Goal: Task Accomplishment & Management: Manage account settings

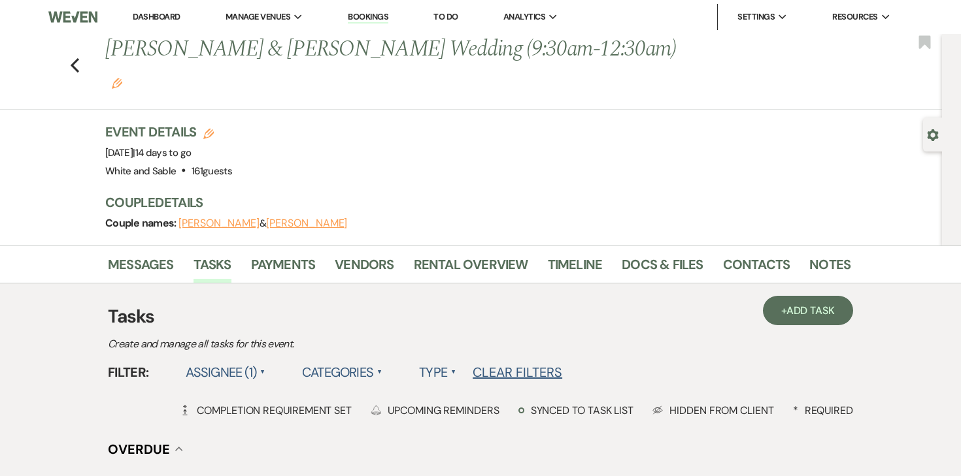
click at [167, 20] on link "Dashboard" at bounding box center [156, 16] width 47 height 11
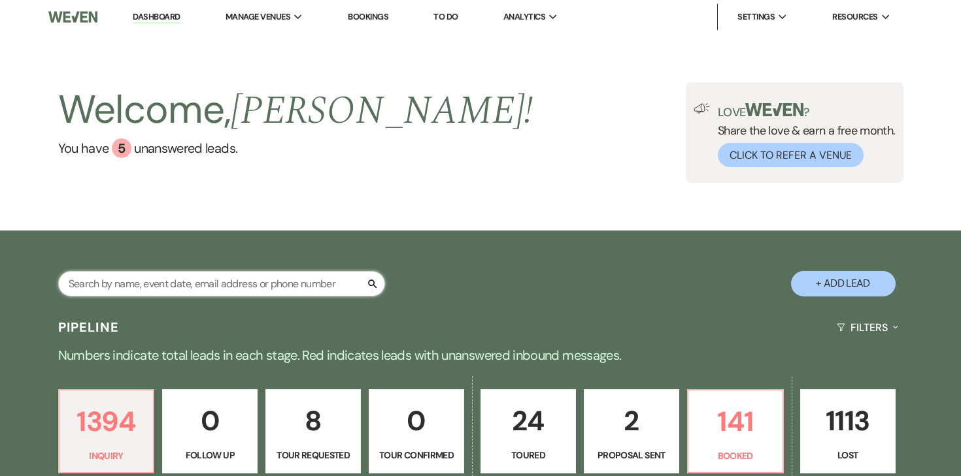
click at [220, 279] on input "text" at bounding box center [221, 283] width 327 height 25
type input "jennifer"
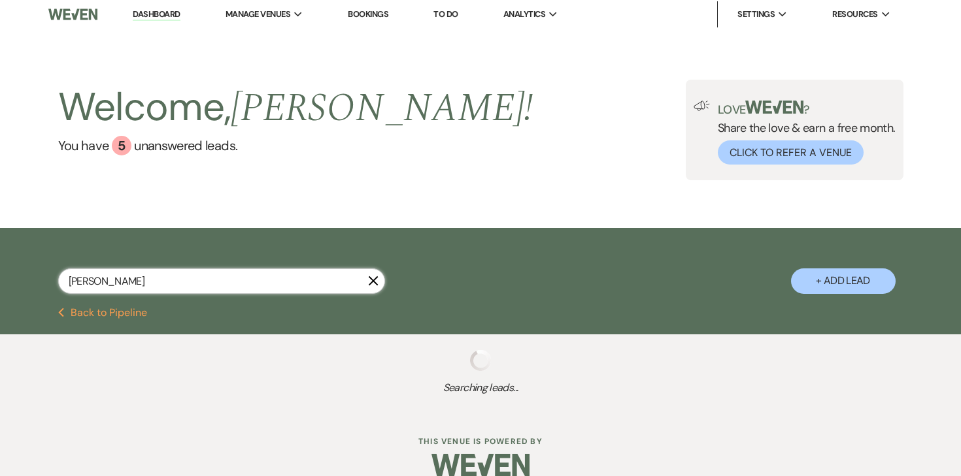
select select "8"
select select "5"
select select "8"
select select "5"
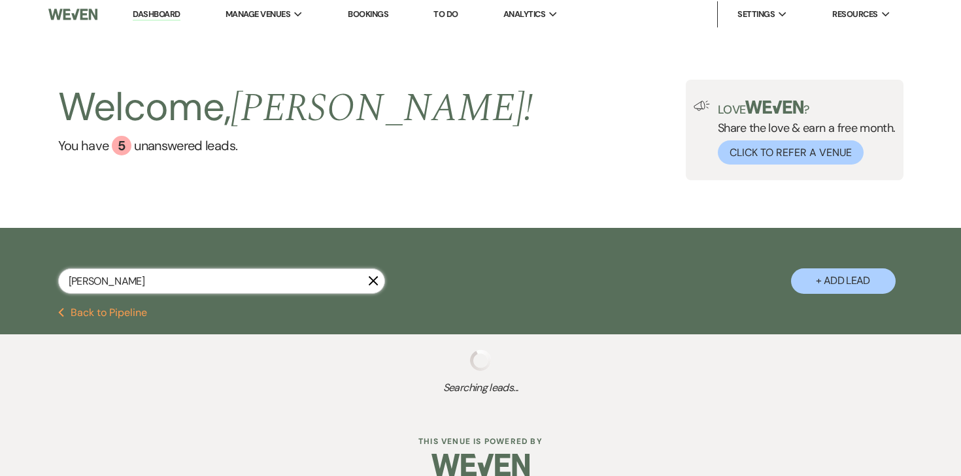
select select "8"
select select "6"
select select "8"
select select "5"
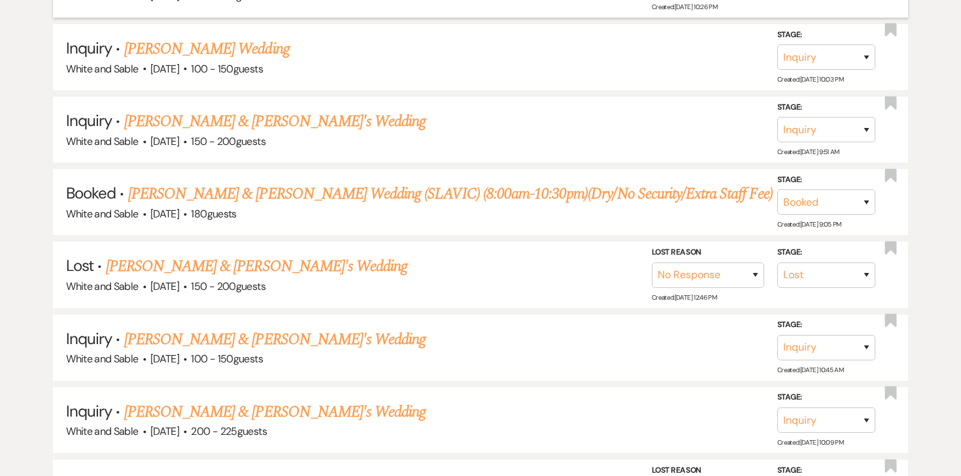
scroll to position [461, 0]
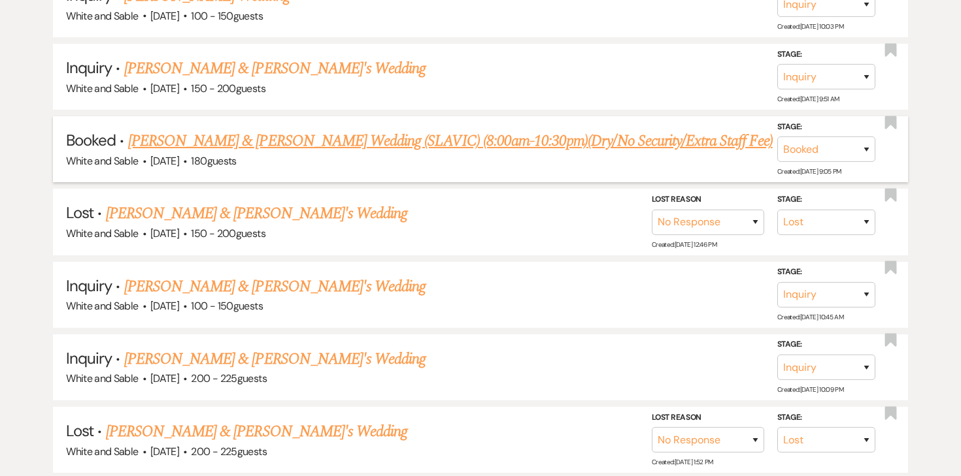
click at [305, 143] on link "Jennifer Isaykina & Pavel Strelchuk's Wedding (SLAVIC) (8:00am-10:30pm)(Dry/No …" at bounding box center [450, 141] width 644 height 24
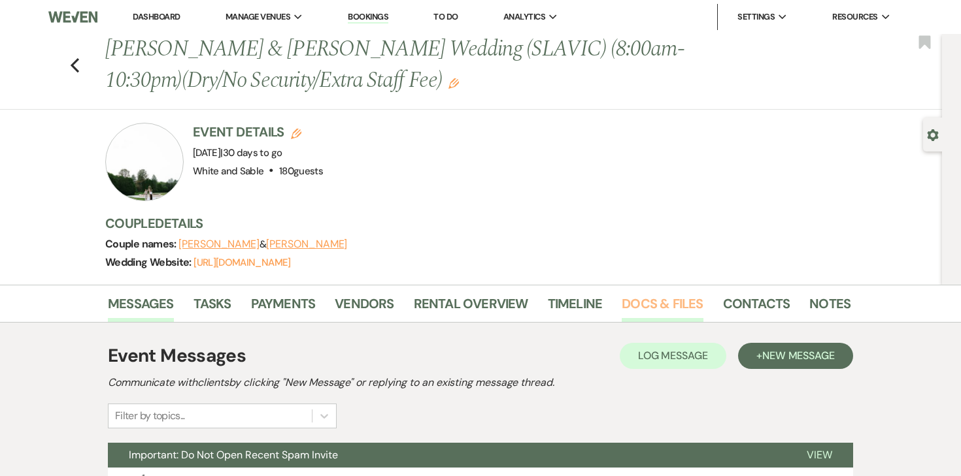
click at [665, 306] on link "Docs & Files" at bounding box center [661, 307] width 81 height 29
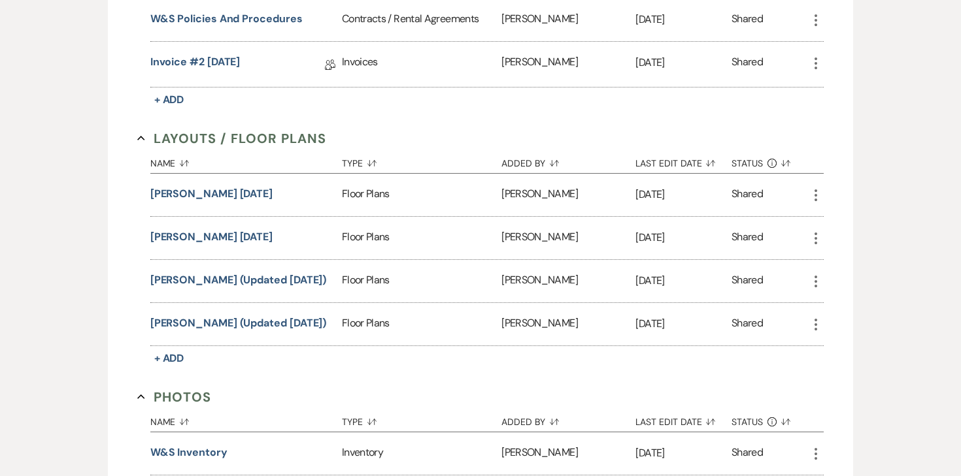
scroll to position [1158, 0]
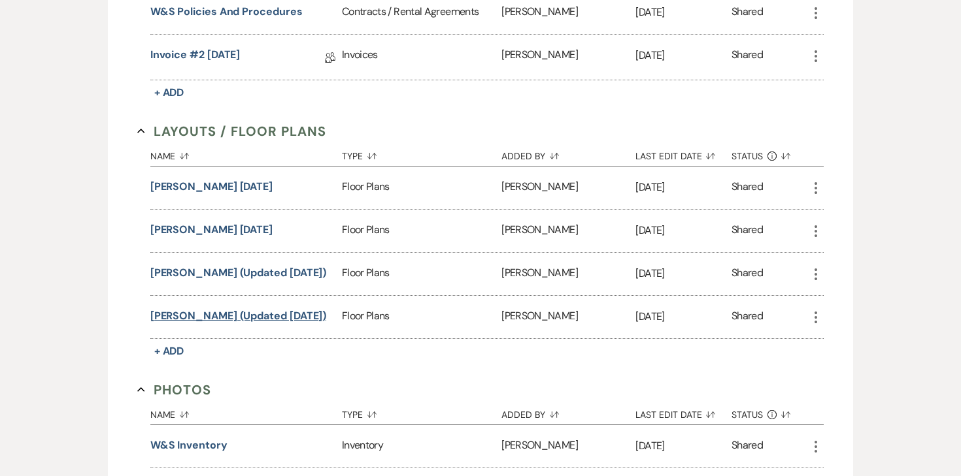
click at [264, 312] on button "Jennifer Floor Plans (updated 8.15.25)" at bounding box center [238, 316] width 176 height 16
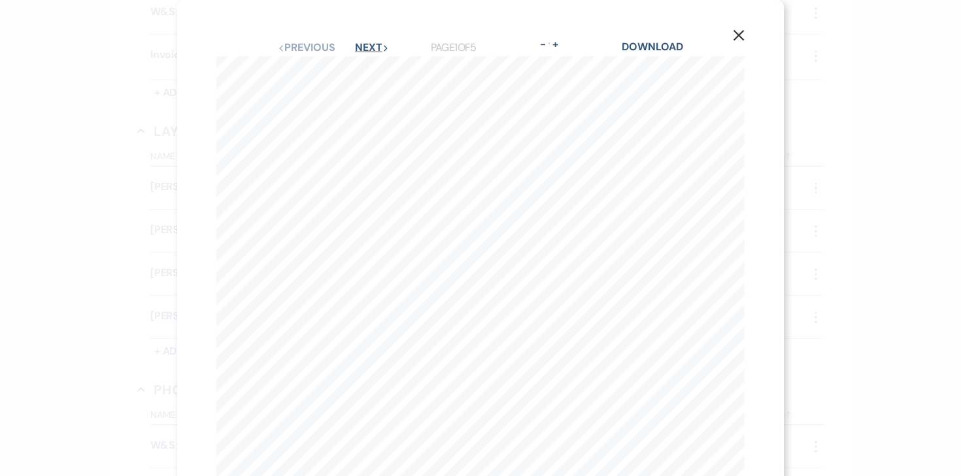
click at [372, 45] on button "Next Next" at bounding box center [372, 47] width 34 height 10
click at [372, 45] on button "Next Next" at bounding box center [371, 47] width 34 height 10
click at [315, 44] on button "Previous Previous" at bounding box center [305, 47] width 57 height 10
click at [365, 46] on button "Next Next" at bounding box center [372, 47] width 34 height 10
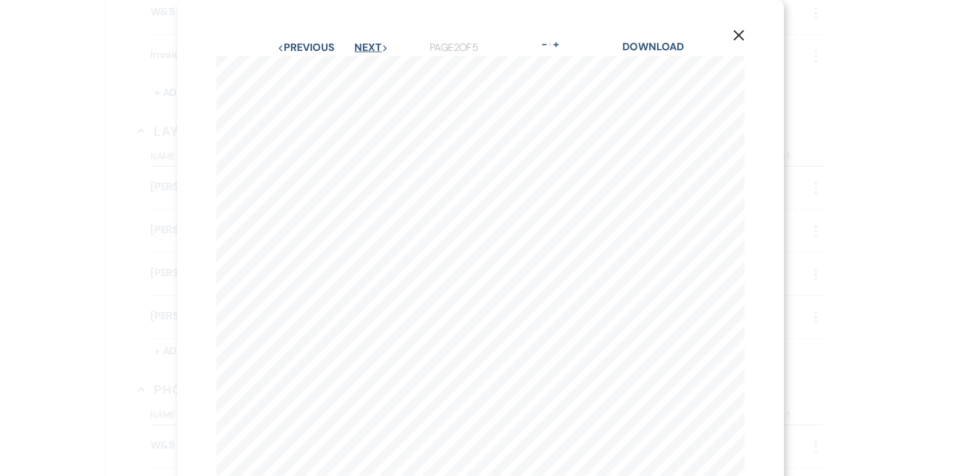
click at [365, 46] on button "Next Next" at bounding box center [371, 47] width 34 height 10
click at [739, 36] on use "button" at bounding box center [738, 35] width 10 height 10
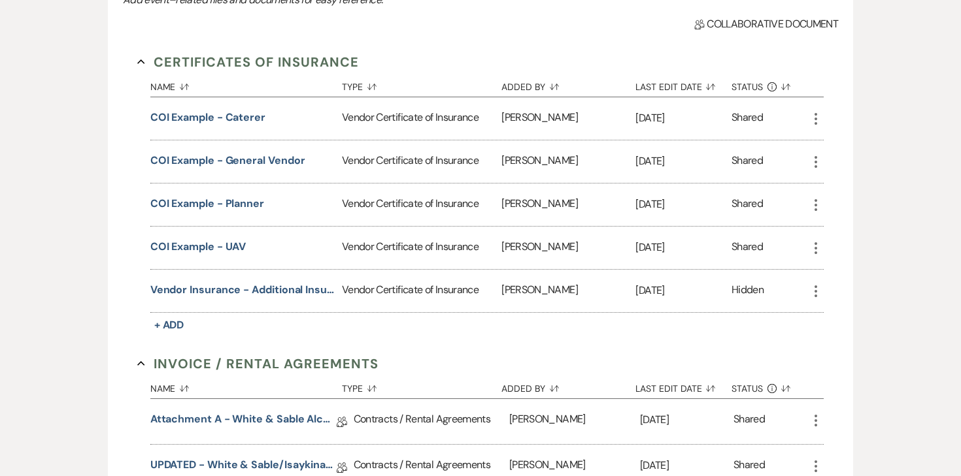
scroll to position [0, 0]
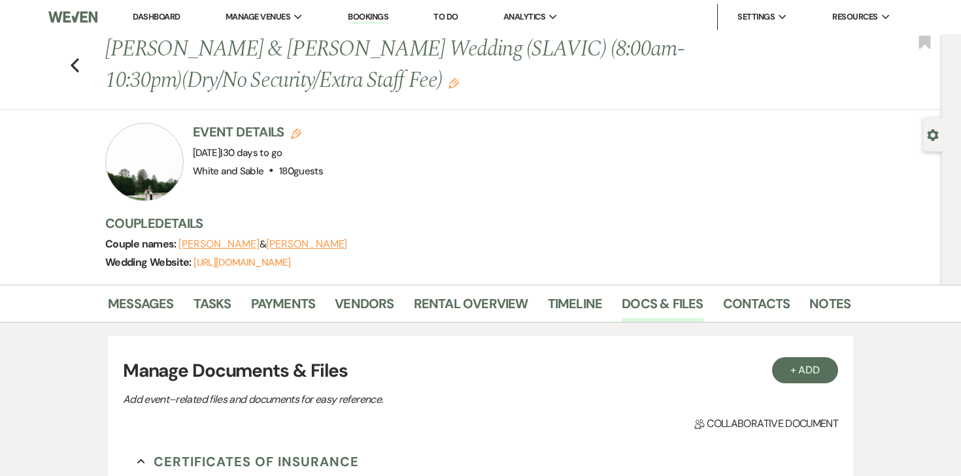
click at [158, 13] on link "Dashboard" at bounding box center [156, 16] width 47 height 11
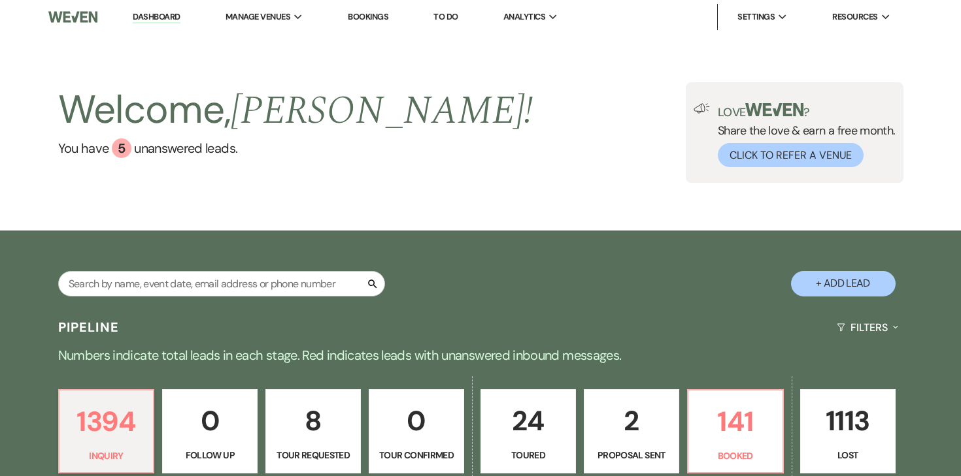
scroll to position [59, 0]
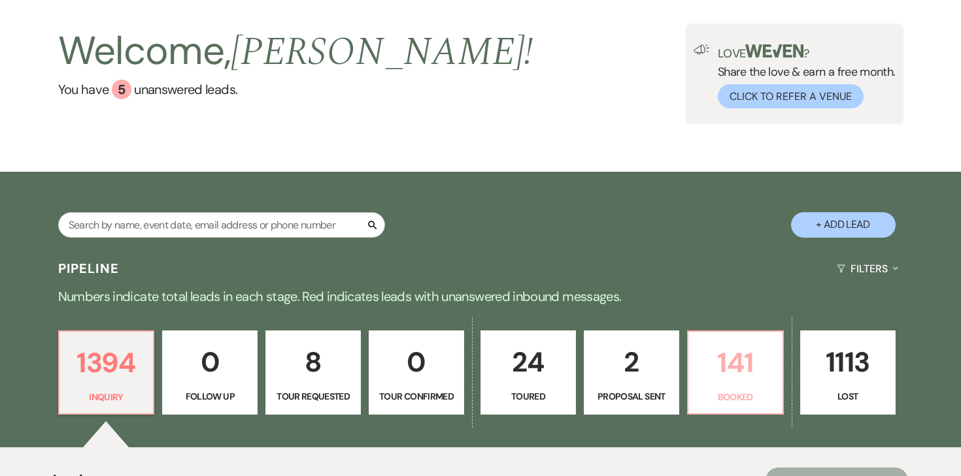
click at [731, 359] on p "141" at bounding box center [735, 363] width 78 height 44
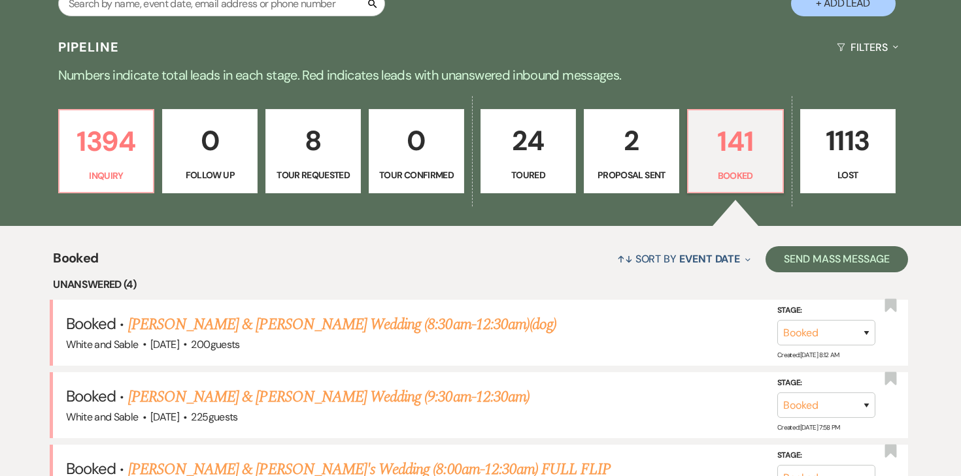
scroll to position [292, 0]
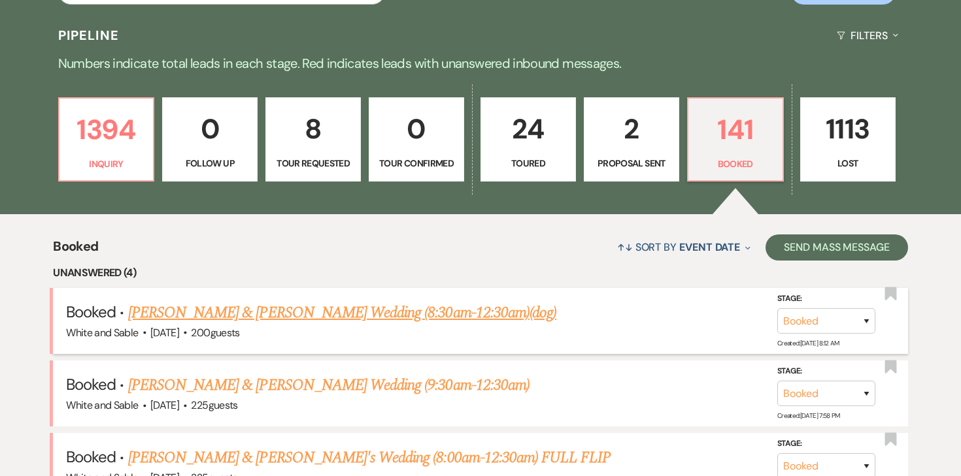
click at [245, 306] on link "Tommy Steffen & Mya Bredemus's Wedding (8:30am-12:30am)(dog)" at bounding box center [342, 313] width 428 height 24
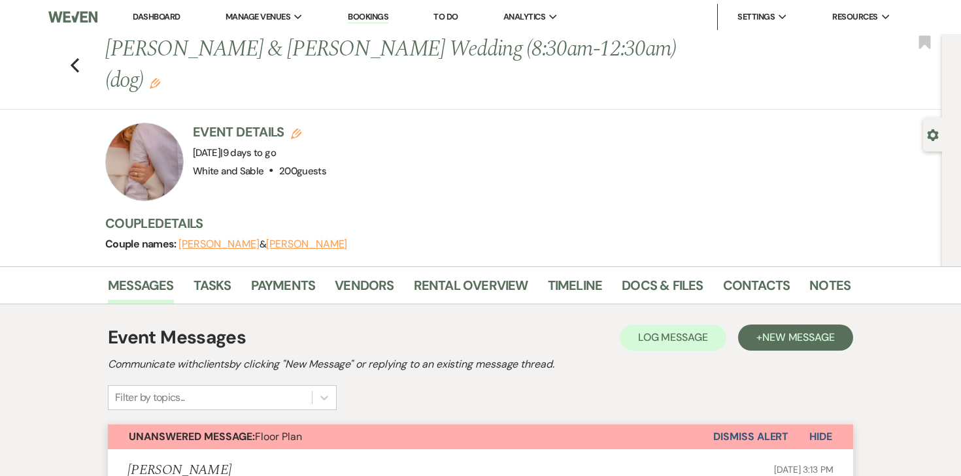
click at [749, 425] on button "Dismiss Alert" at bounding box center [750, 437] width 75 height 25
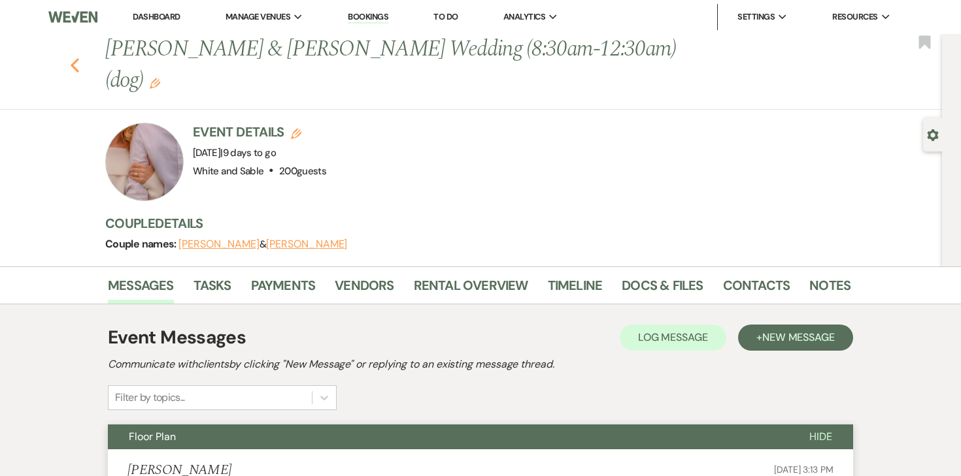
click at [71, 58] on icon "Previous" at bounding box center [75, 66] width 10 height 16
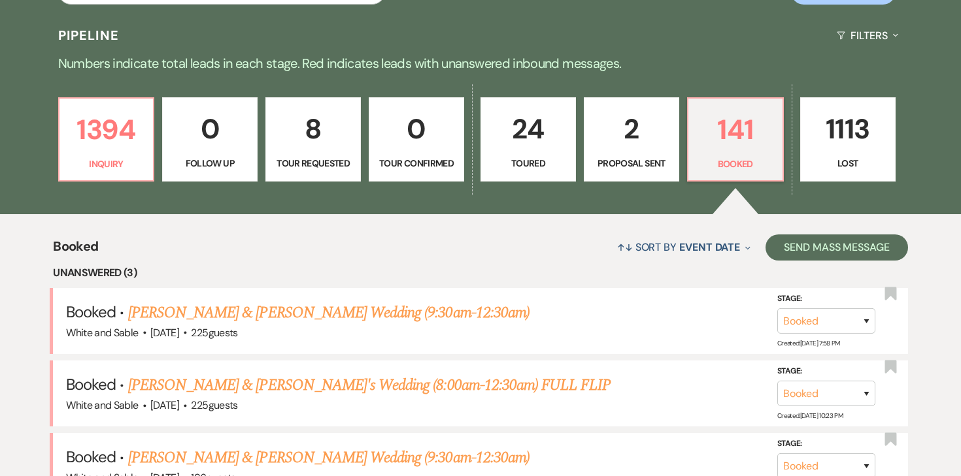
scroll to position [427, 0]
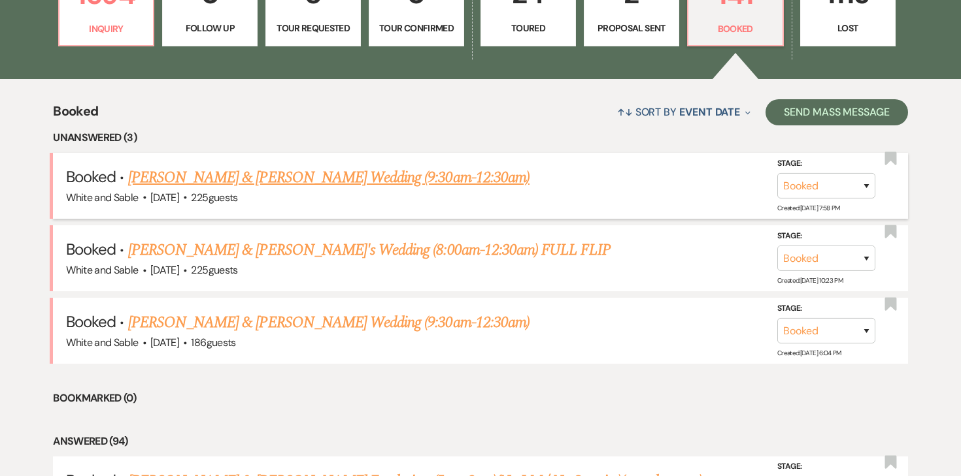
click at [289, 179] on link "Ly Trinh & Adam Spear's Wedding (9:30am-12:30am)" at bounding box center [328, 178] width 401 height 24
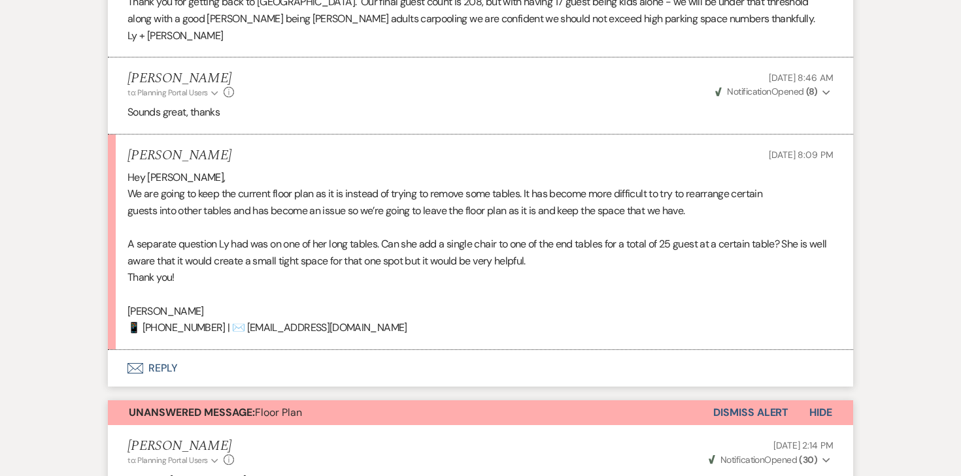
scroll to position [1610, 0]
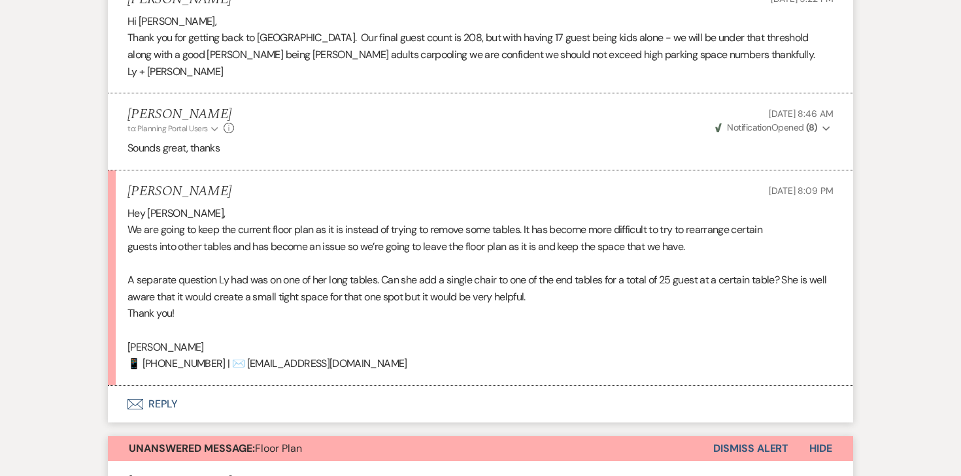
click at [158, 386] on button "Envelope Reply" at bounding box center [480, 404] width 745 height 37
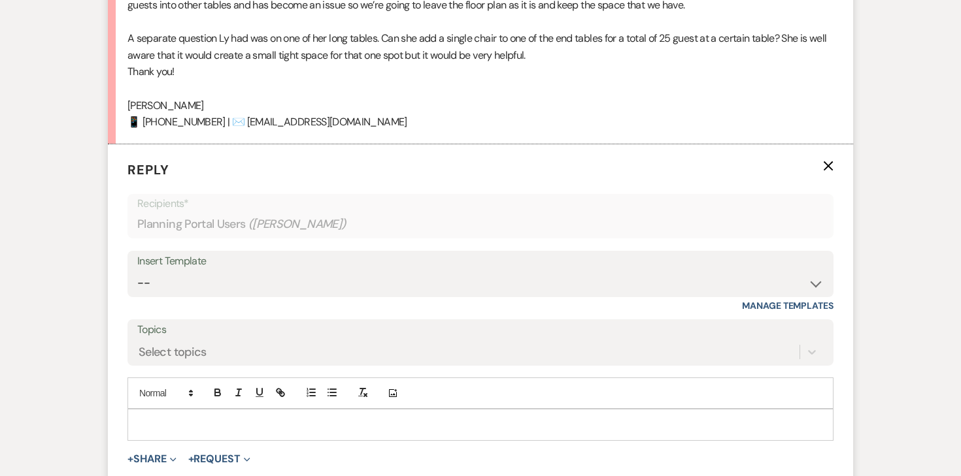
scroll to position [1885, 0]
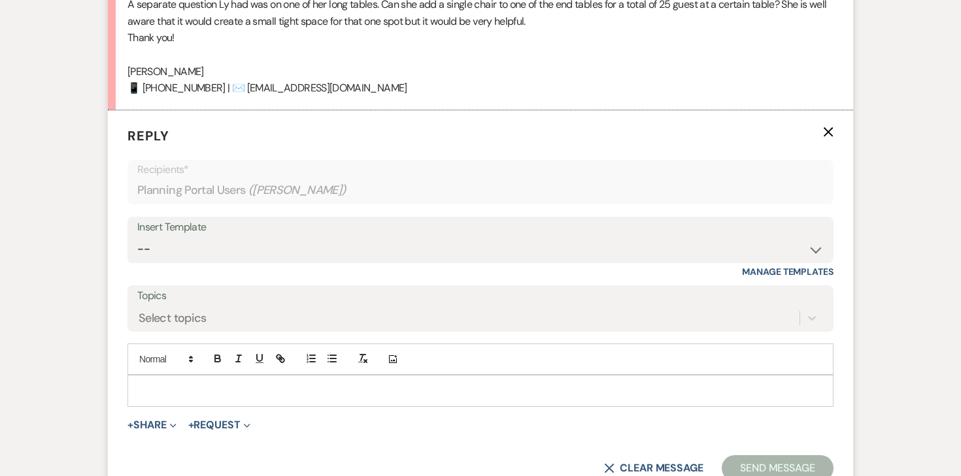
click at [281, 384] on p at bounding box center [480, 391] width 685 height 14
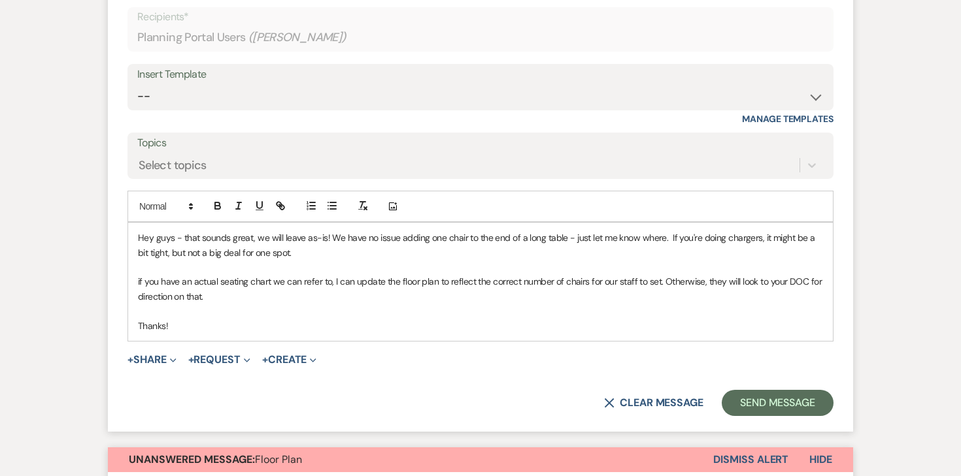
scroll to position [2053, 0]
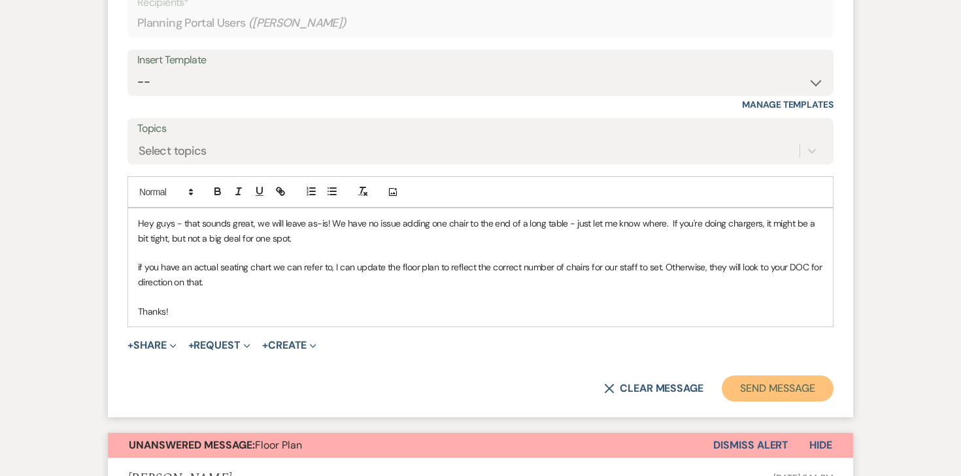
click at [768, 376] on button "Send Message" at bounding box center [777, 389] width 112 height 26
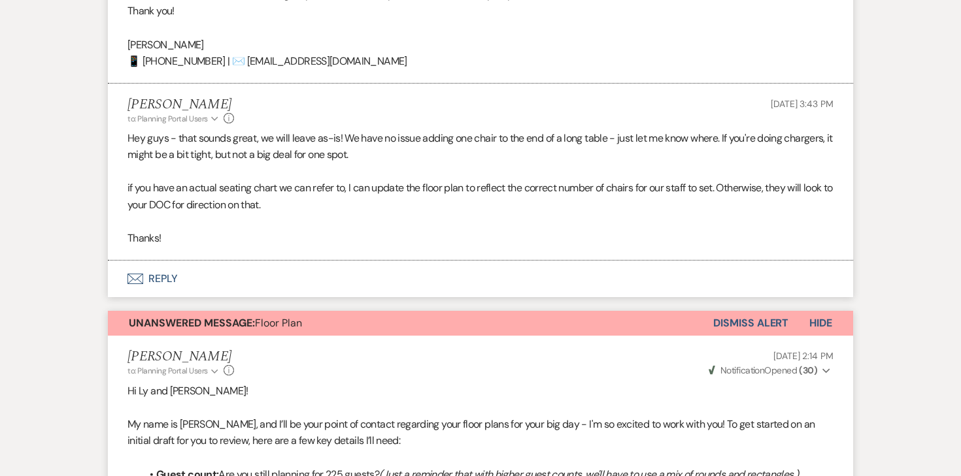
scroll to position [1924, 0]
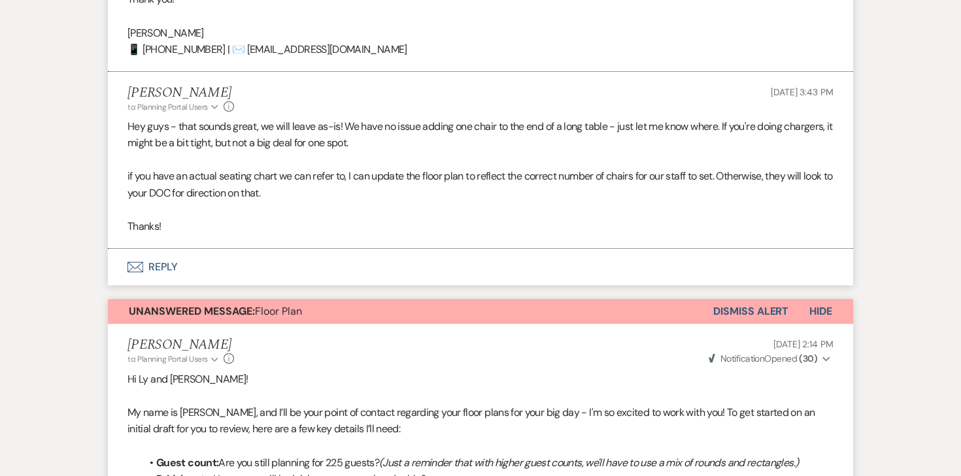
click at [767, 299] on button "Dismiss Alert" at bounding box center [750, 311] width 75 height 25
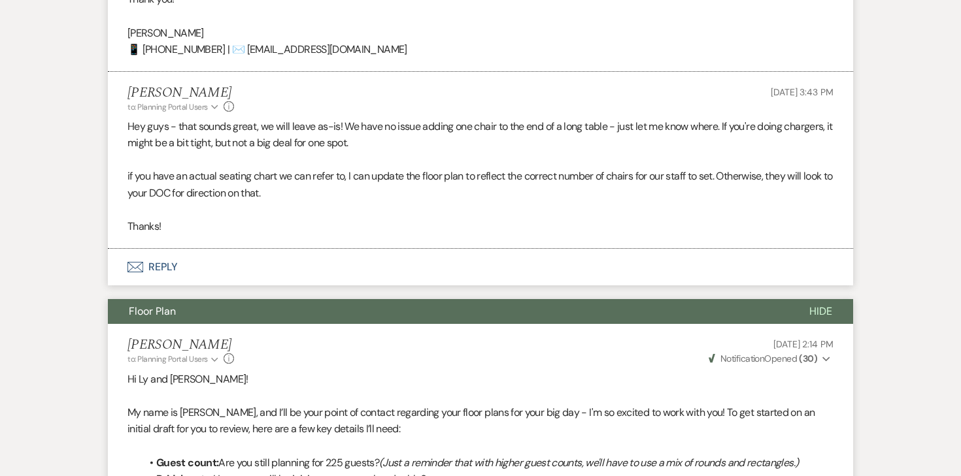
click at [172, 249] on button "Envelope Reply" at bounding box center [480, 267] width 745 height 37
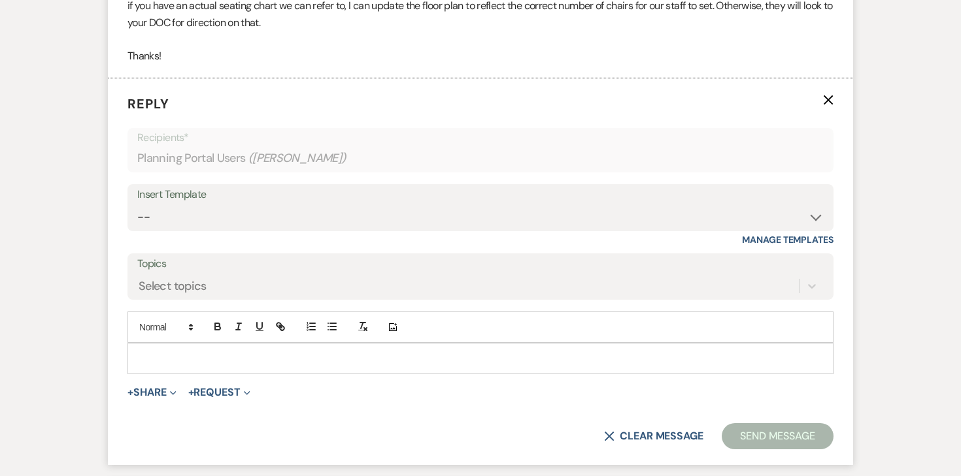
scroll to position [2097, 0]
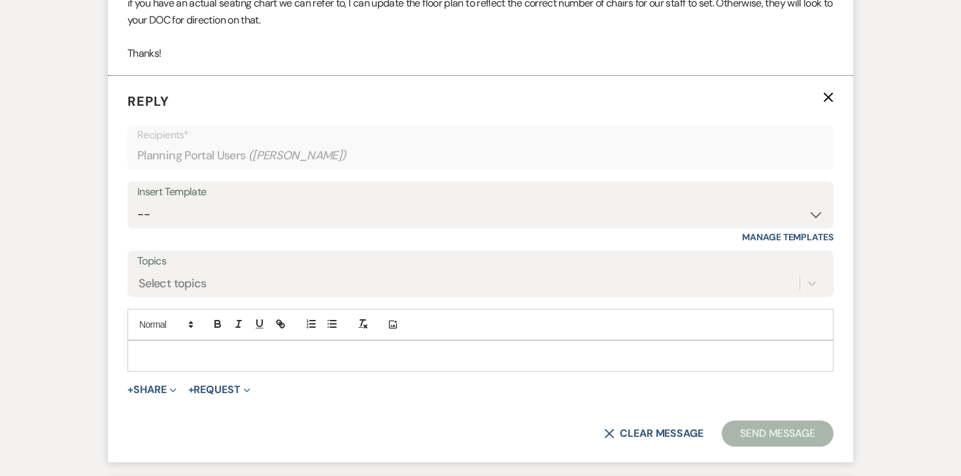
click at [222, 341] on div at bounding box center [480, 356] width 704 height 30
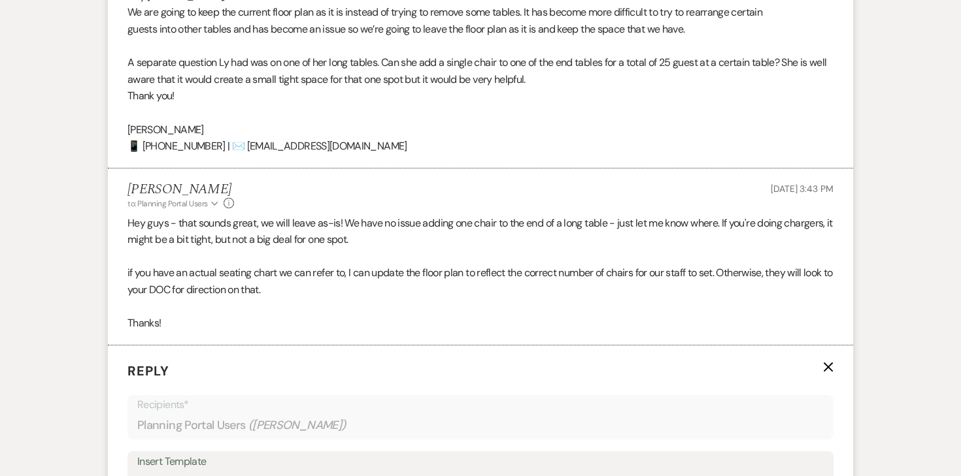
scroll to position [1830, 0]
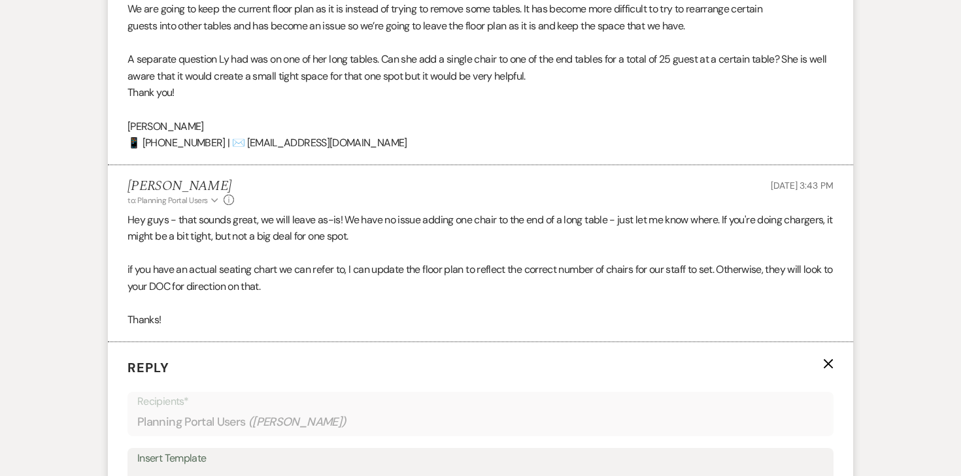
click at [829, 359] on icon "X" at bounding box center [828, 364] width 10 height 10
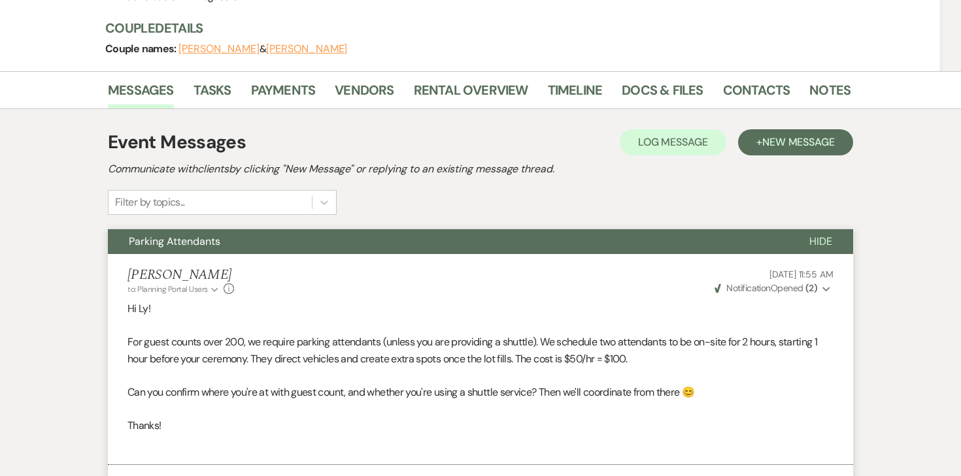
scroll to position [0, 0]
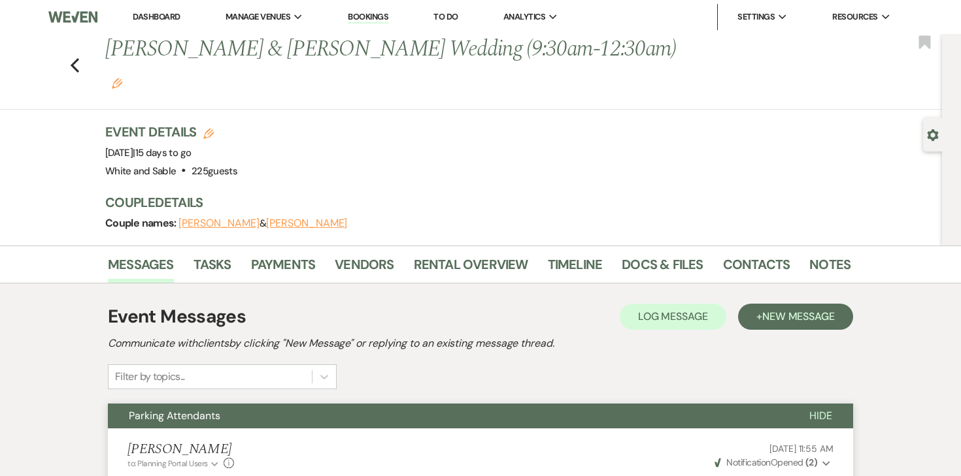
click at [80, 51] on div "Previous Ly Trinh & Adam Spear's Wedding (9:30am-12:30am) Edit Bookmark" at bounding box center [467, 72] width 948 height 76
click at [77, 58] on icon "Previous" at bounding box center [75, 66] width 10 height 16
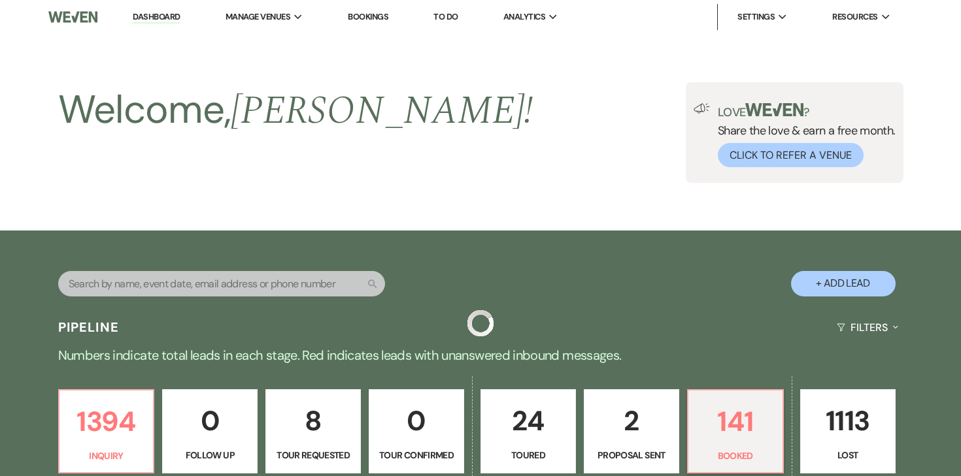
scroll to position [427, 0]
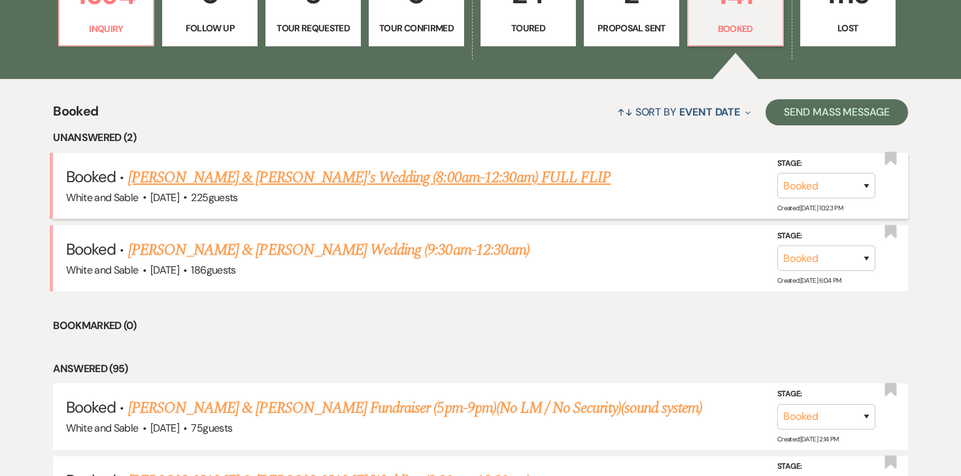
click at [181, 175] on link "Kristina Yang & Bill Kourchj's Wedding (8:00am-12:30am) FULL FLIP" at bounding box center [369, 178] width 483 height 24
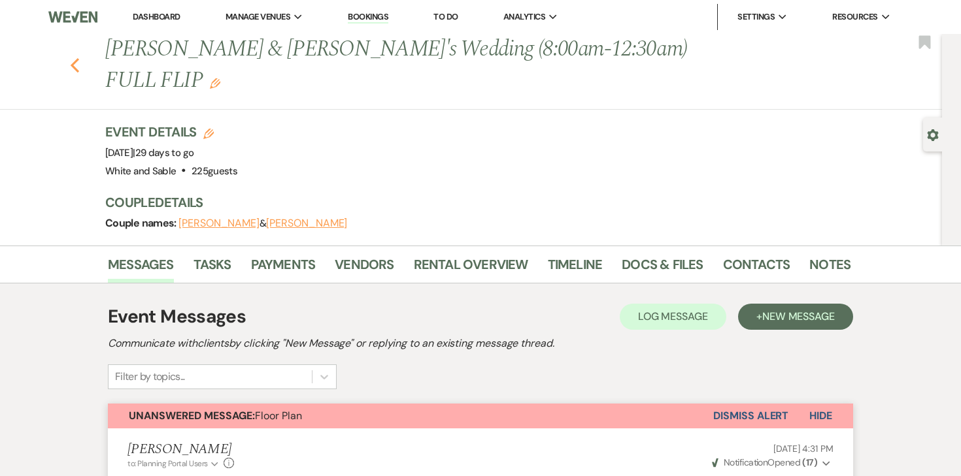
click at [73, 63] on use "button" at bounding box center [75, 65] width 8 height 14
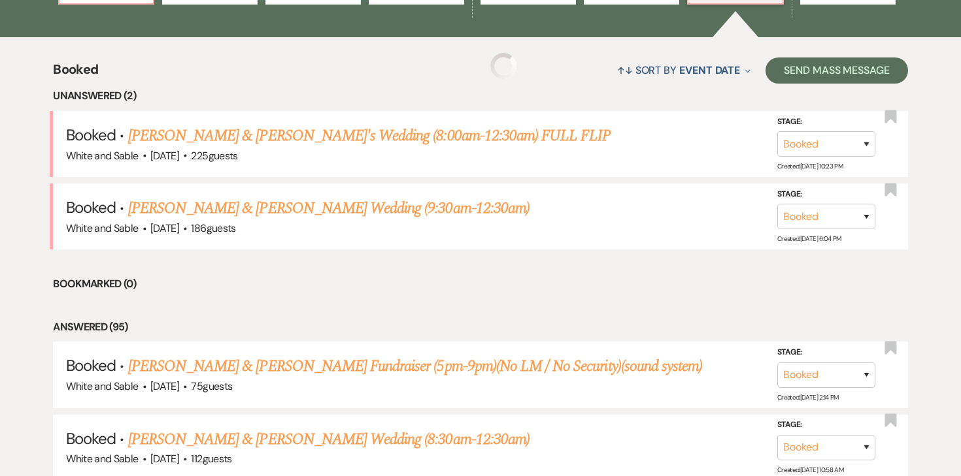
scroll to position [470, 0]
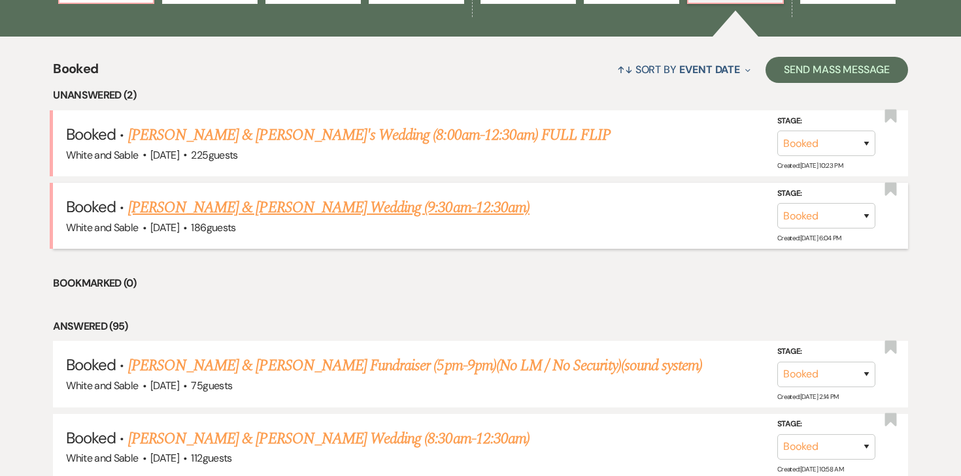
click at [282, 202] on link "Lainie Cox & Jack Meier's Wedding (9:30am-12:30am)" at bounding box center [328, 208] width 401 height 24
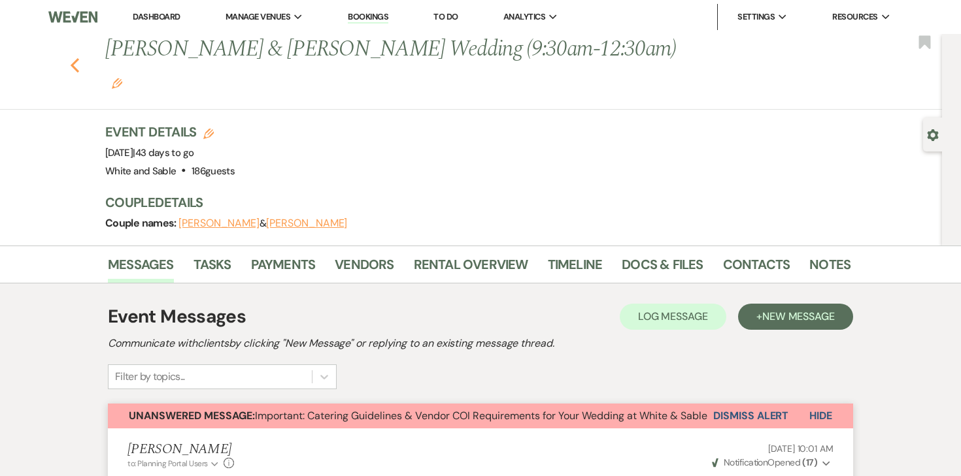
click at [75, 58] on use "button" at bounding box center [75, 65] width 8 height 14
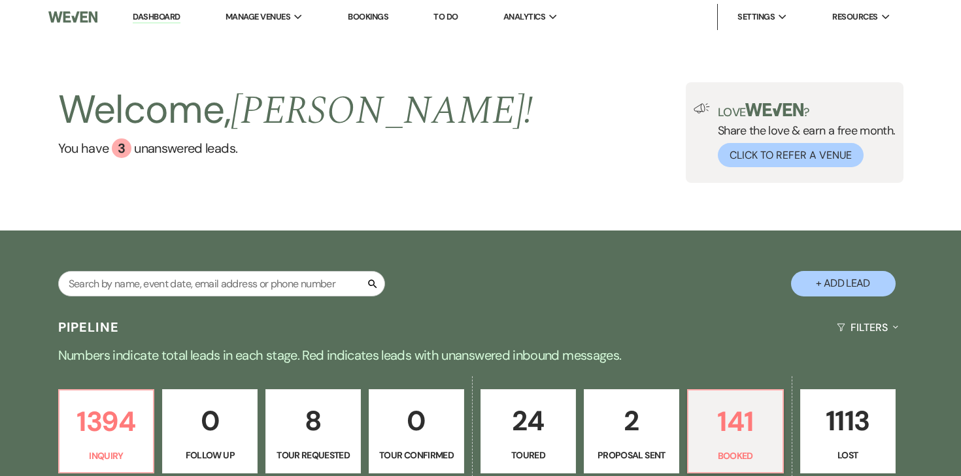
click at [457, 16] on link "To Do" at bounding box center [445, 16] width 24 height 11
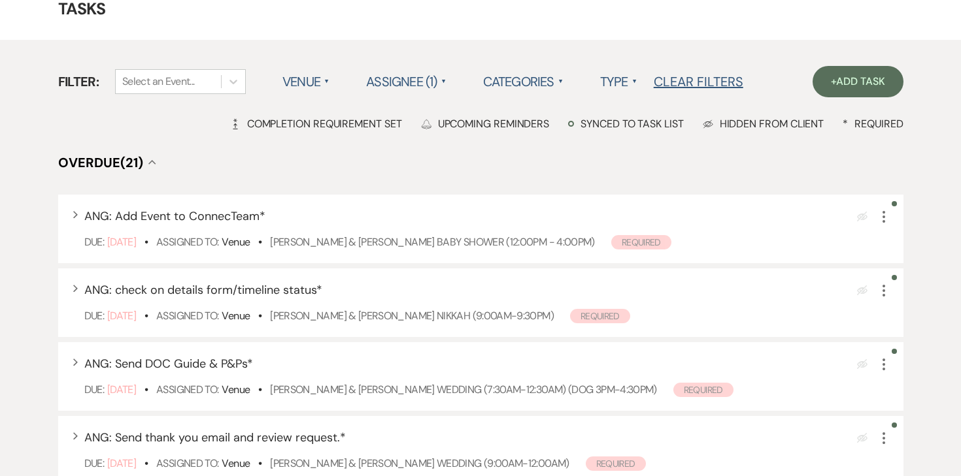
scroll to position [69, 0]
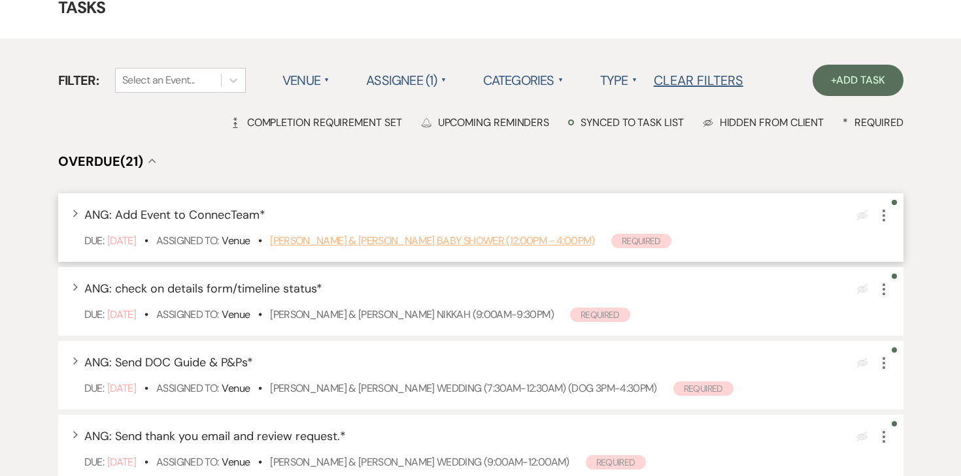
click at [305, 239] on link "Luke Anderson & Lydia Anderson's Baby Shower (12:00pm - 4:00pm)" at bounding box center [432, 241] width 325 height 14
click at [883, 214] on icon "More" at bounding box center [884, 216] width 16 height 16
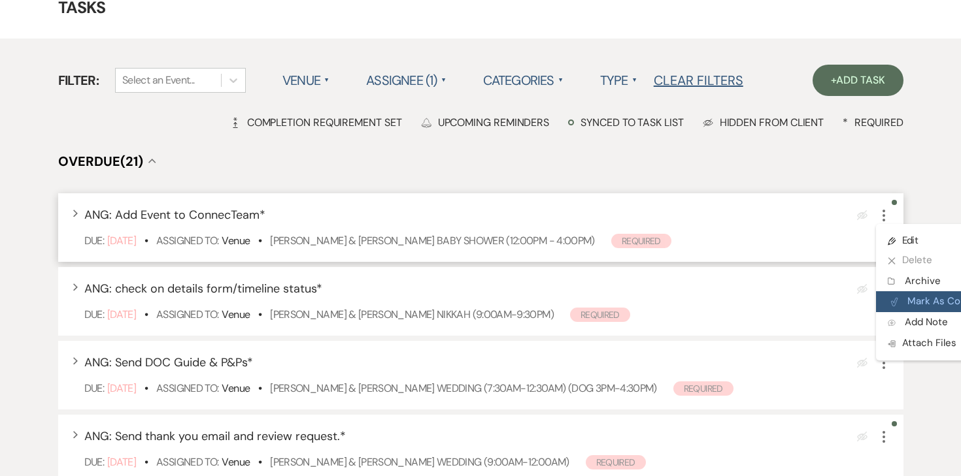
click at [908, 300] on button "Plan Portal Link Mark As Complete" at bounding box center [940, 301] width 128 height 21
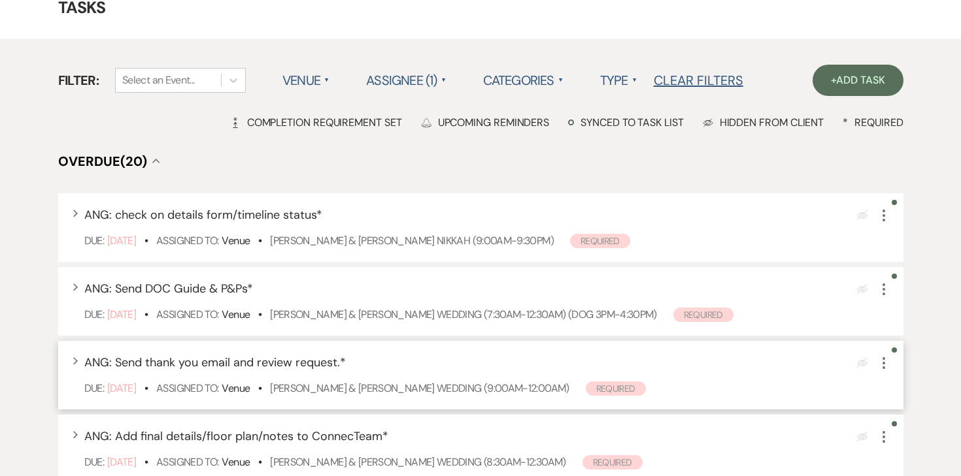
scroll to position [77, 0]
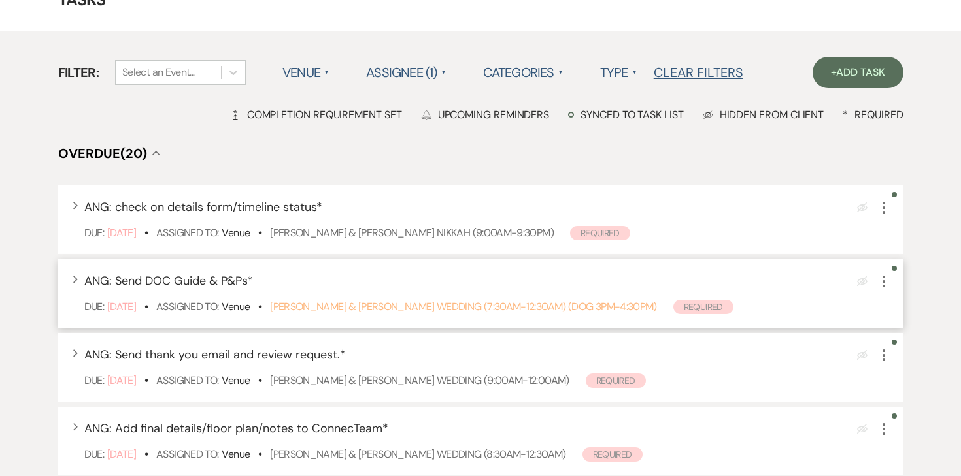
click at [597, 310] on link "Carson Fossum & Maddie Rooney's Wedding (7:30am-12:30am) (Dog 3pm-4:30pm)" at bounding box center [463, 307] width 387 height 14
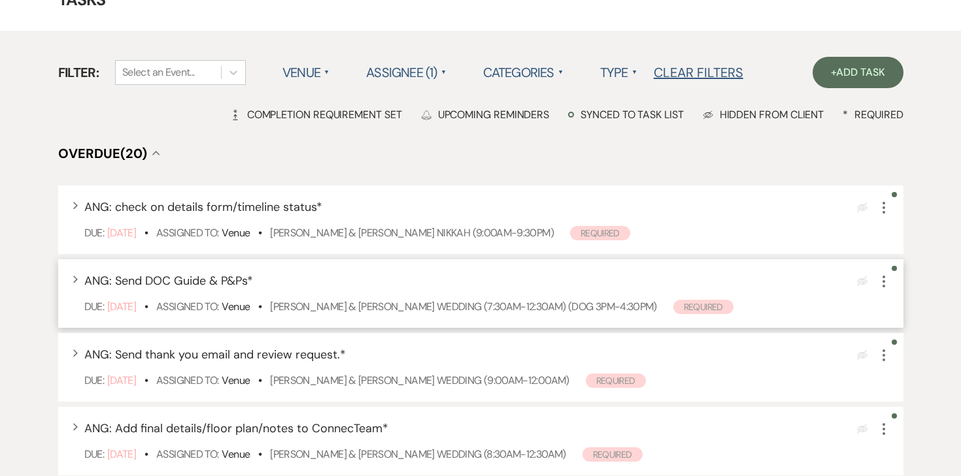
click at [884, 279] on icon "More" at bounding box center [884, 282] width 16 height 16
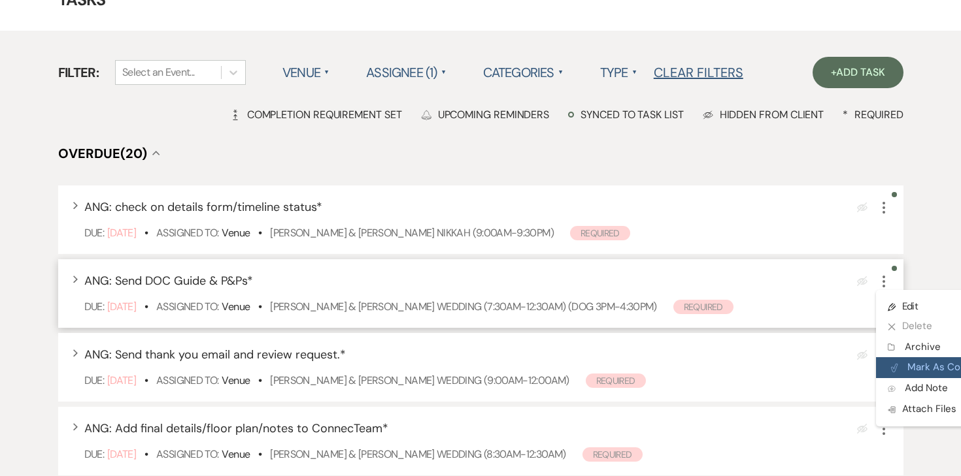
click at [897, 365] on use "button" at bounding box center [894, 369] width 7 height 8
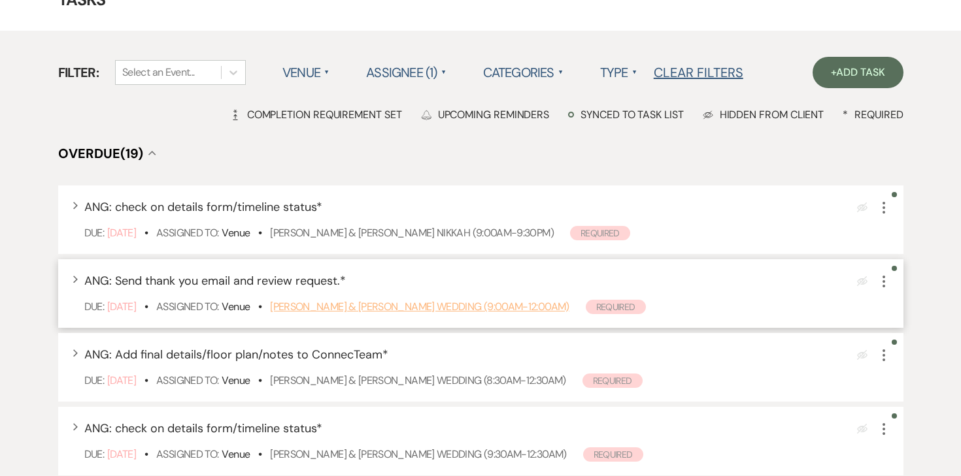
click at [551, 303] on link "Lindsey Atchison & Cory Lushanko's Wedding (9:00am-12:00am)" at bounding box center [419, 307] width 299 height 14
click at [886, 282] on icon "More" at bounding box center [884, 282] width 16 height 16
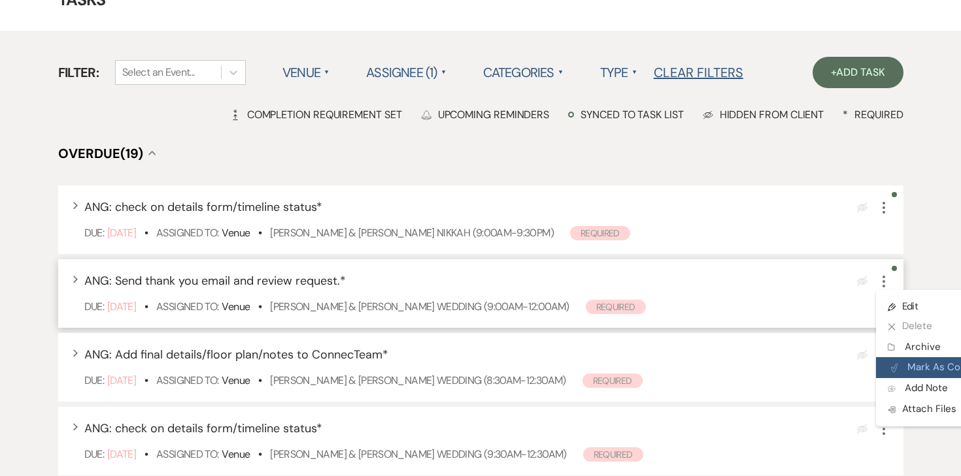
click at [909, 363] on button "Plan Portal Link Mark As Complete" at bounding box center [940, 367] width 128 height 21
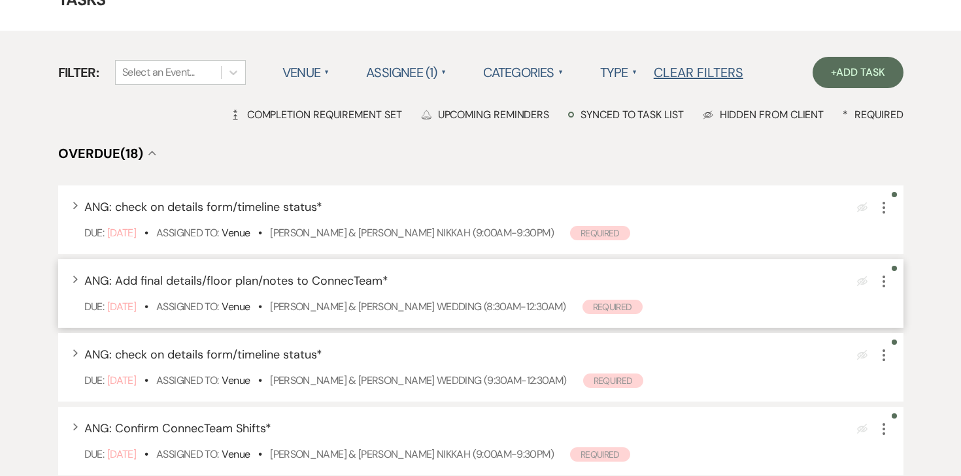
click at [884, 286] on use "button" at bounding box center [883, 282] width 3 height 12
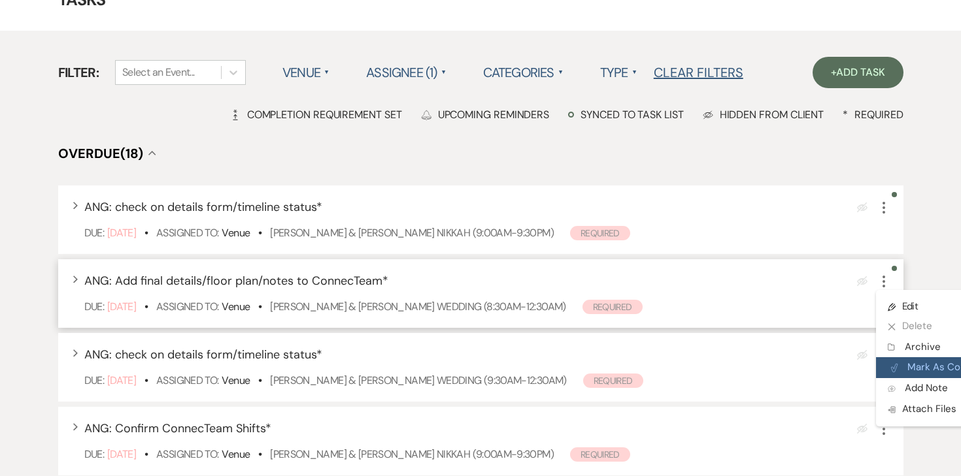
click at [902, 361] on button "Plan Portal Link Mark As Complete" at bounding box center [940, 367] width 128 height 21
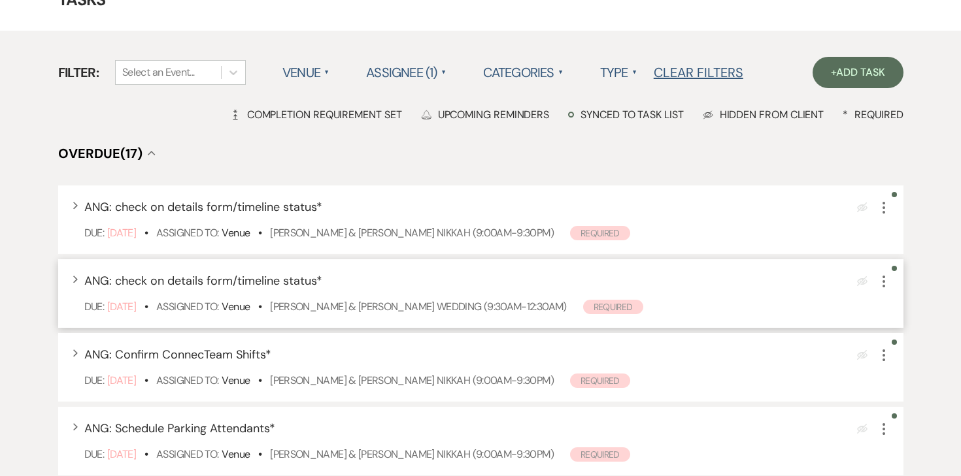
scroll to position [87, 0]
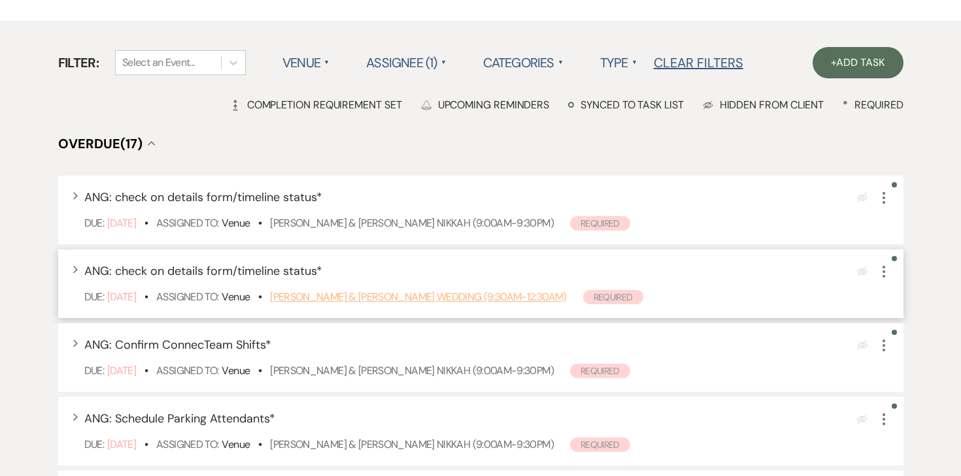
click at [535, 297] on link "[PERSON_NAME] & [PERSON_NAME] Wedding (9:30am-12:30am)" at bounding box center [418, 297] width 296 height 14
click at [881, 272] on icon "More" at bounding box center [884, 272] width 16 height 16
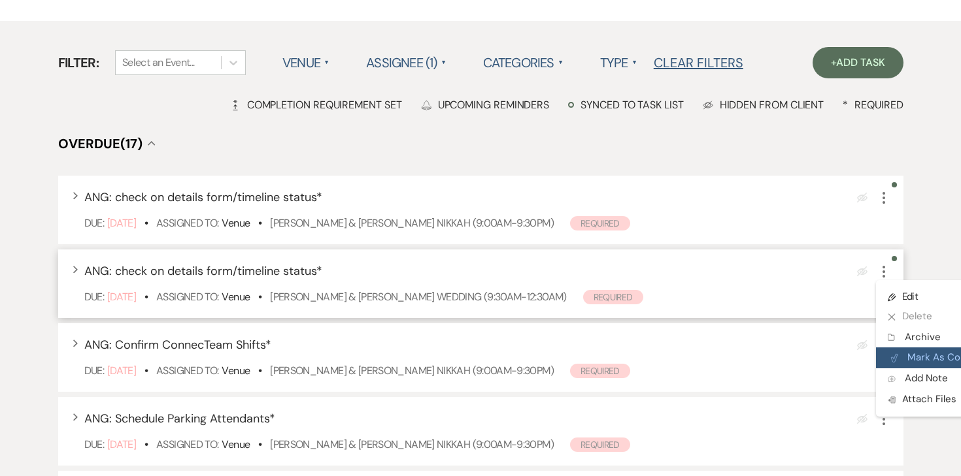
click at [905, 355] on button "Plan Portal Link Mark As Complete" at bounding box center [940, 358] width 128 height 21
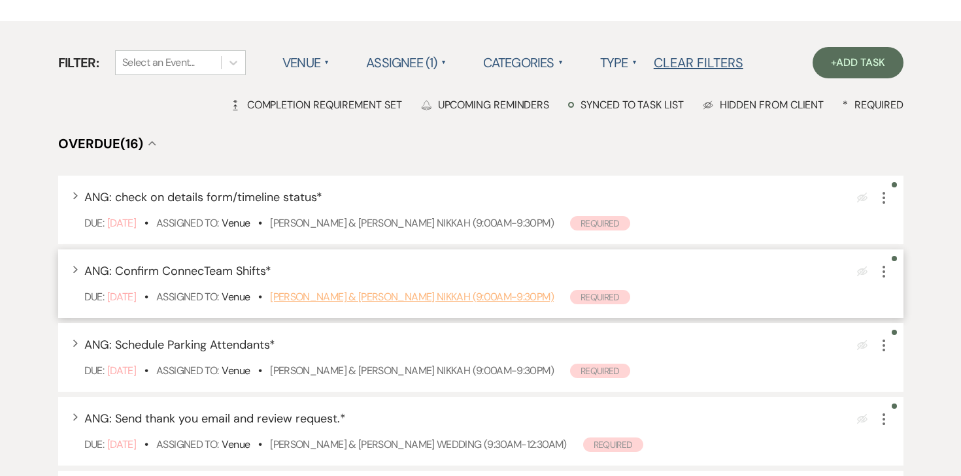
click at [305, 295] on link "Adna Jama & Mohamed Danan's Nikkah (9:00am-9:30pm)" at bounding box center [412, 297] width 284 height 14
click at [878, 271] on icon "More" at bounding box center [884, 272] width 16 height 16
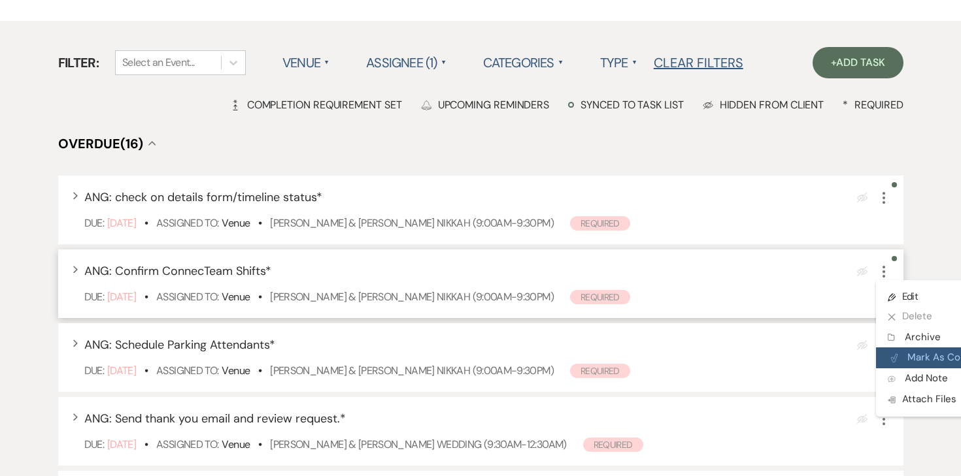
click at [903, 352] on button "Plan Portal Link Mark As Complete" at bounding box center [940, 358] width 128 height 21
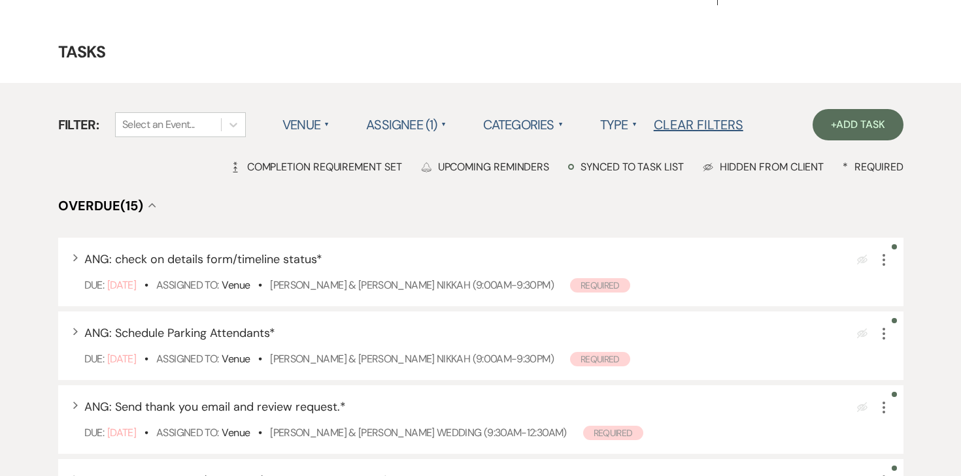
scroll to position [0, 0]
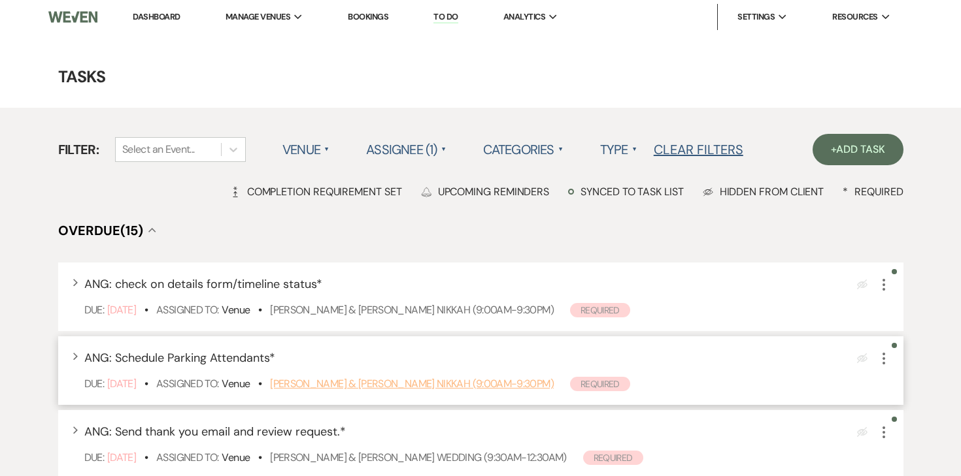
click at [320, 387] on link "Adna Jama & Mohamed Danan's Nikkah (9:00am-9:30pm)" at bounding box center [412, 384] width 284 height 14
click at [884, 358] on use "button" at bounding box center [883, 359] width 3 height 12
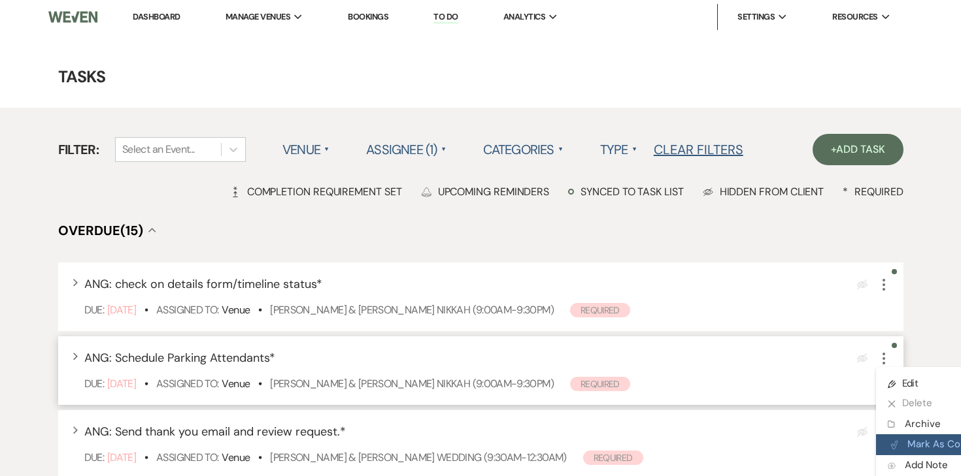
click at [907, 444] on button "Plan Portal Link Mark As Complete" at bounding box center [940, 445] width 128 height 21
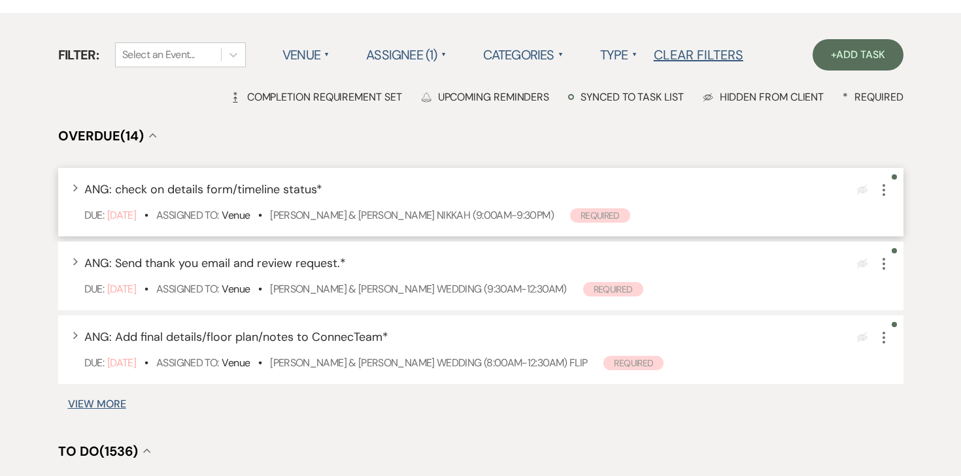
scroll to position [105, 0]
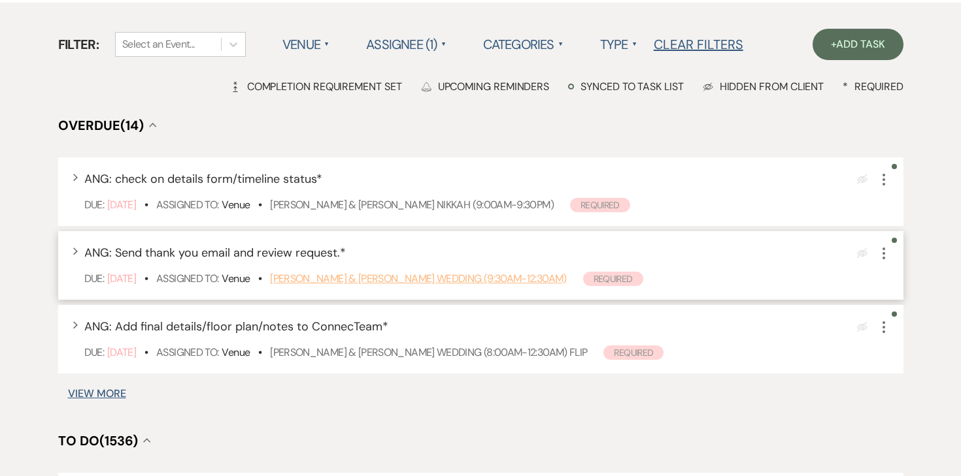
click at [531, 282] on link "Rebekah Smith & Kyle Hedblom's Wedding (9:30am-12:30am)" at bounding box center [418, 279] width 296 height 14
click at [884, 257] on use "button" at bounding box center [883, 254] width 3 height 12
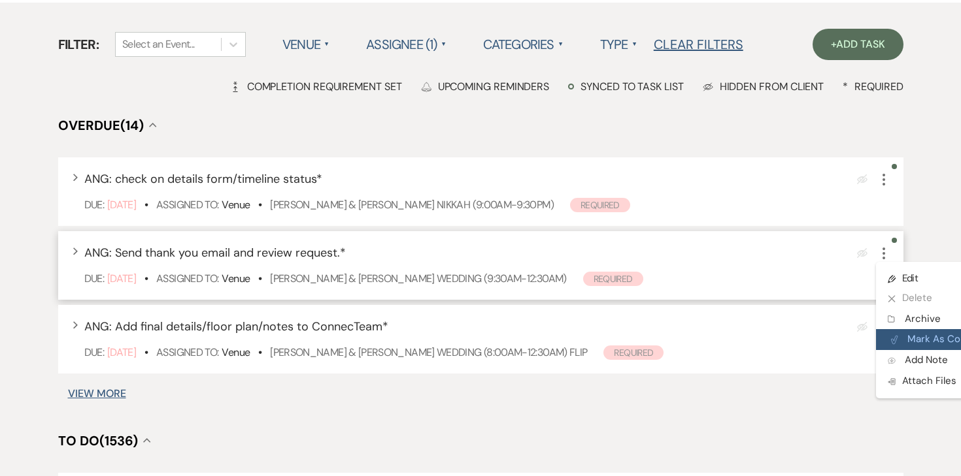
click at [901, 336] on button "Plan Portal Link Mark As Complete" at bounding box center [940, 339] width 128 height 21
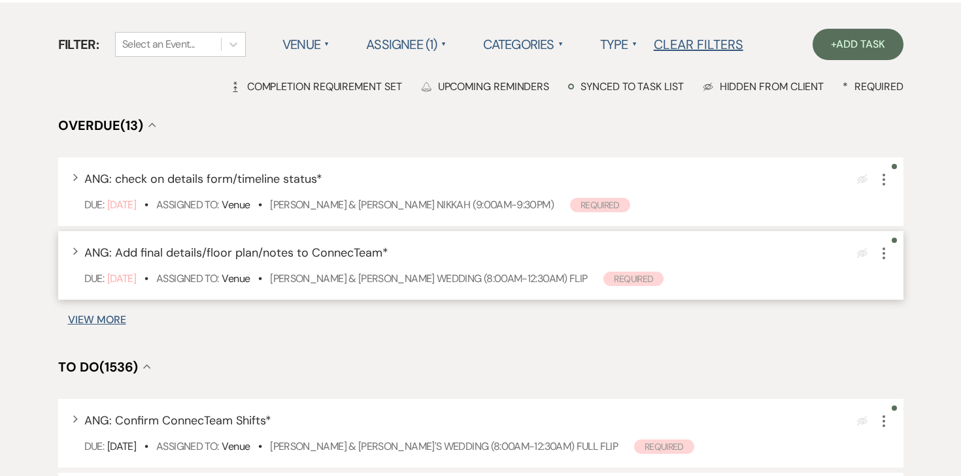
click at [878, 257] on icon "More" at bounding box center [884, 254] width 16 height 16
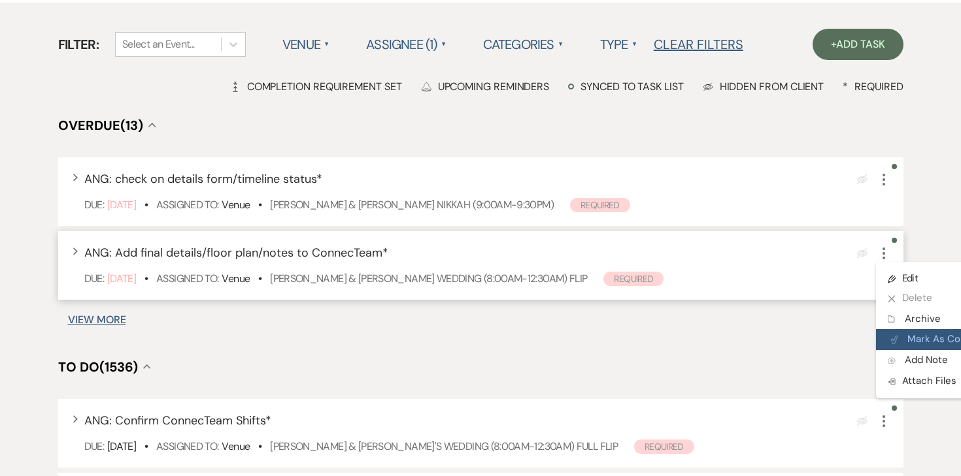
click at [910, 346] on button "Plan Portal Link Mark As Complete" at bounding box center [940, 339] width 128 height 21
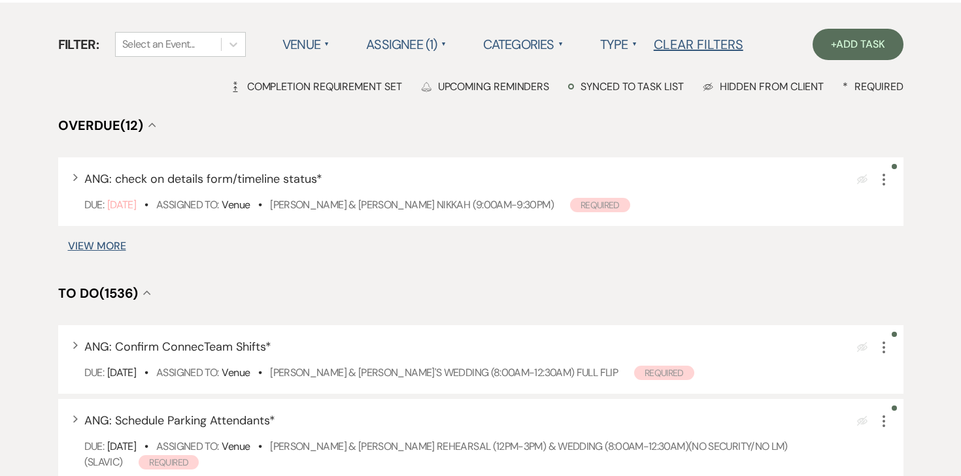
click at [116, 244] on button "View More" at bounding box center [97, 246] width 58 height 10
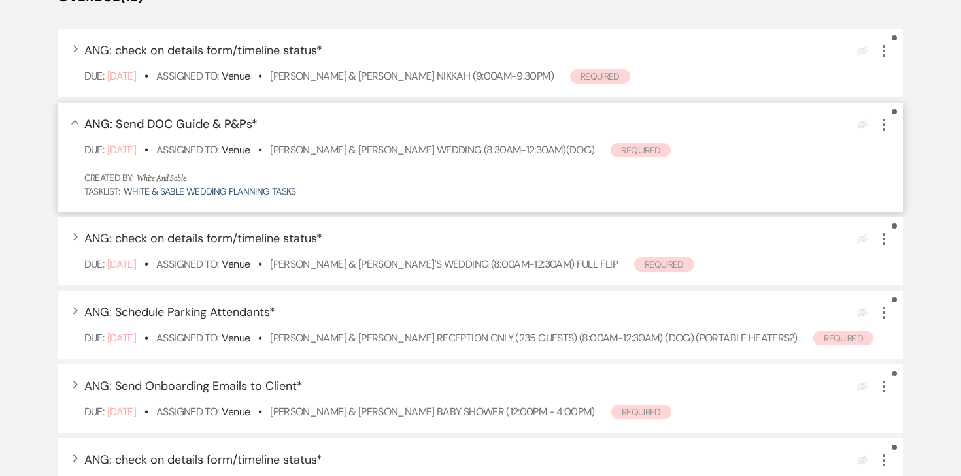
scroll to position [226, 0]
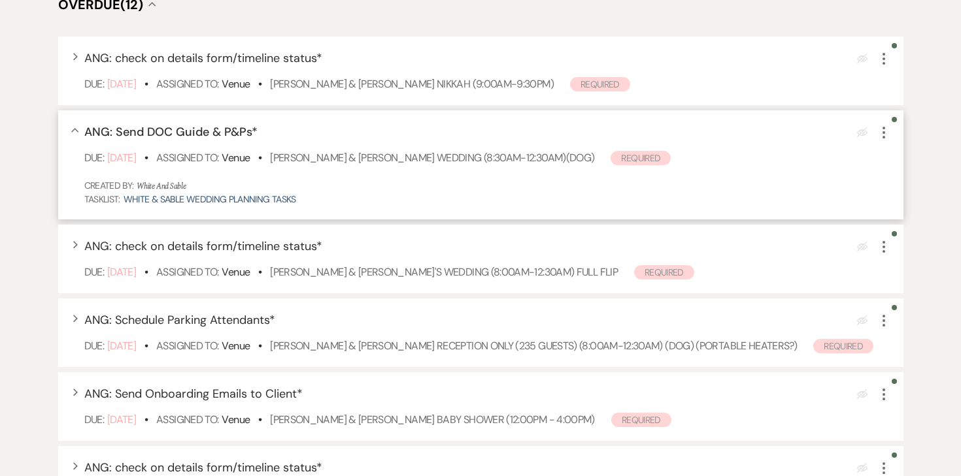
click at [885, 137] on icon "More" at bounding box center [884, 133] width 16 height 16
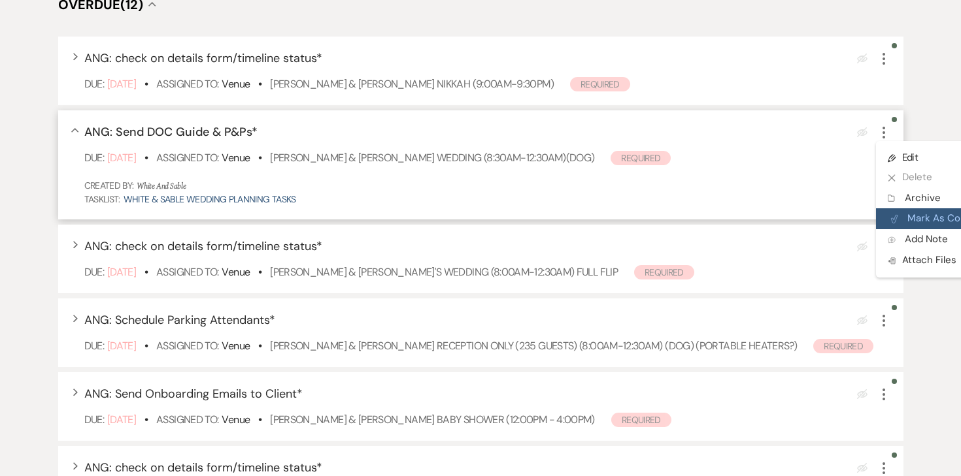
click at [912, 214] on button "Plan Portal Link Mark As Complete" at bounding box center [940, 218] width 128 height 21
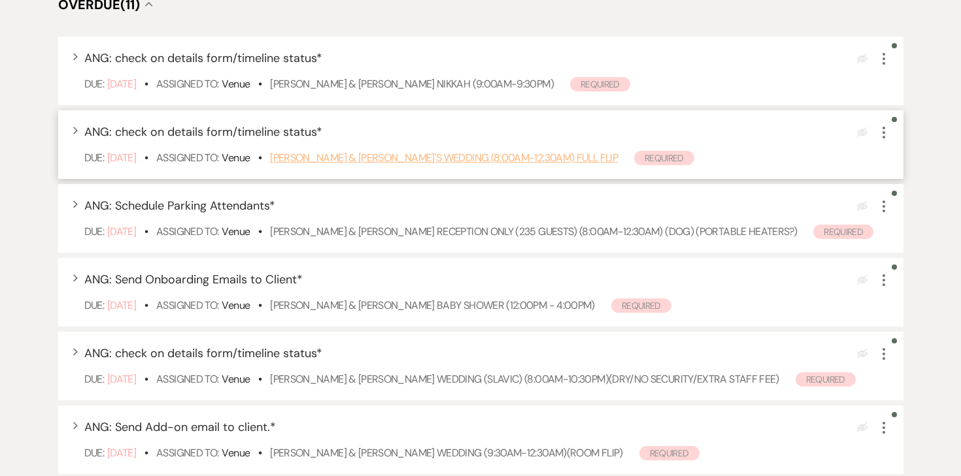
click at [505, 158] on link "Kristina Yang & Bill Kourchj's Wedding (8:00am-12:30am) FULL FLIP" at bounding box center [444, 158] width 348 height 14
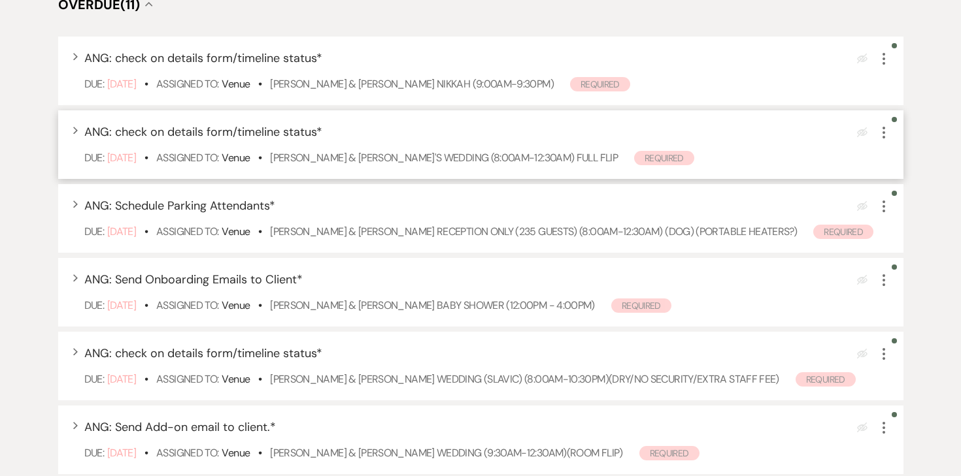
click at [886, 132] on icon "More" at bounding box center [884, 133] width 16 height 16
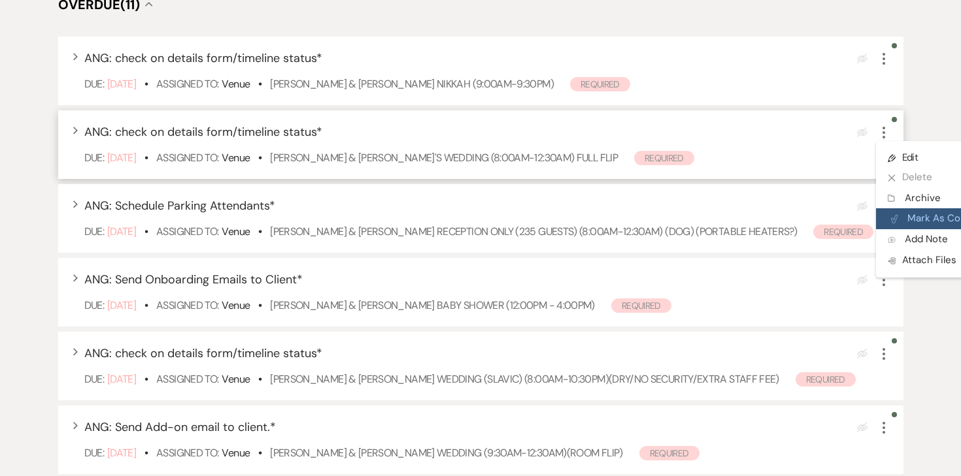
click at [906, 212] on button "Plan Portal Link Mark As Complete" at bounding box center [940, 218] width 128 height 21
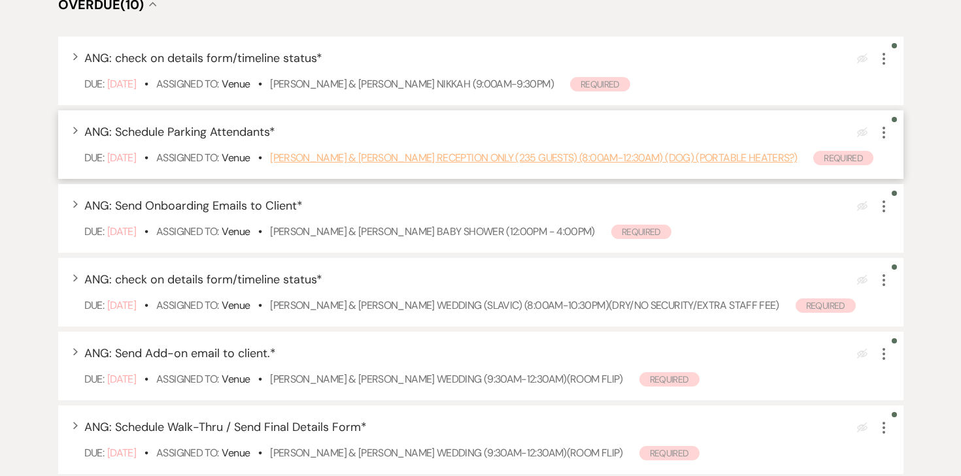
click at [334, 158] on link "Emma Iverson & Bryce Elkin's Reception Only (235 guests) (8:00am-12:30am) (dog)…" at bounding box center [533, 158] width 527 height 14
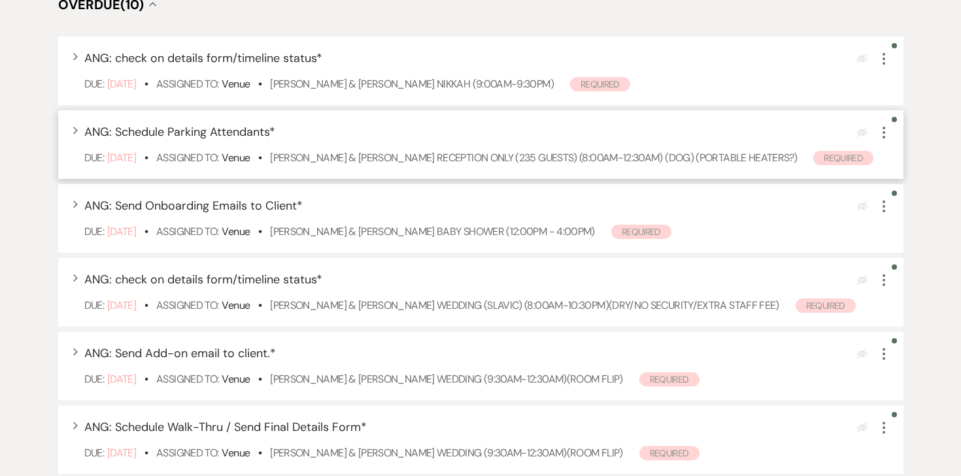
click at [880, 135] on icon "More" at bounding box center [884, 133] width 16 height 16
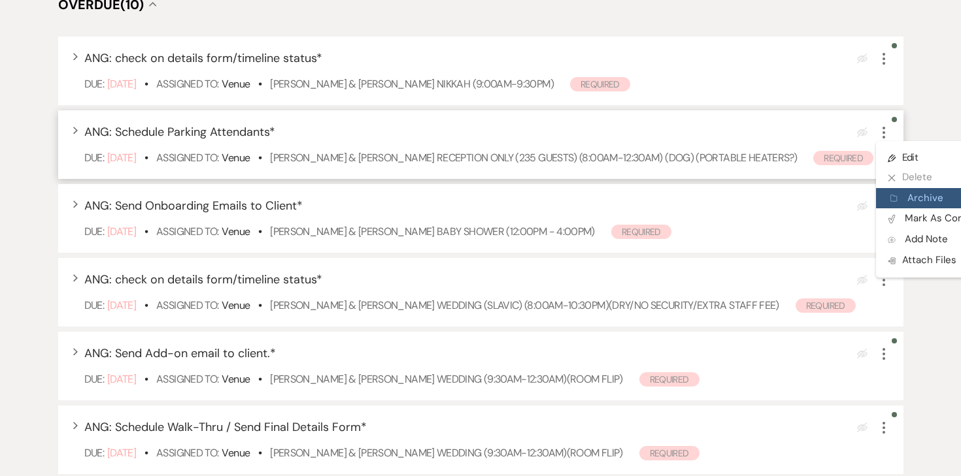
click at [899, 200] on button "Archive Archive" at bounding box center [938, 198] width 125 height 21
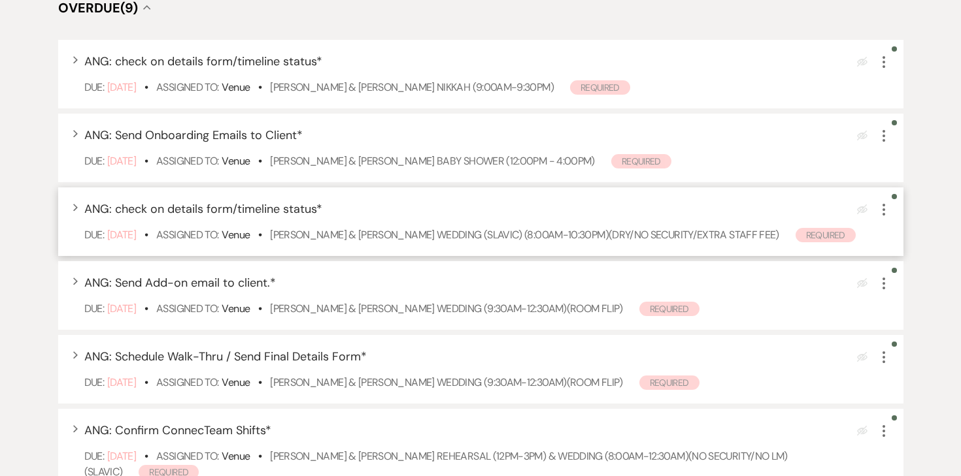
scroll to position [224, 0]
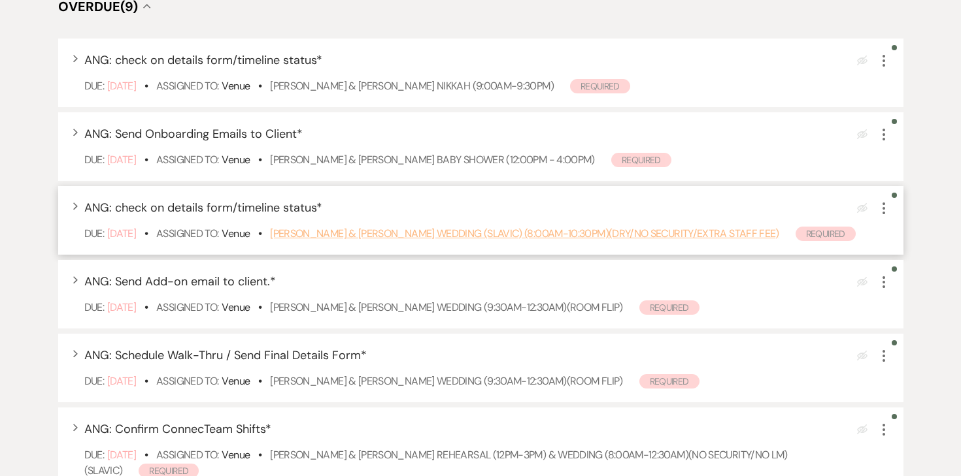
click at [731, 231] on link "Jennifer Isaykina & Pavel Strelchuk's Wedding (SLAVIC) (8:00am-10:30pm)(Dry/No …" at bounding box center [524, 234] width 509 height 14
click at [330, 228] on link "Jennifer Isaykina & Pavel Strelchuk's Wedding (SLAVIC) (8:00am-10:30pm)(Dry/No …" at bounding box center [524, 234] width 509 height 14
click at [884, 210] on icon "More" at bounding box center [884, 209] width 16 height 16
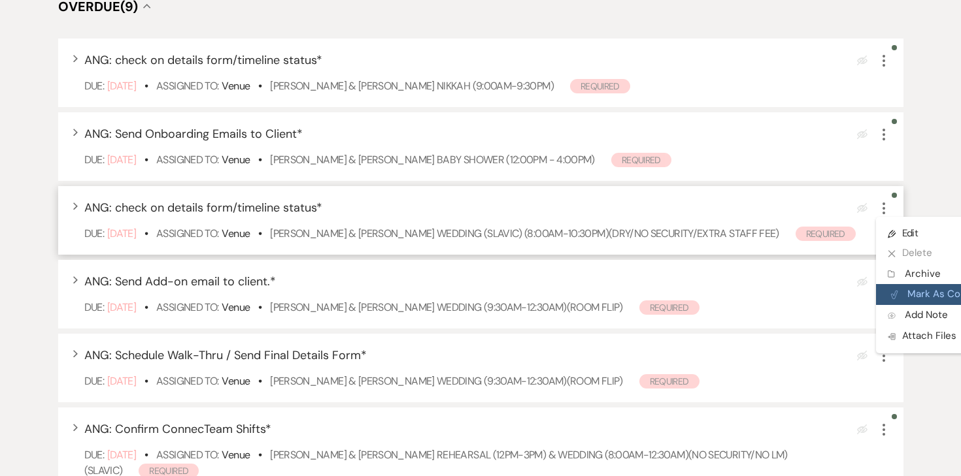
click at [907, 297] on button "Plan Portal Link Mark As Complete" at bounding box center [940, 294] width 128 height 21
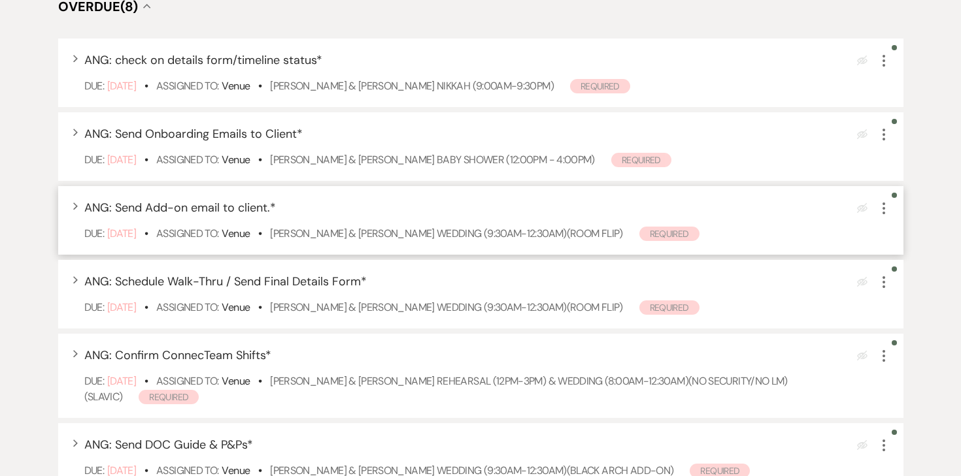
click at [888, 210] on icon "More" at bounding box center [884, 209] width 16 height 16
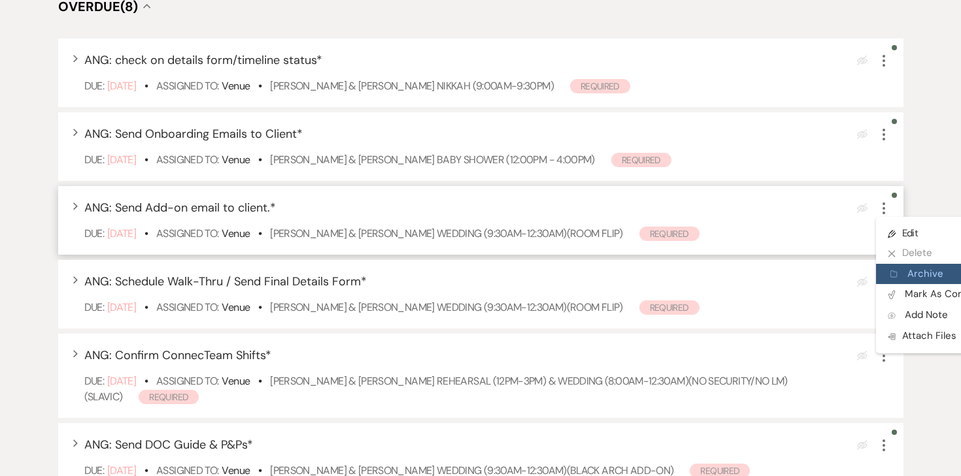
click at [906, 282] on button "Archive Archive" at bounding box center [938, 274] width 125 height 21
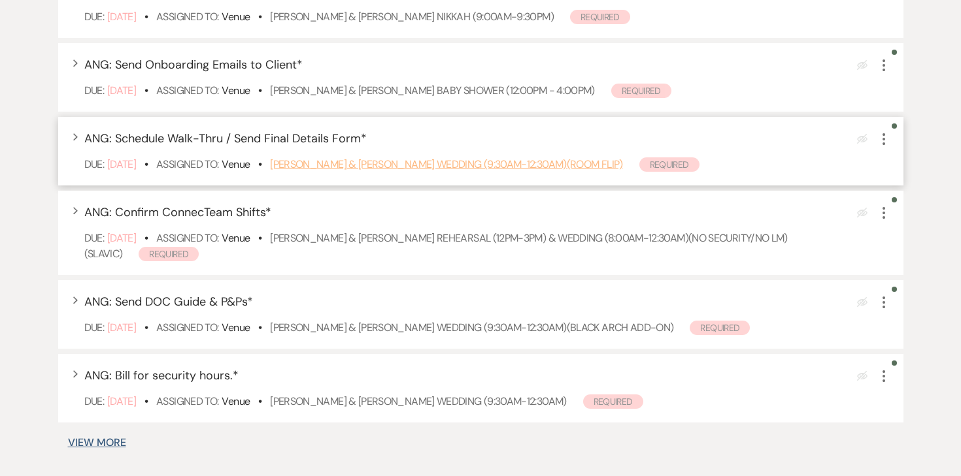
scroll to position [286, 0]
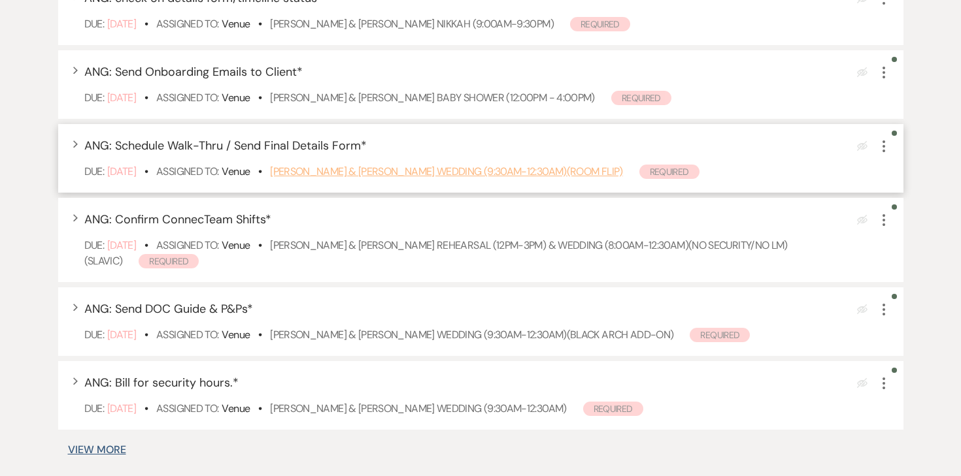
click at [454, 169] on link "Alivia Ostendorf & Jake Miller's Wedding (9:30am-12:30am)(ROOM FLIP)" at bounding box center [446, 172] width 352 height 14
click at [881, 144] on icon "More" at bounding box center [884, 147] width 16 height 16
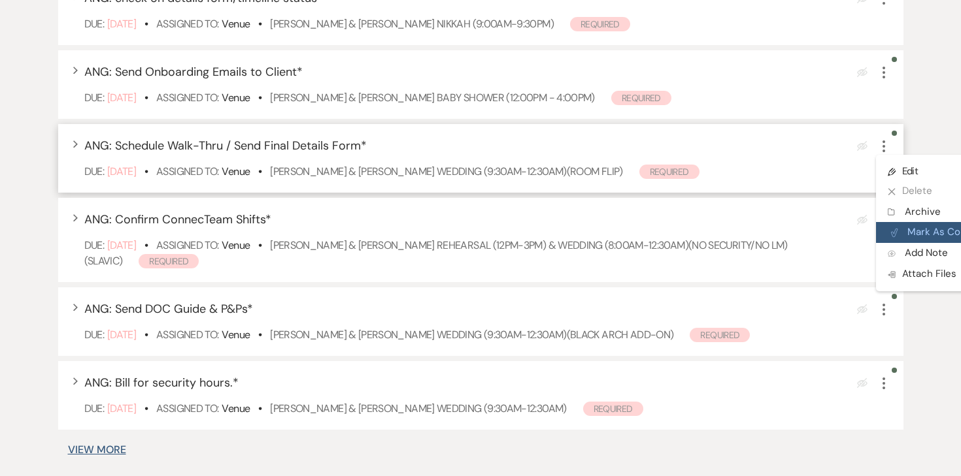
click at [904, 227] on button "Plan Portal Link Mark As Complete" at bounding box center [940, 232] width 128 height 21
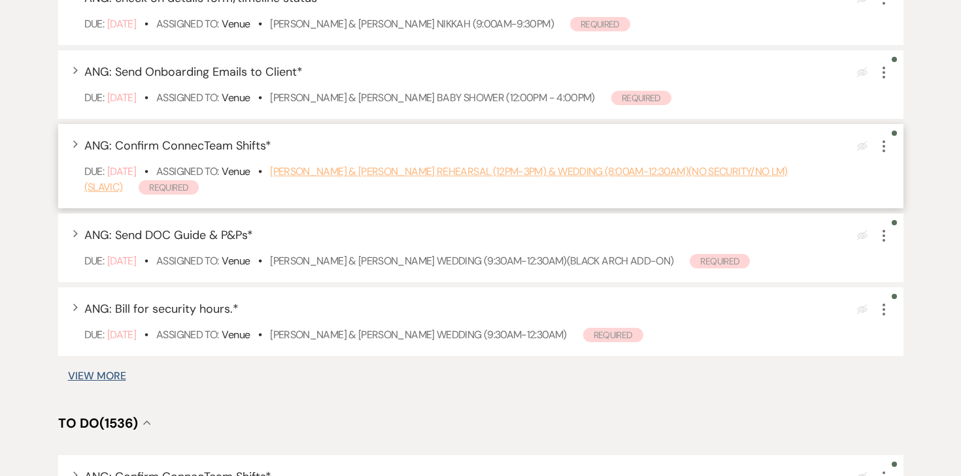
click at [314, 172] on link "Alina Maretska & David Vovk's Rehearsal (12pm-3pm) & Wedding (8:00am-12:30am)(N…" at bounding box center [435, 179] width 703 height 29
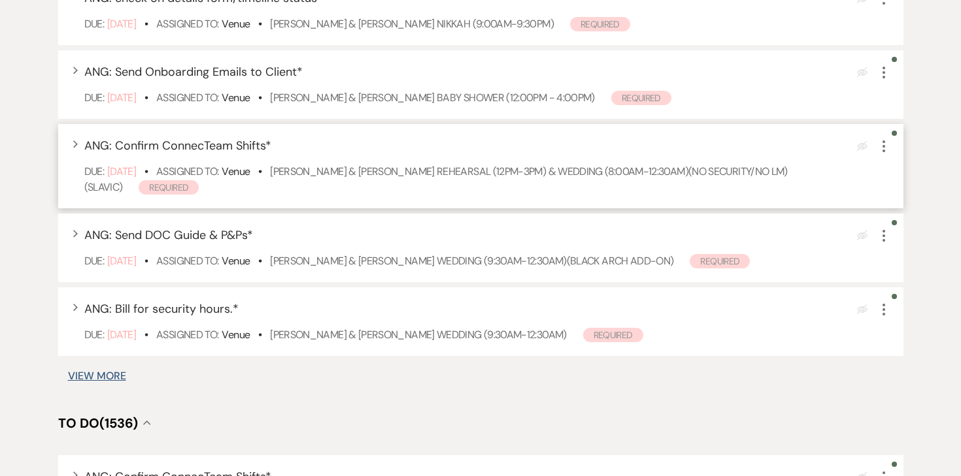
click at [884, 146] on use "button" at bounding box center [883, 146] width 3 height 12
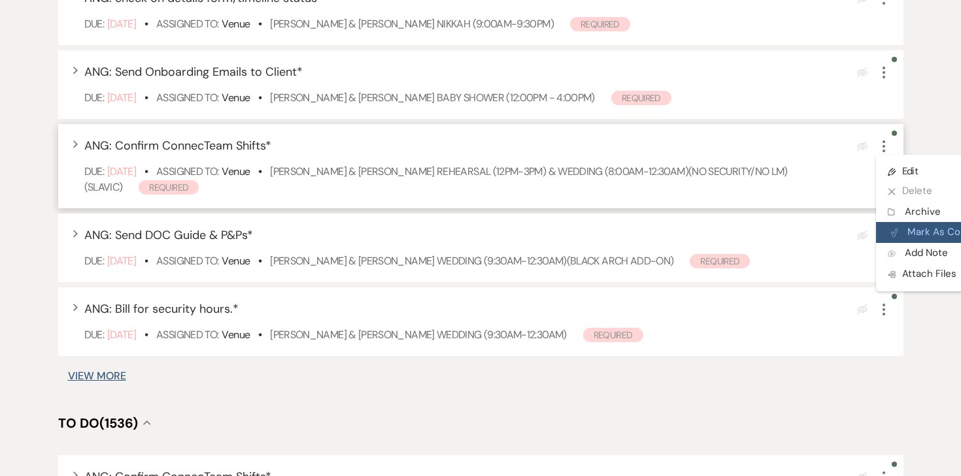
click at [913, 229] on button "Plan Portal Link Mark As Complete" at bounding box center [940, 232] width 128 height 21
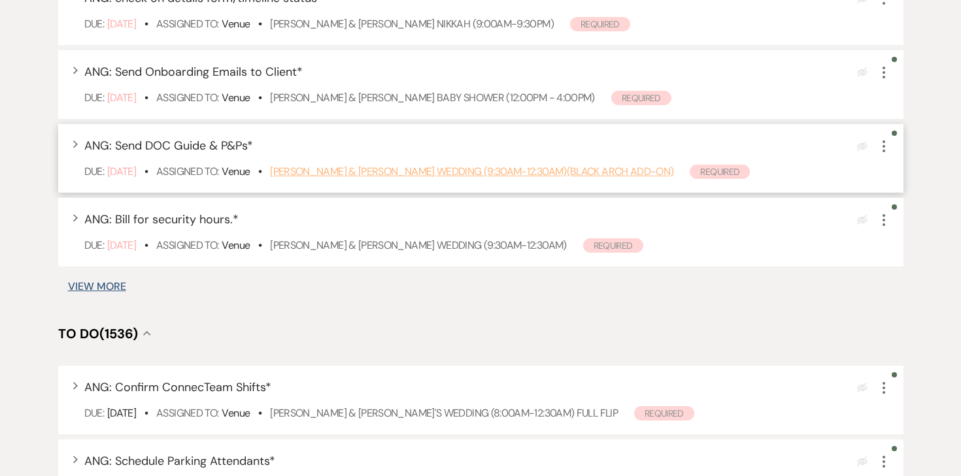
click at [381, 177] on link "Karissa Tatro & Joe Holmberg's Wedding (9:30am-12:30am)(black arch add-on)" at bounding box center [471, 172] width 403 height 14
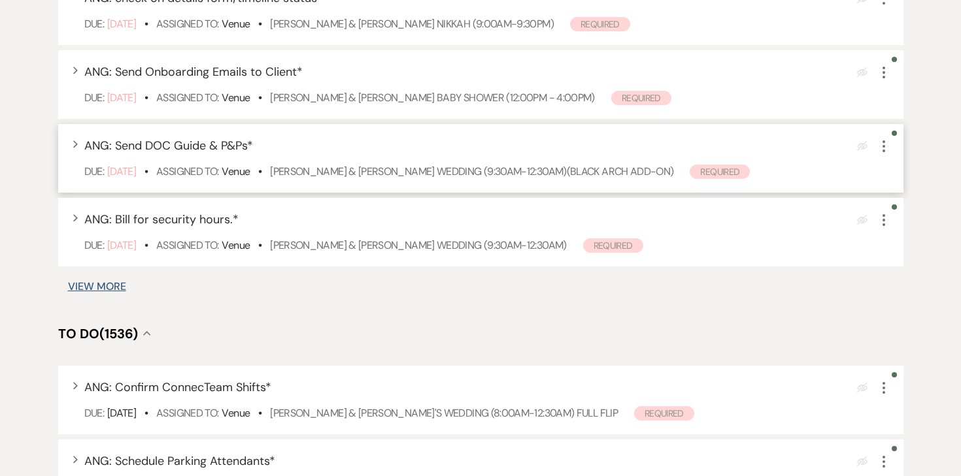
click at [885, 147] on icon "More" at bounding box center [884, 147] width 16 height 16
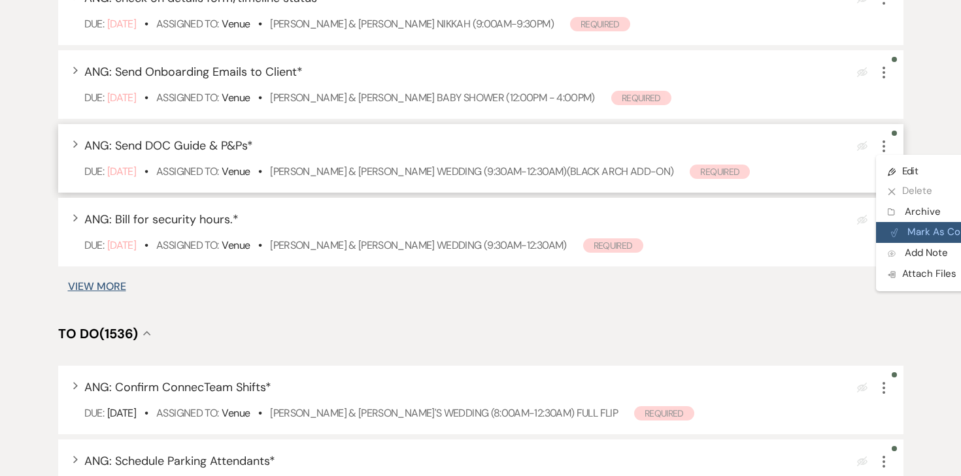
click at [910, 233] on button "Plan Portal Link Mark As Complete" at bounding box center [940, 232] width 128 height 21
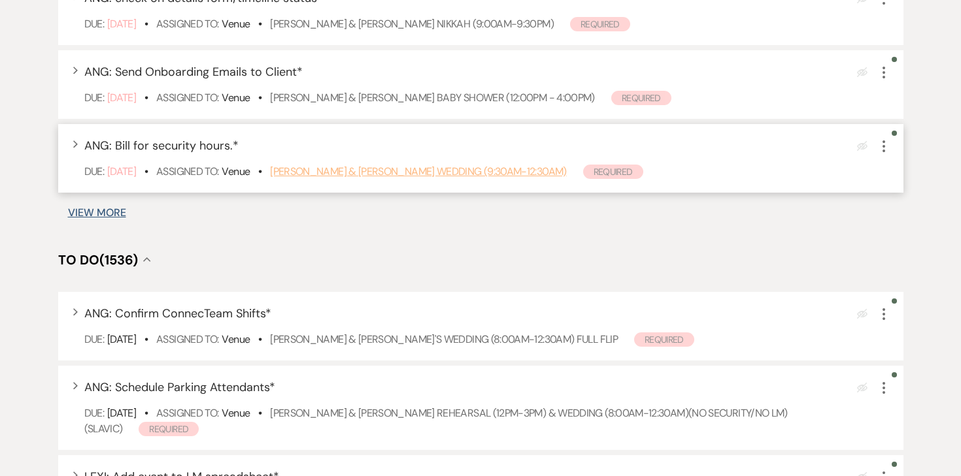
click at [503, 172] on link "Lainie Cox & Jack Meier's Wedding (9:30am-12:30am)" at bounding box center [418, 172] width 296 height 14
click at [885, 142] on icon "More" at bounding box center [884, 147] width 16 height 16
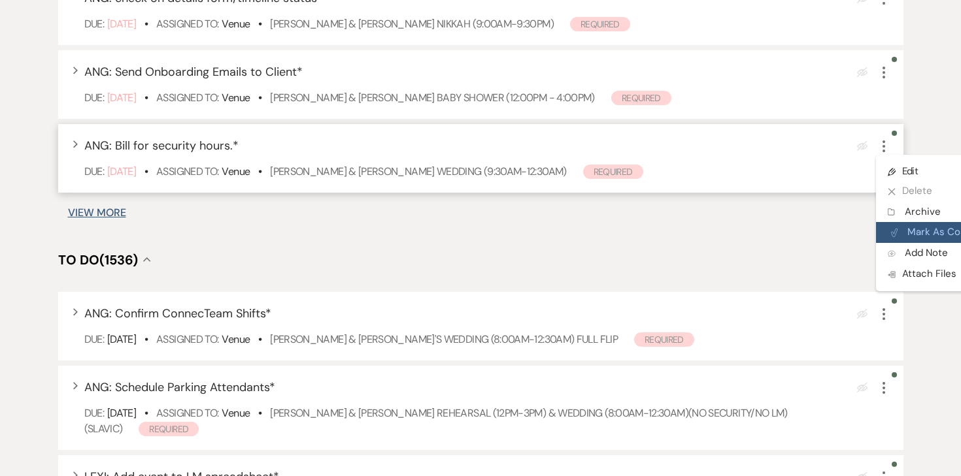
click at [911, 231] on button "Plan Portal Link Mark As Complete" at bounding box center [940, 232] width 128 height 21
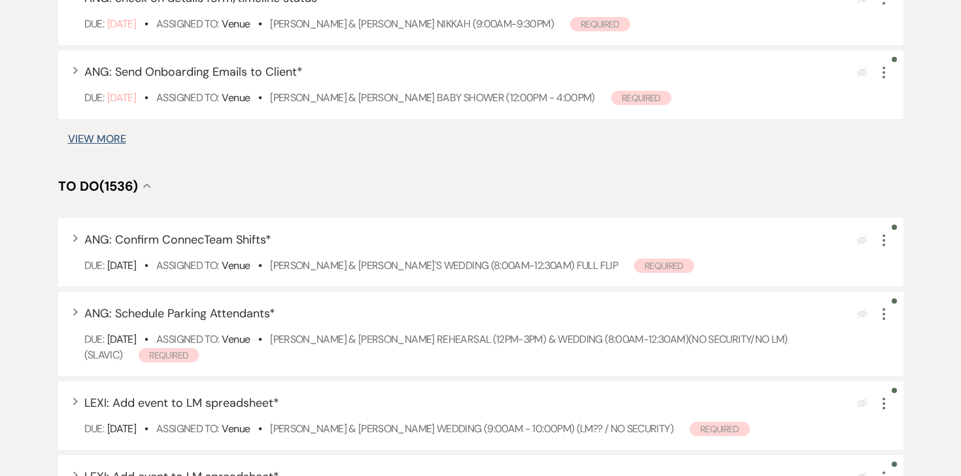
click at [114, 139] on button "View More" at bounding box center [97, 139] width 58 height 10
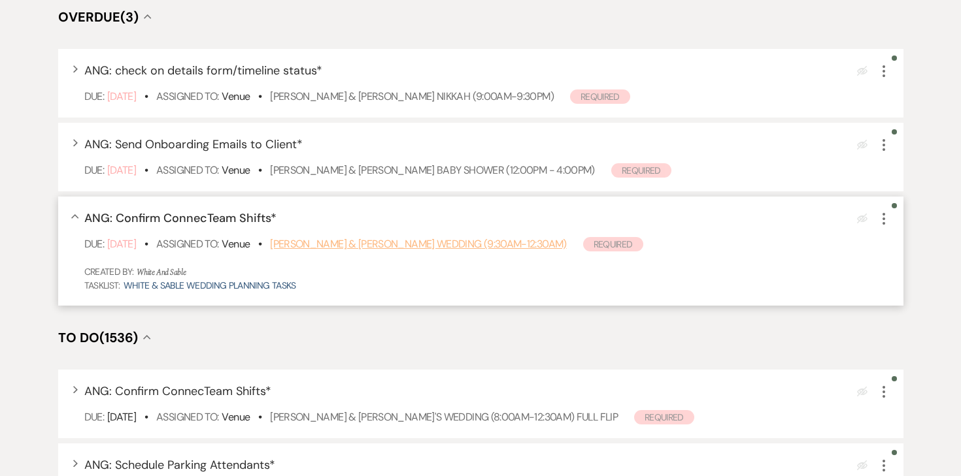
scroll to position [206, 0]
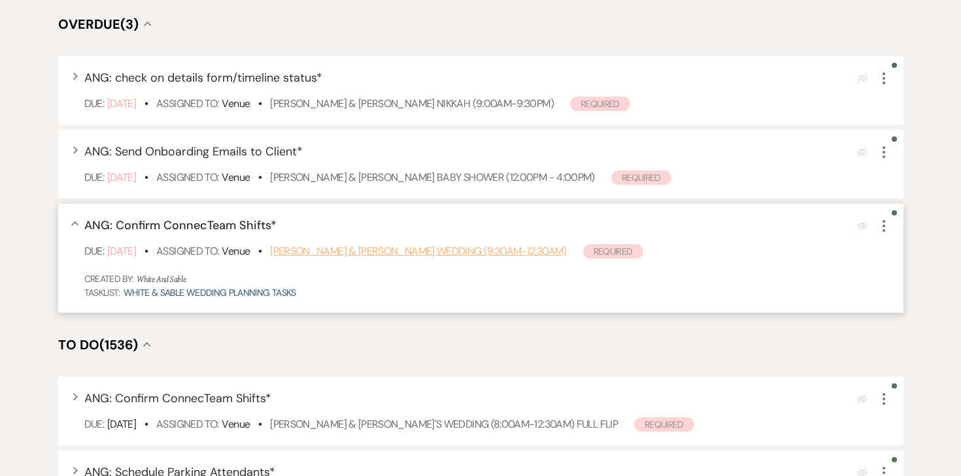
click at [336, 252] on link "[PERSON_NAME] & [PERSON_NAME] Wedding (9:30am-12:30am)" at bounding box center [418, 251] width 296 height 14
click at [882, 223] on icon "More" at bounding box center [884, 226] width 16 height 16
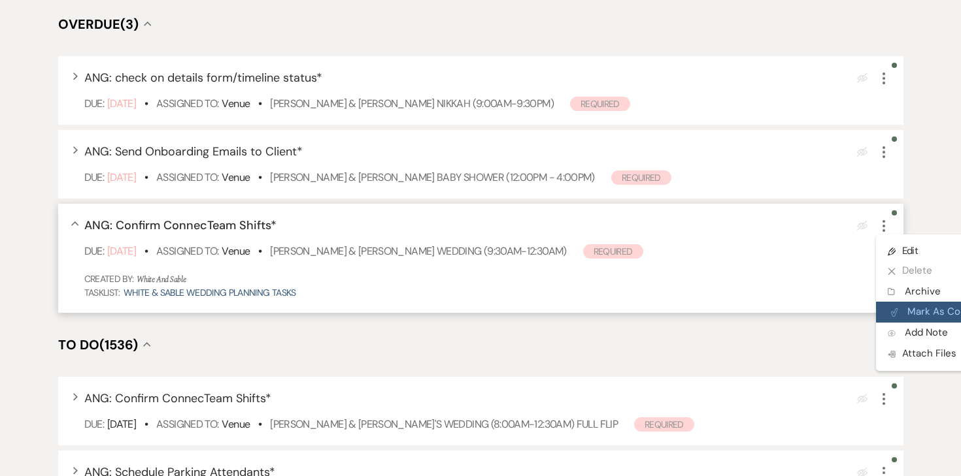
click at [905, 319] on button "Plan Portal Link Mark As Complete" at bounding box center [940, 312] width 128 height 21
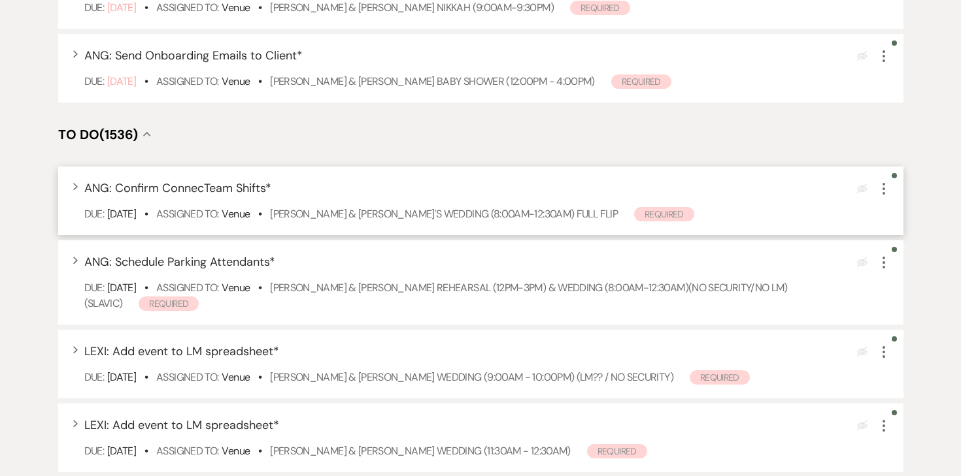
scroll to position [305, 0]
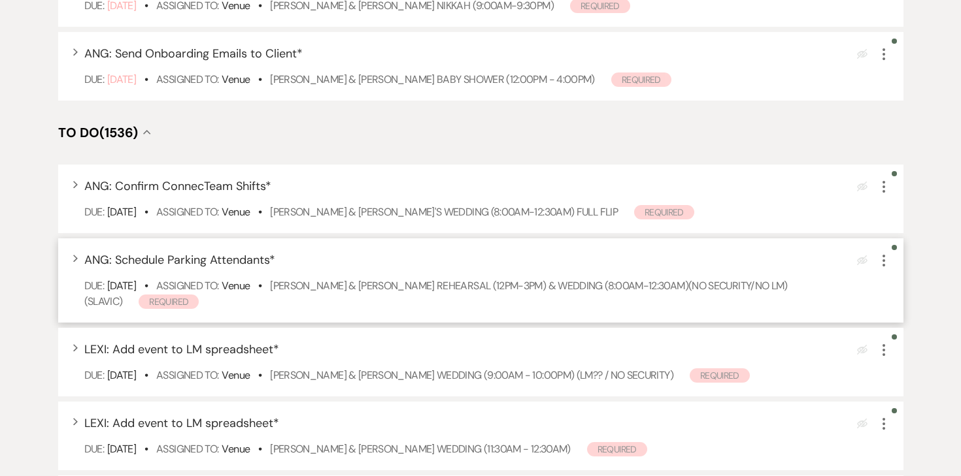
click at [885, 262] on icon "More" at bounding box center [884, 261] width 16 height 16
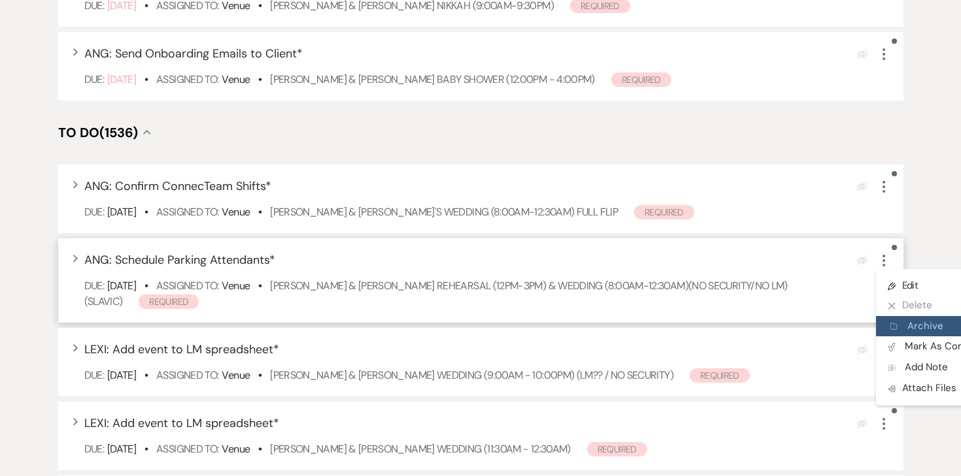
click at [908, 328] on button "Archive Archive" at bounding box center [938, 326] width 125 height 21
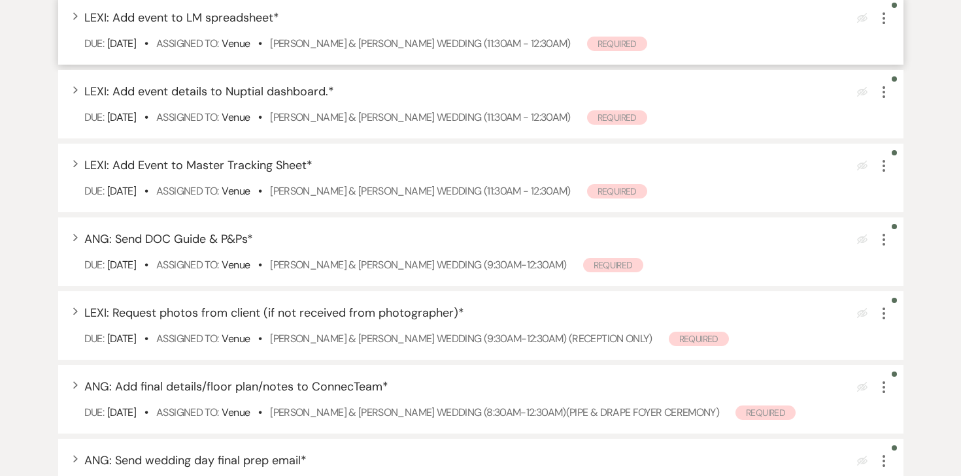
scroll to position [622, 0]
click at [885, 242] on icon "More" at bounding box center [884, 239] width 16 height 16
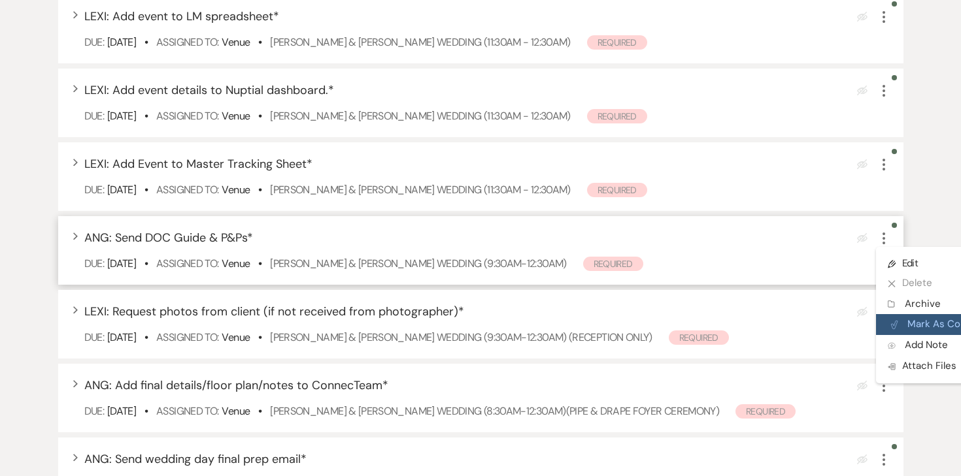
click at [910, 323] on button "Plan Portal Link Mark As Complete" at bounding box center [940, 324] width 128 height 21
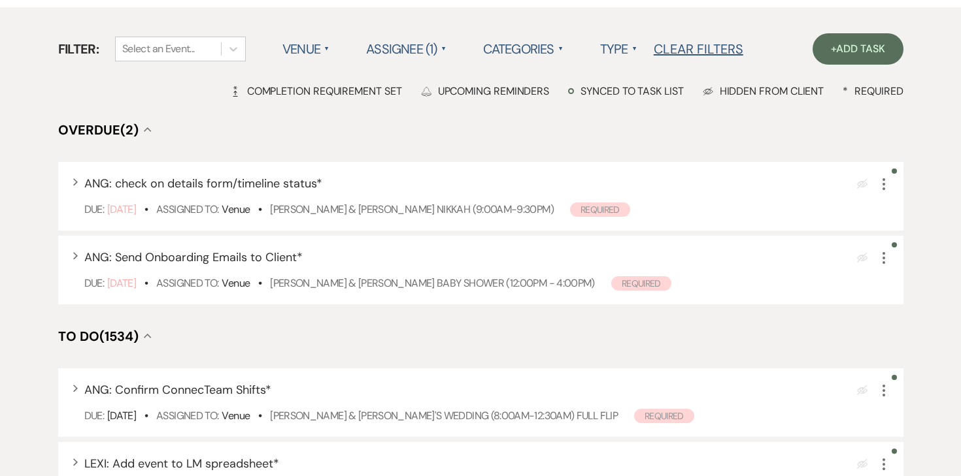
scroll to position [0, 0]
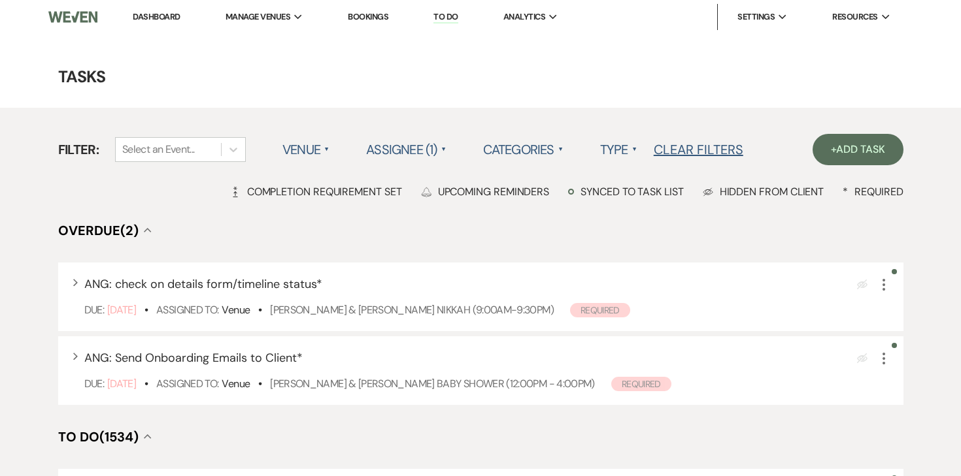
click at [175, 19] on link "Dashboard" at bounding box center [156, 16] width 47 height 11
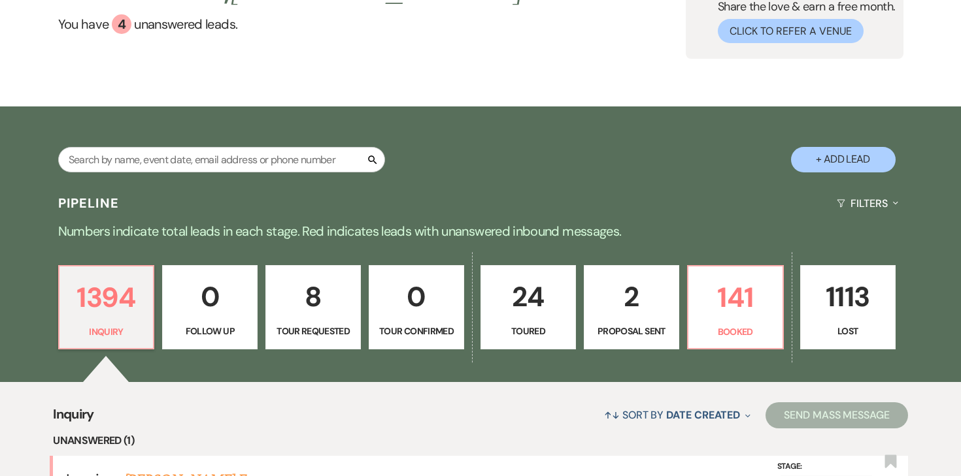
scroll to position [145, 0]
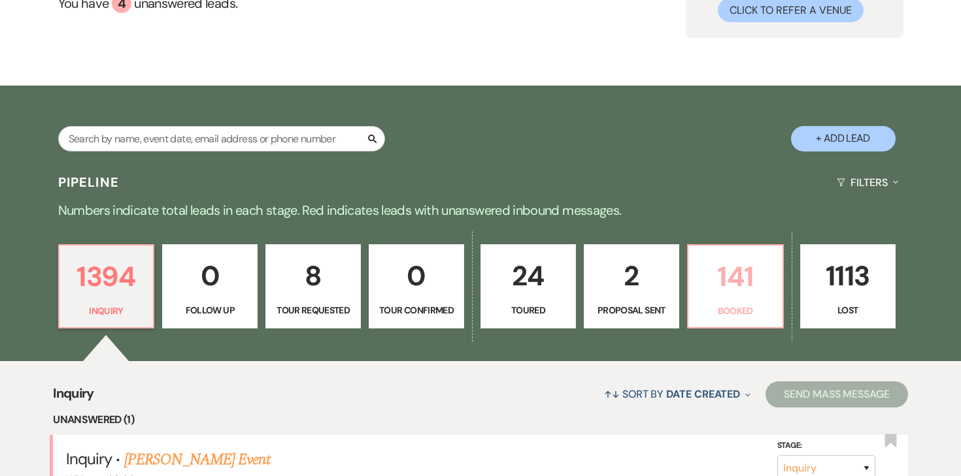
click at [736, 270] on p "141" at bounding box center [735, 277] width 78 height 44
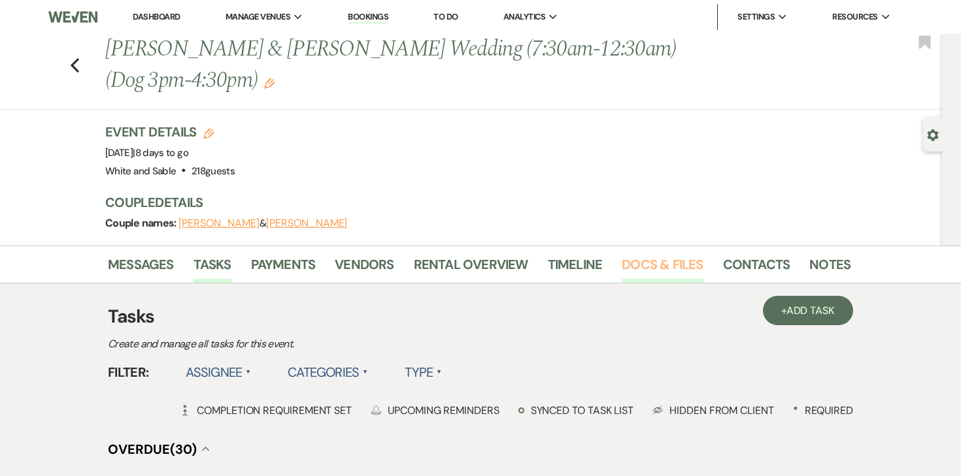
click at [653, 267] on link "Docs & Files" at bounding box center [661, 268] width 81 height 29
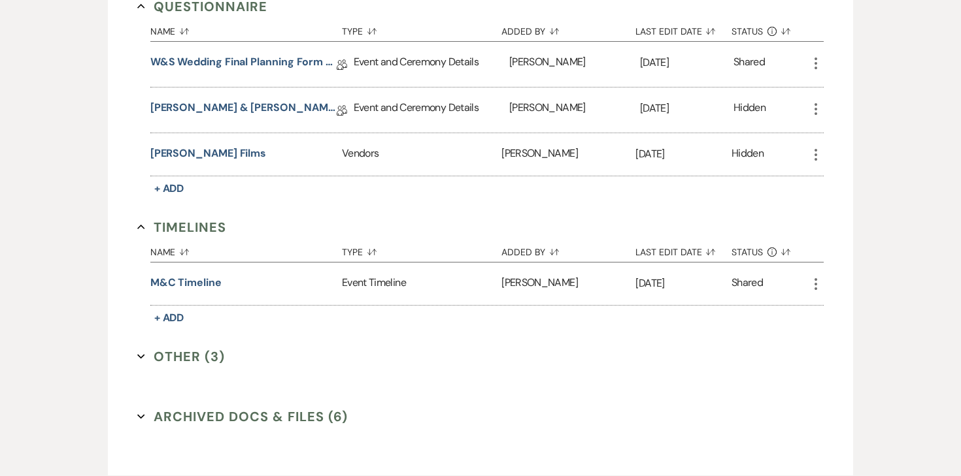
scroll to position [2892, 0]
click at [222, 101] on link "Carson & Maddie Final Details" at bounding box center [243, 111] width 186 height 20
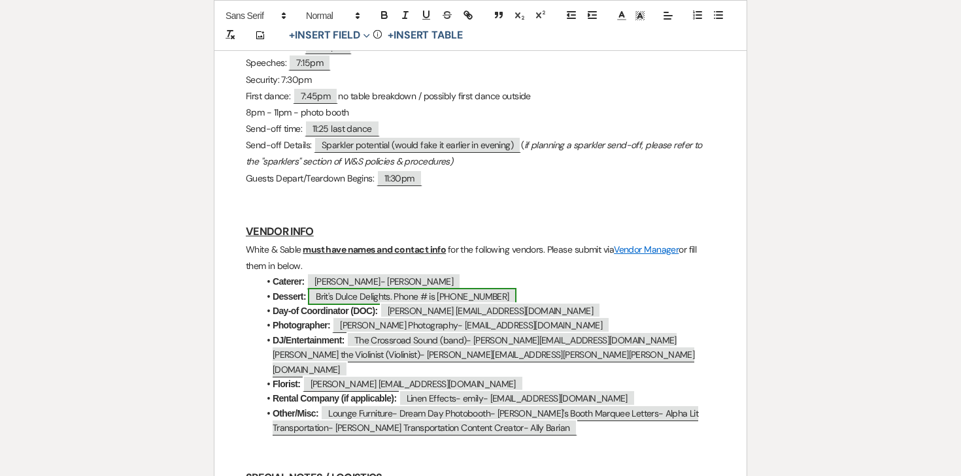
scroll to position [951, 0]
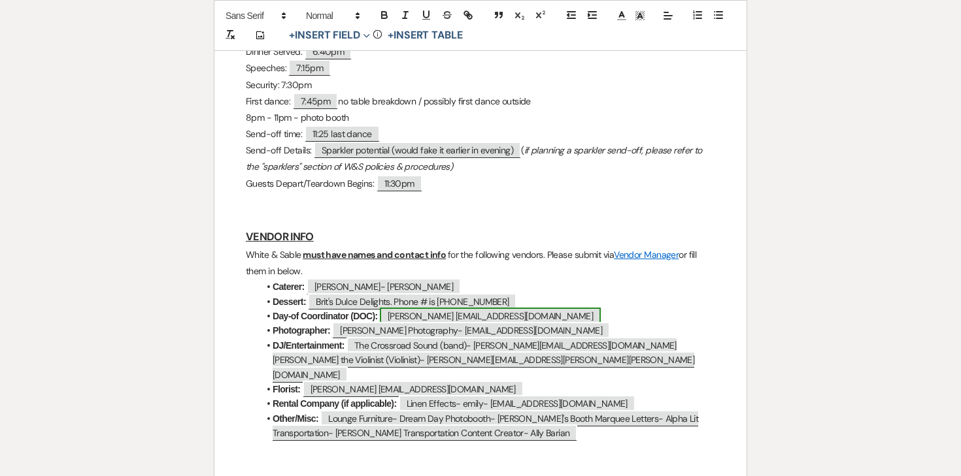
click at [457, 308] on span "Ashley Skeie hello@ashleyskeie.com" at bounding box center [490, 316] width 221 height 17
select select "Name"
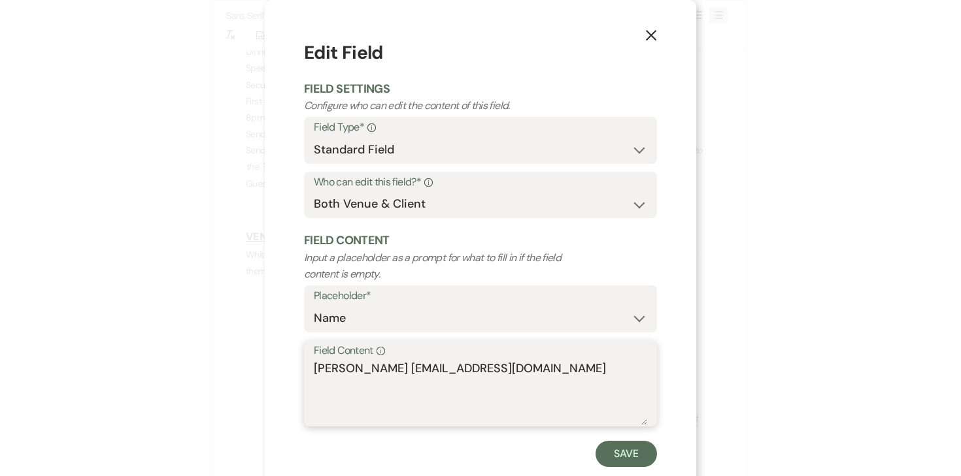
drag, startPoint x: 384, startPoint y: 367, endPoint x: 561, endPoint y: 360, distance: 177.2
click at [561, 360] on textarea "Ashley Skeie hello@ashleyskeie.com" at bounding box center [480, 392] width 333 height 65
drag, startPoint x: 522, startPoint y: 375, endPoint x: 389, endPoint y: 374, distance: 133.3
click at [389, 374] on textarea "Ashley Skeie hello@ashleyskeie.com" at bounding box center [480, 392] width 333 height 65
click at [652, 38] on use "button" at bounding box center [651, 35] width 10 height 10
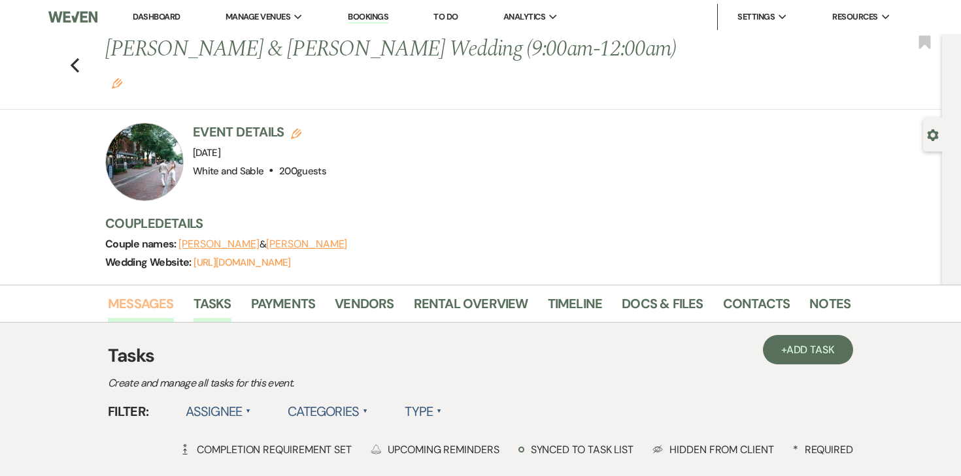
click at [150, 293] on link "Messages" at bounding box center [141, 307] width 66 height 29
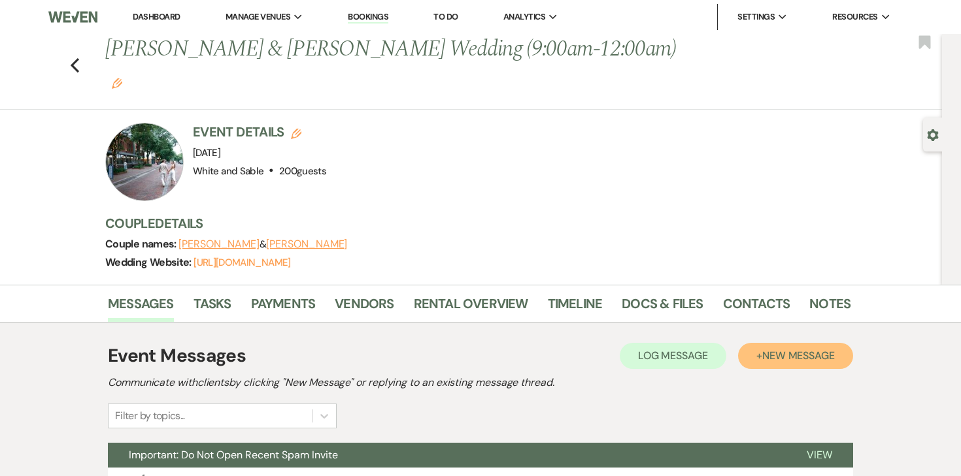
click at [771, 349] on span "New Message" at bounding box center [798, 356] width 73 height 14
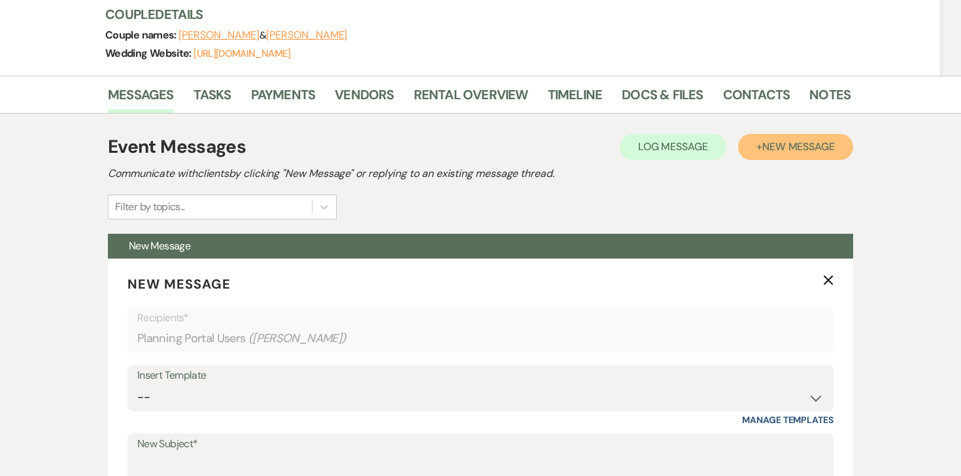
scroll to position [212, 0]
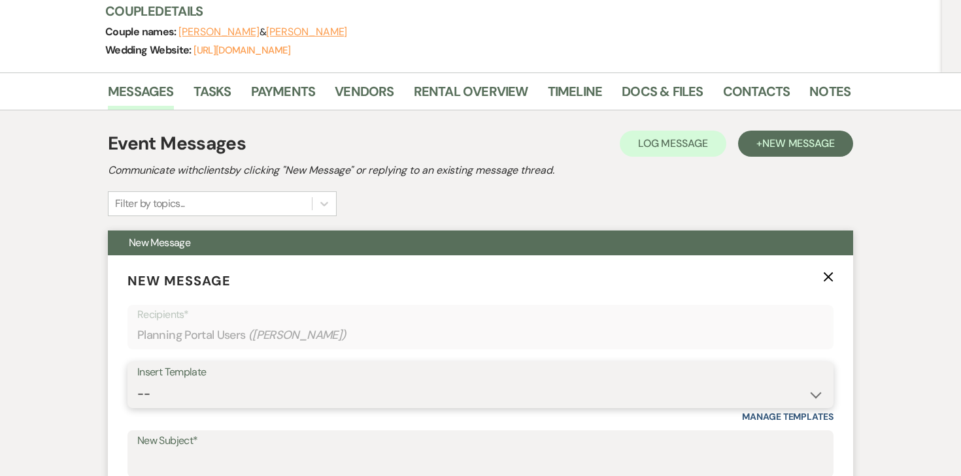
click at [314, 382] on select "-- Inquiry Response (Venue Guide) Schedule - Venue Tour Appt Confirmation Sched…" at bounding box center [480, 394] width 686 height 25
select select "5771"
type input "Thank you! 💕"
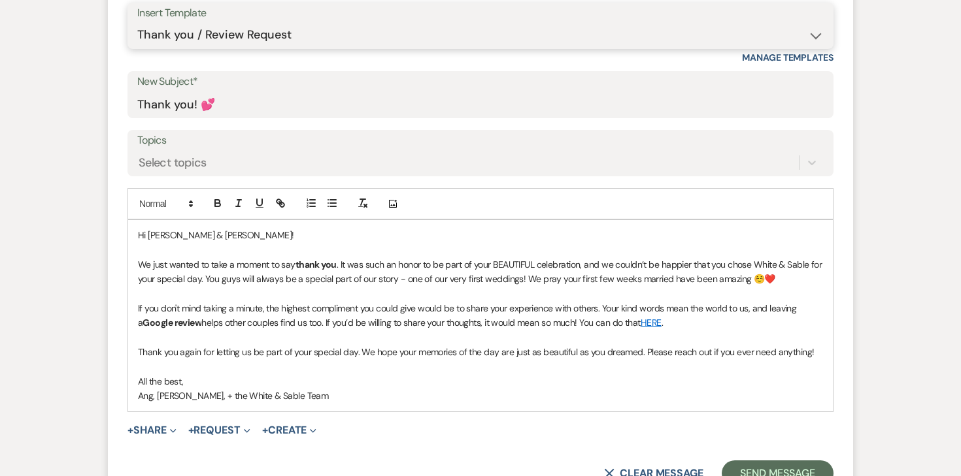
scroll to position [570, 0]
click at [283, 361] on p at bounding box center [480, 368] width 685 height 14
click at [791, 462] on button "Send Message" at bounding box center [777, 475] width 112 height 26
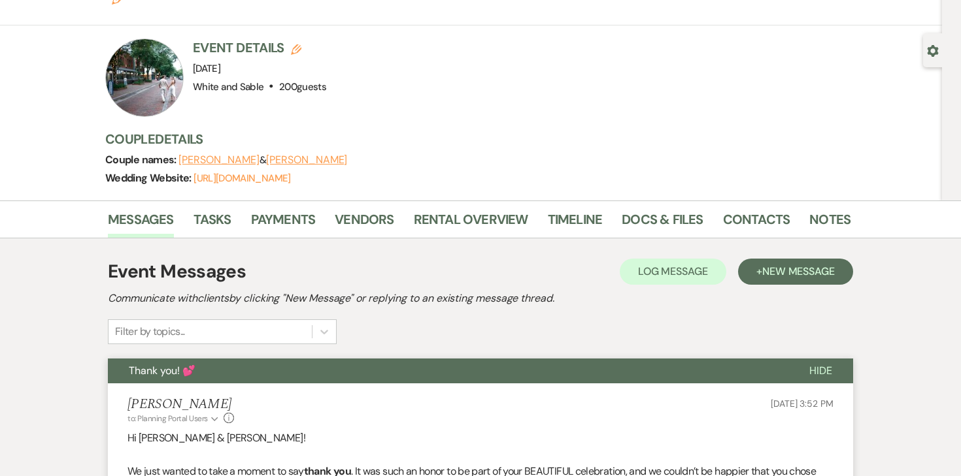
scroll to position [0, 0]
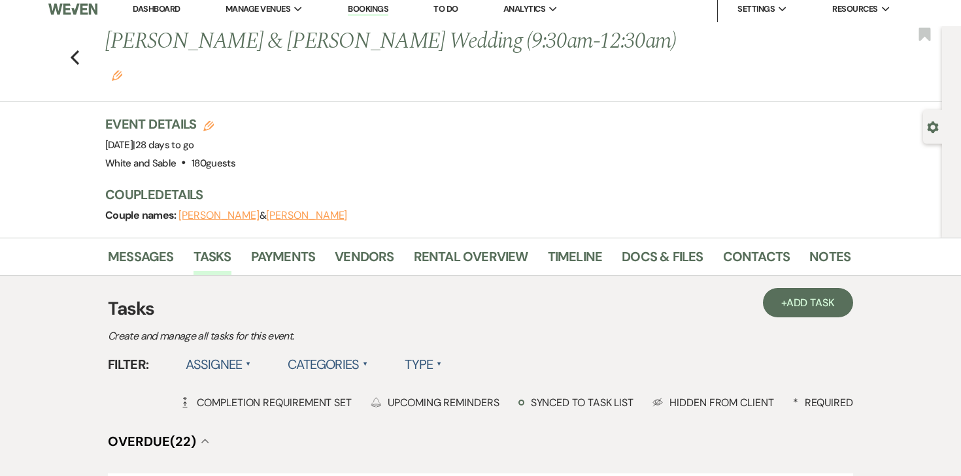
scroll to position [12, 0]
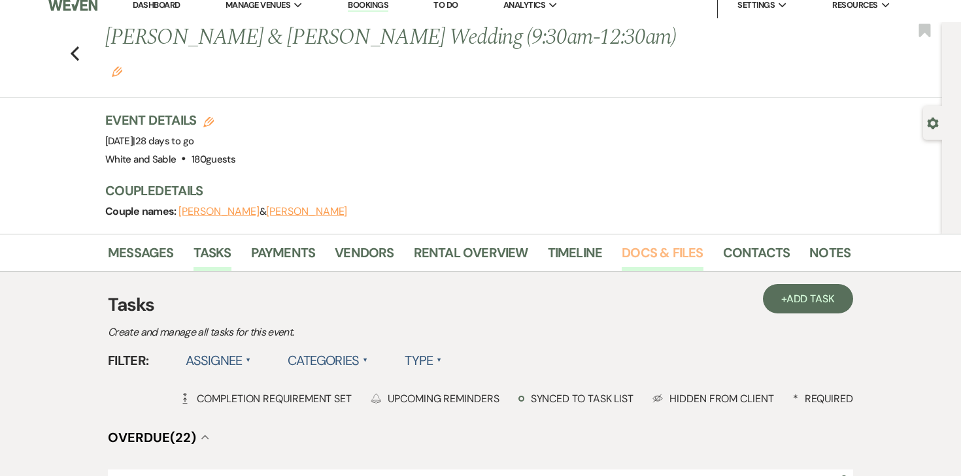
click at [622, 242] on link "Docs & Files" at bounding box center [661, 256] width 81 height 29
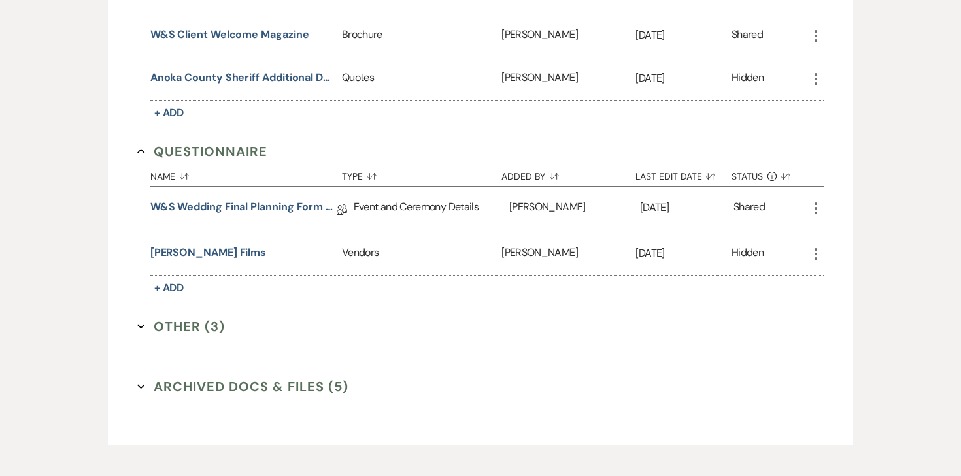
scroll to position [2032, 0]
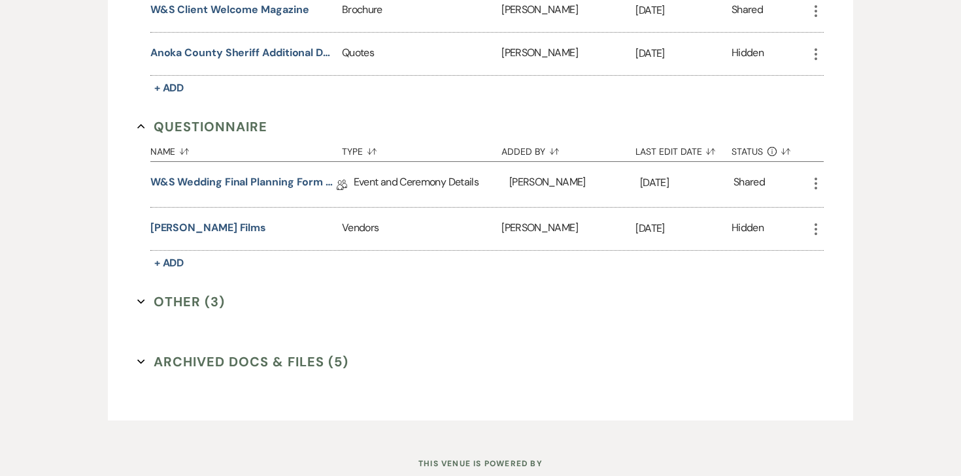
click at [251, 162] on div "W&S Wedding Final Planning Form - TJ & Bailey Collab Doc" at bounding box center [251, 184] width 203 height 45
click at [251, 174] on link "W&S Wedding Final Planning Form - TJ & Bailey" at bounding box center [243, 184] width 186 height 20
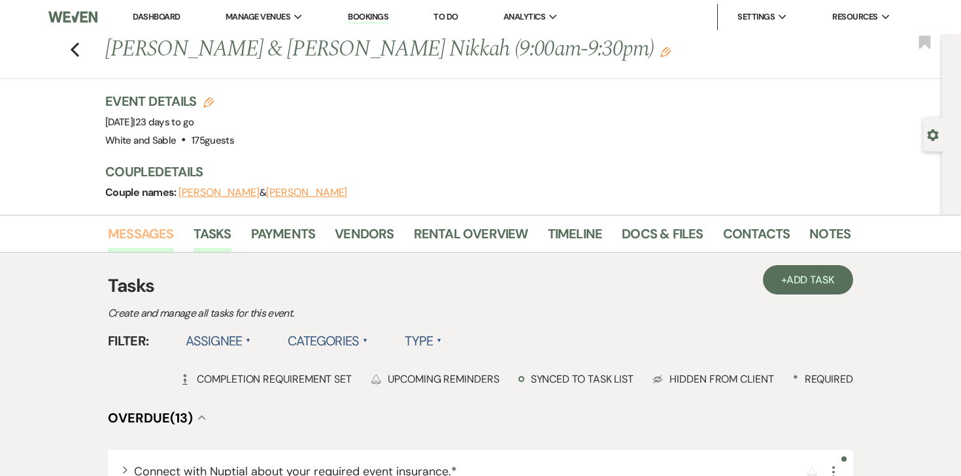
click at [139, 235] on link "Messages" at bounding box center [141, 237] width 66 height 29
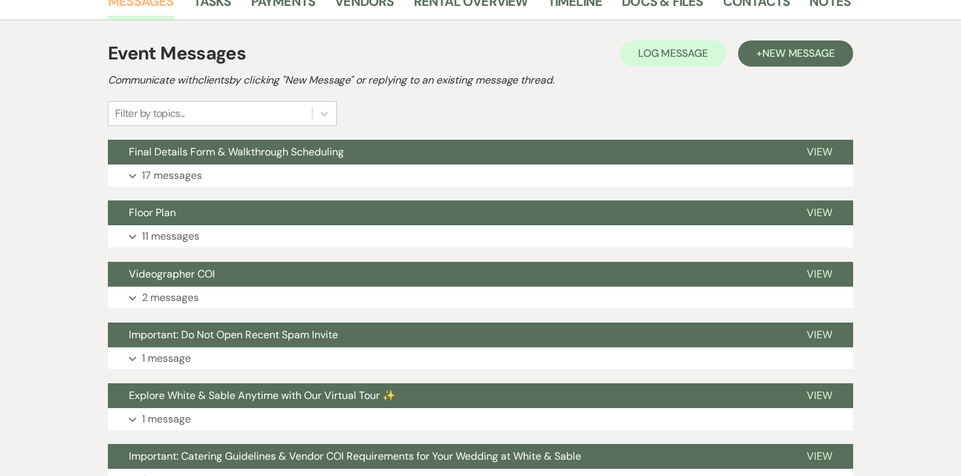
scroll to position [239, 0]
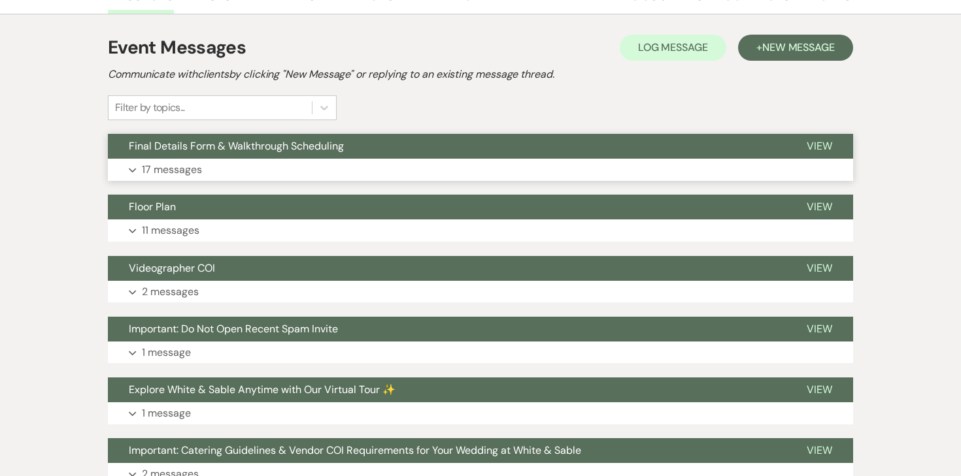
click at [173, 171] on p "17 messages" at bounding box center [172, 169] width 60 height 17
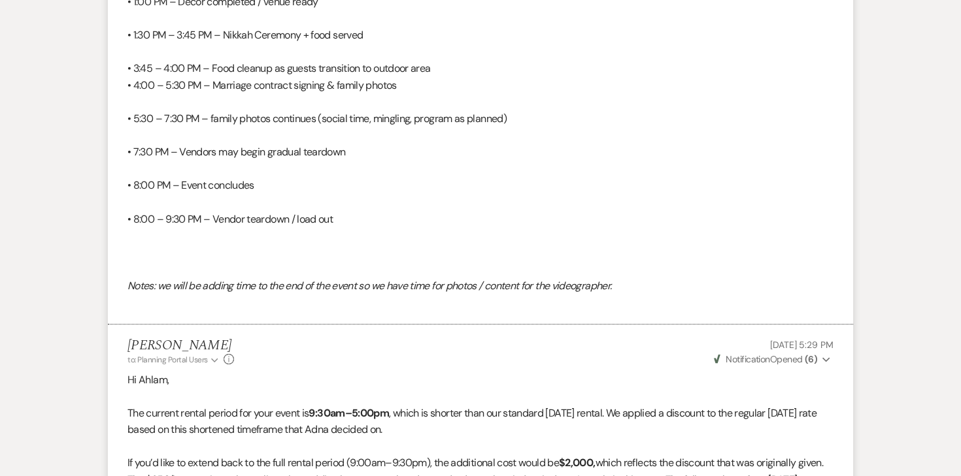
scroll to position [3350, 0]
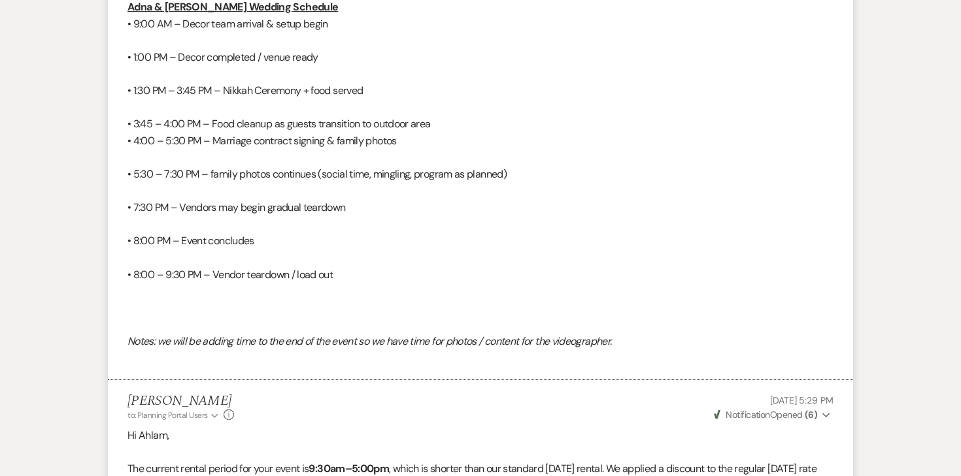
click at [205, 116] on p at bounding box center [480, 107] width 706 height 17
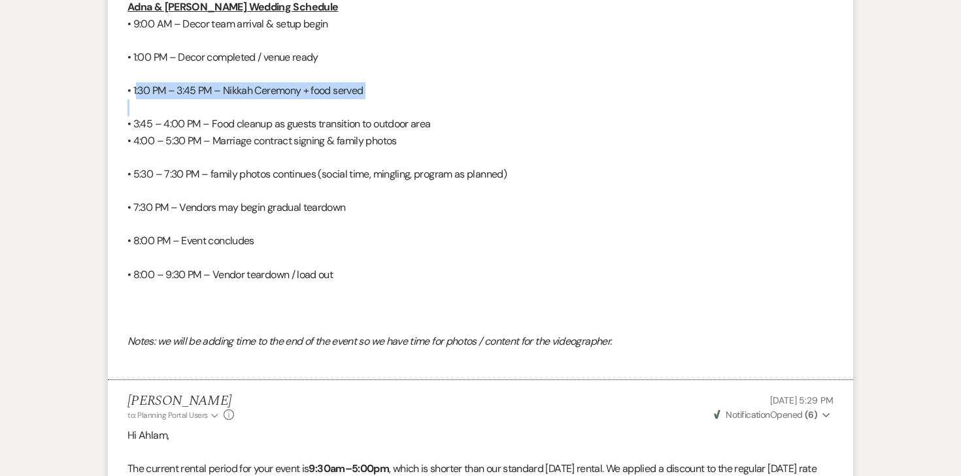
drag, startPoint x: 132, startPoint y: 125, endPoint x: 183, endPoint y: 133, distance: 51.6
click at [183, 134] on div "Sounds great! I put the schedule on the timeline section of the portal and I’ll…" at bounding box center [480, 165] width 706 height 401
click at [183, 116] on p at bounding box center [480, 107] width 706 height 17
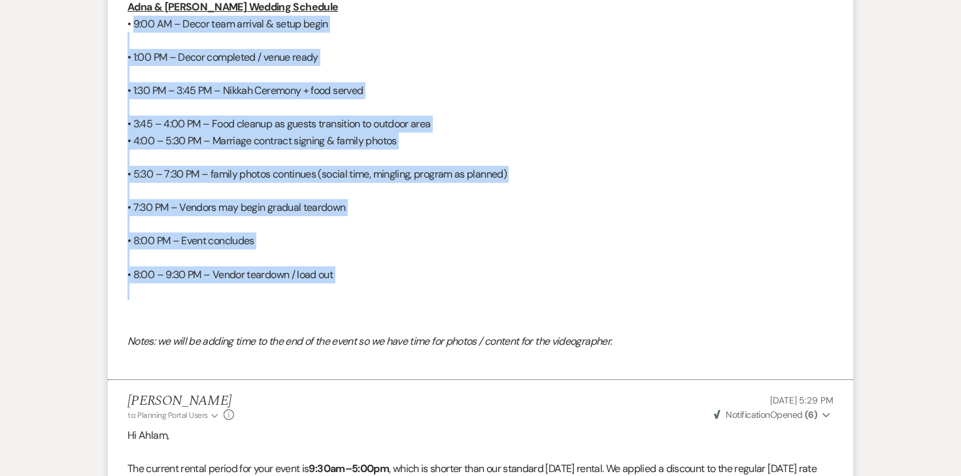
drag, startPoint x: 130, startPoint y: 58, endPoint x: 355, endPoint y: 323, distance: 347.2
click at [355, 323] on div "Sounds great! I put the schedule on the timeline section of the portal and I’ll…" at bounding box center [480, 165] width 706 height 401
copy div "9:00 AM – Decor team arrival & setup begin • 1:00 PM – Decor completed / venue …"
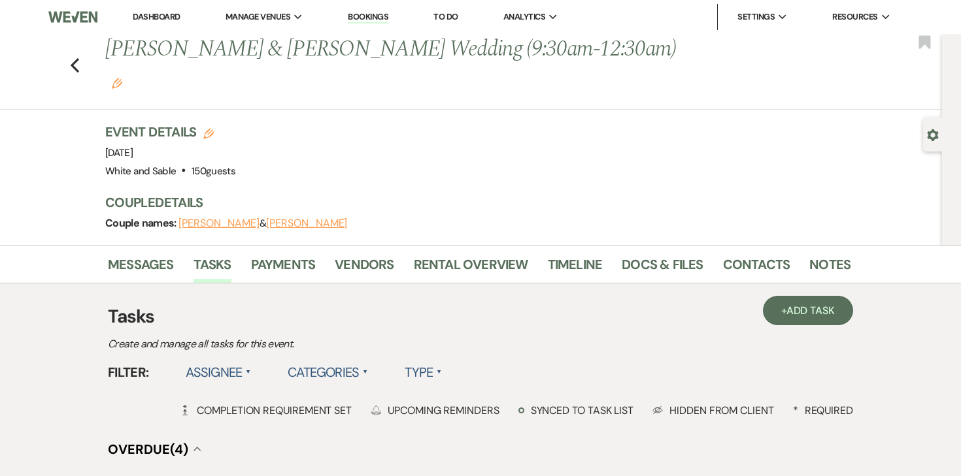
scroll to position [74, 0]
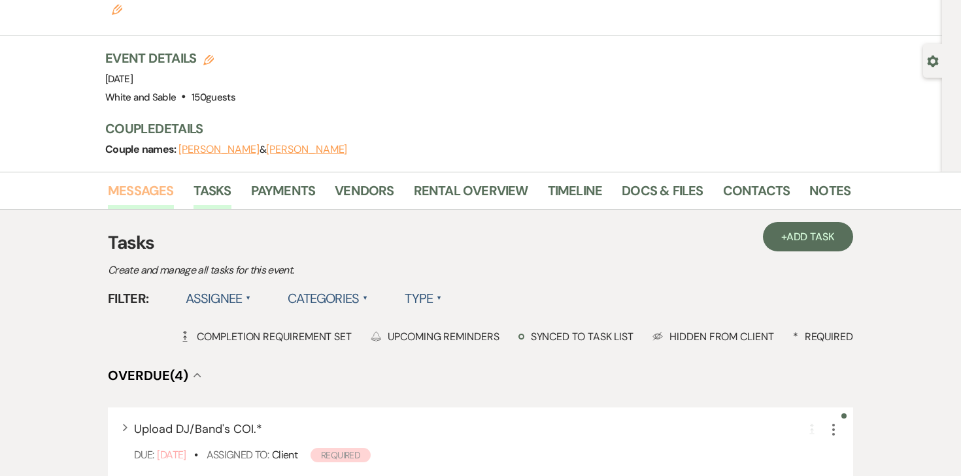
click at [144, 180] on link "Messages" at bounding box center [141, 194] width 66 height 29
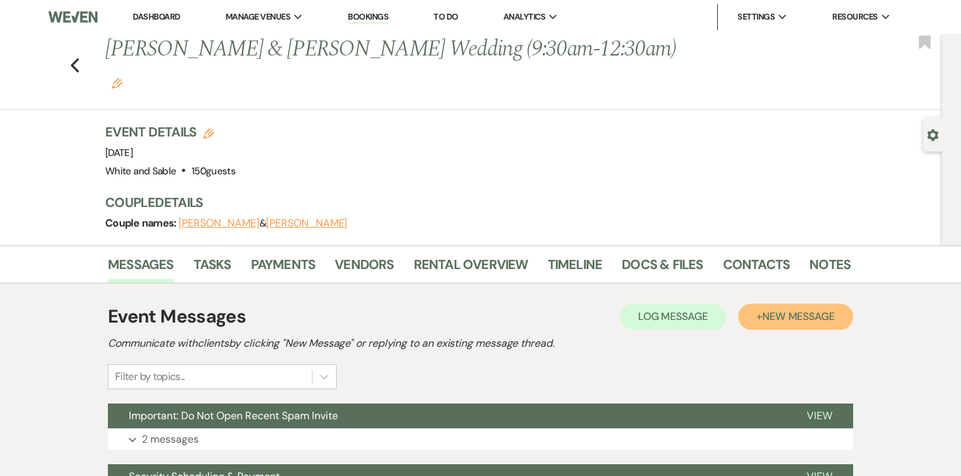
click at [813, 310] on span "New Message" at bounding box center [798, 317] width 73 height 14
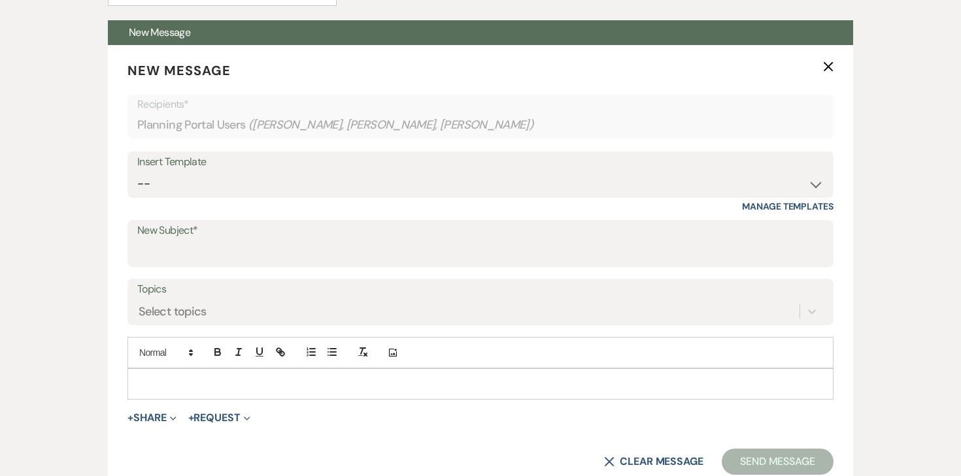
scroll to position [501, 0]
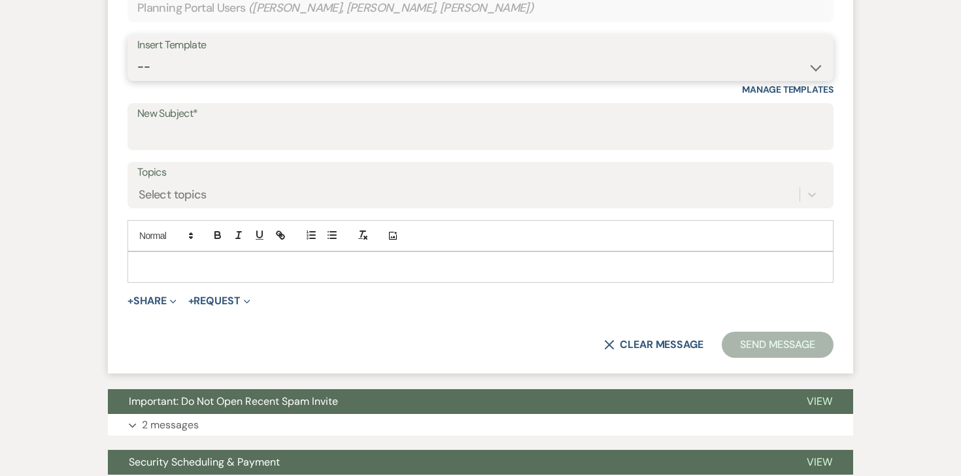
click at [337, 54] on select "-- Inquiry Response (Venue Guide) Schedule - Venue Tour Appt Confirmation Sched…" at bounding box center [480, 66] width 686 height 25
select select "5771"
type input "Thank you! 💕"
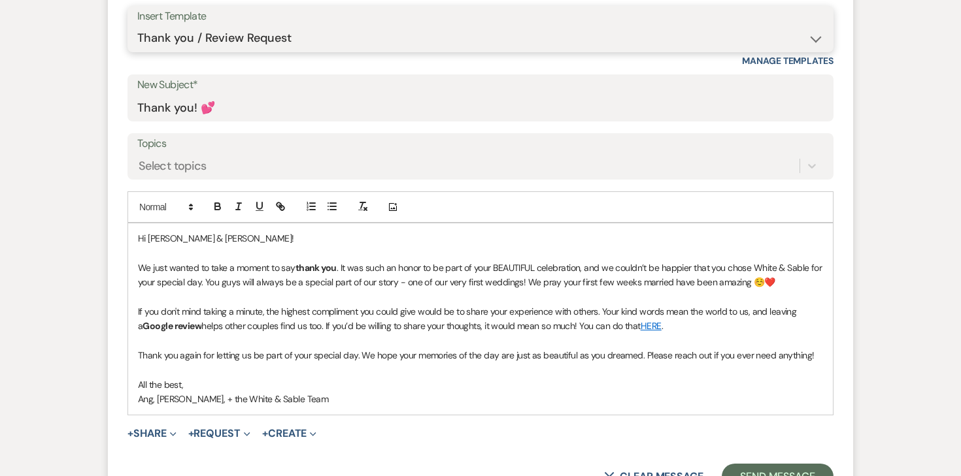
scroll to position [569, 0]
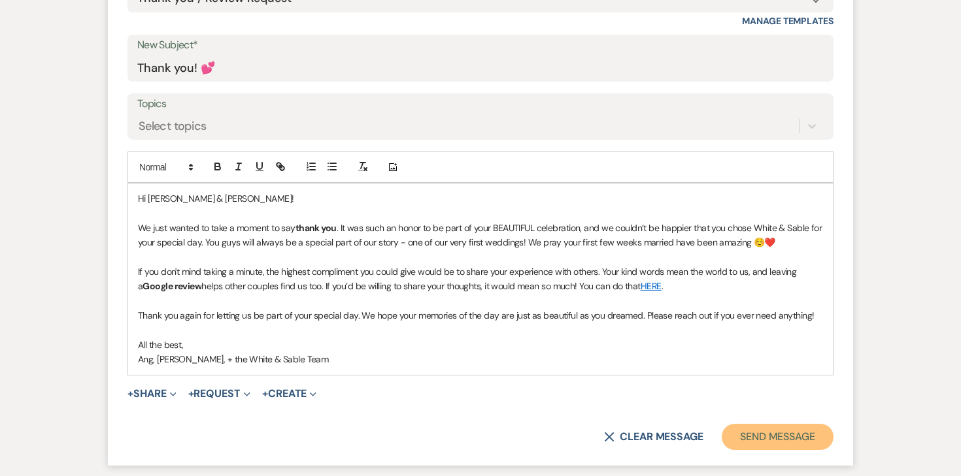
click at [797, 424] on button "Send Message" at bounding box center [777, 437] width 112 height 26
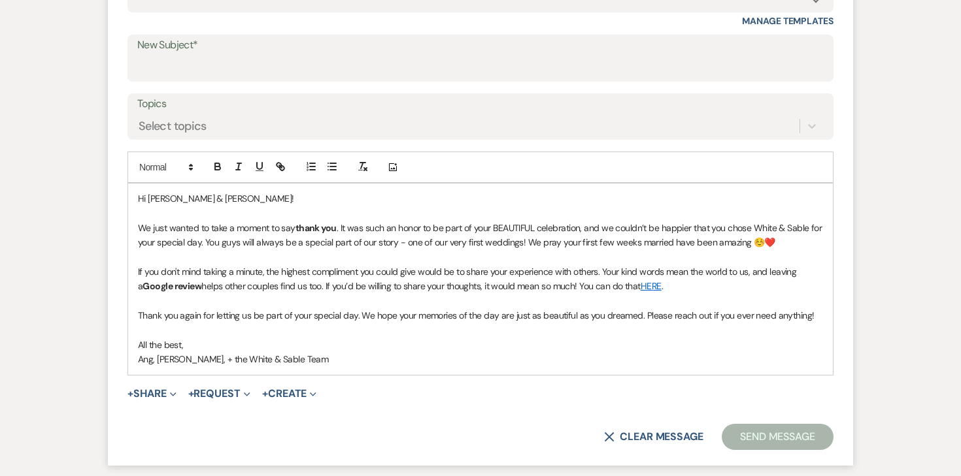
scroll to position [83, 0]
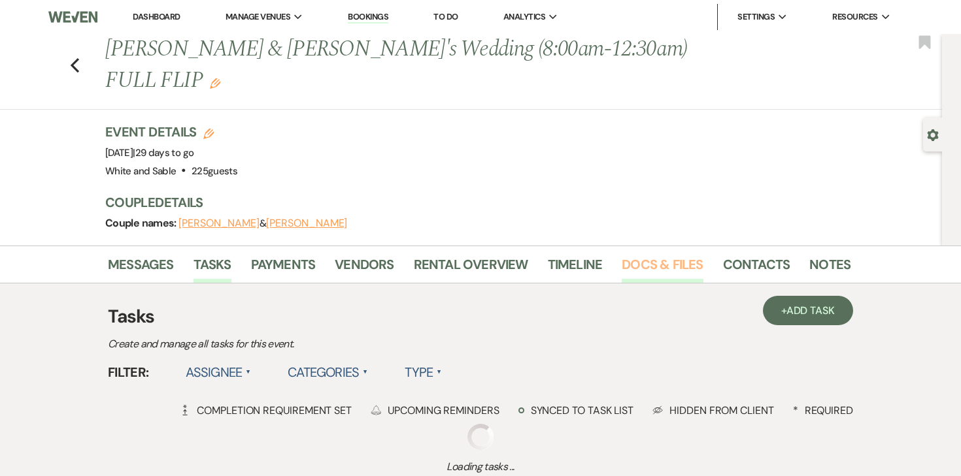
click at [655, 264] on link "Docs & Files" at bounding box center [661, 268] width 81 height 29
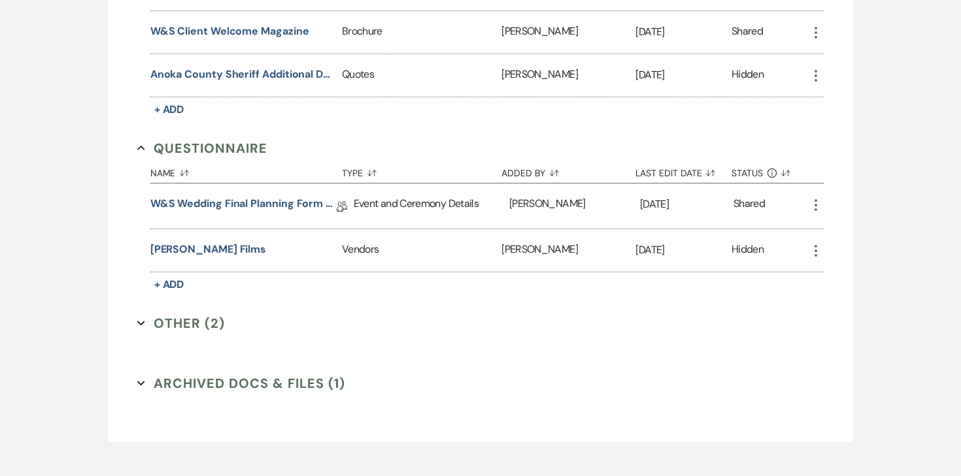
scroll to position [2424, 0]
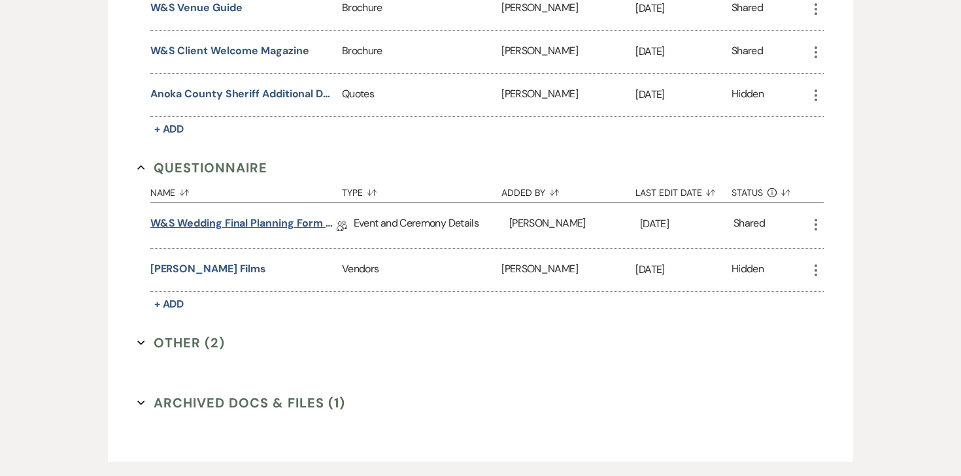
click at [259, 216] on link "W&S Wedding Final Planning Form - Kristina & Bill" at bounding box center [243, 226] width 186 height 20
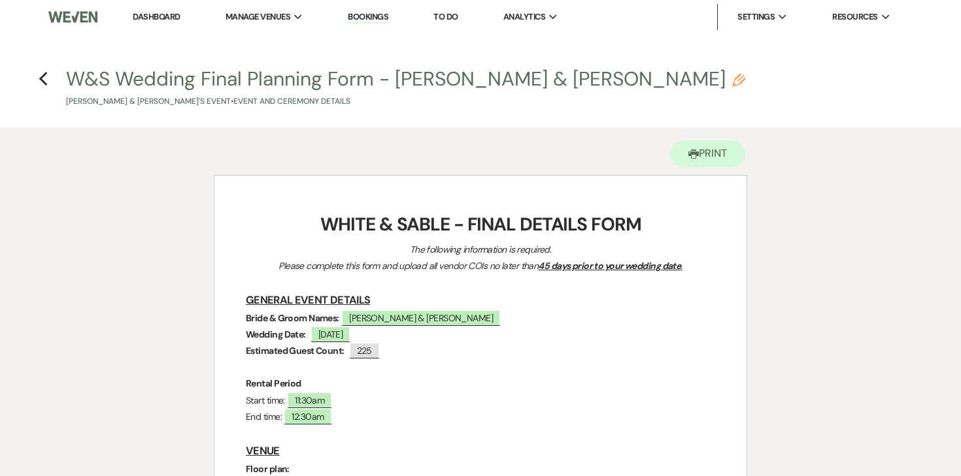
click at [48, 78] on h4 "Previous W&S Wedding Final Planning Form - Kristina & Bill Pencil Kristina Yang…" at bounding box center [480, 86] width 941 height 42
click at [46, 78] on icon "Previous" at bounding box center [44, 79] width 10 height 16
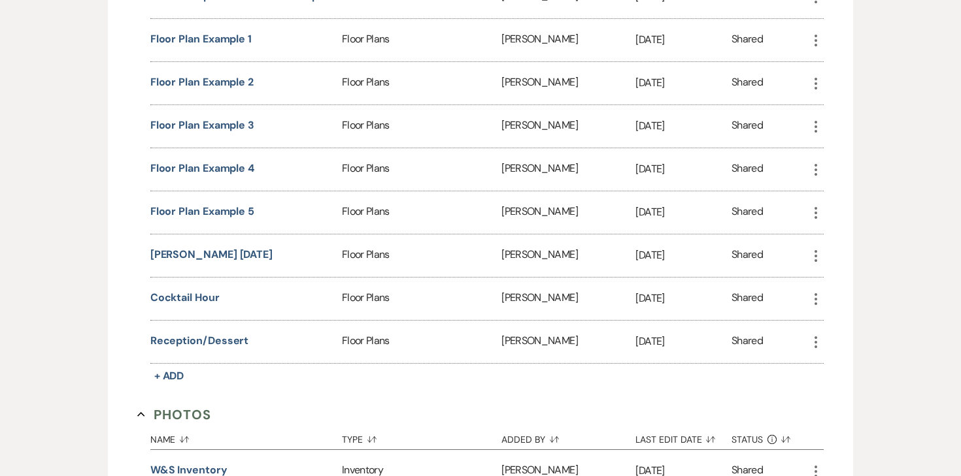
scroll to position [1710, 0]
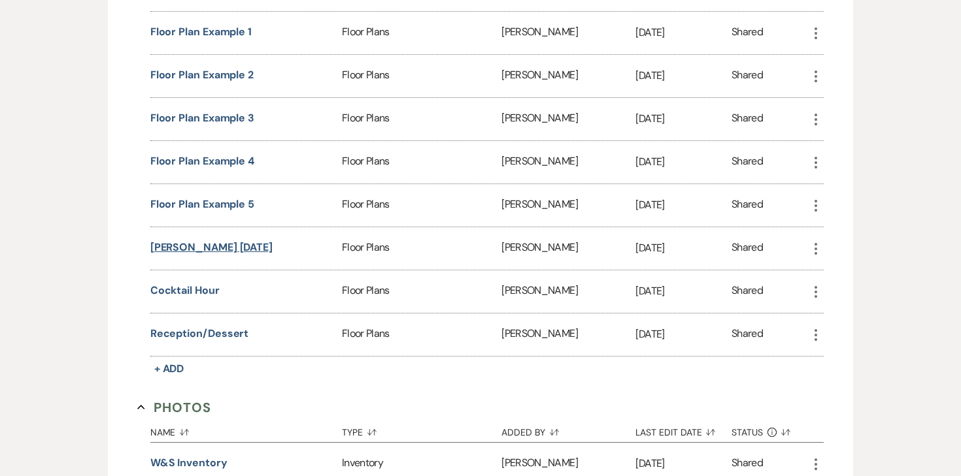
click at [228, 241] on button "Kristina Yang 8.26.25" at bounding box center [211, 248] width 122 height 16
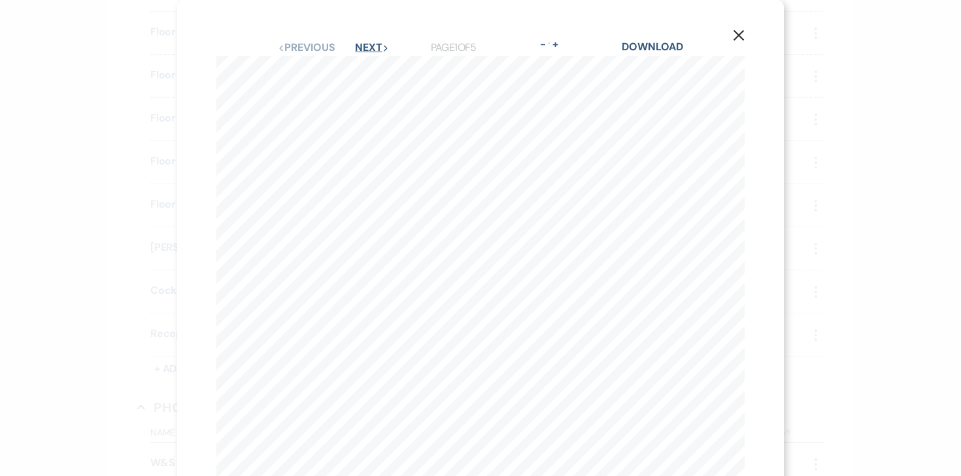
click at [374, 51] on button "Next Next" at bounding box center [372, 47] width 34 height 10
click at [737, 38] on use "button" at bounding box center [738, 35] width 10 height 10
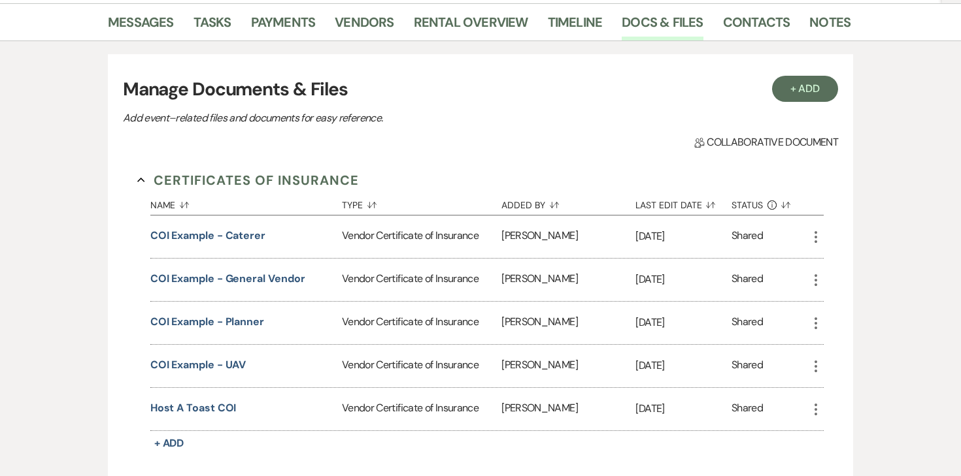
scroll to position [0, 0]
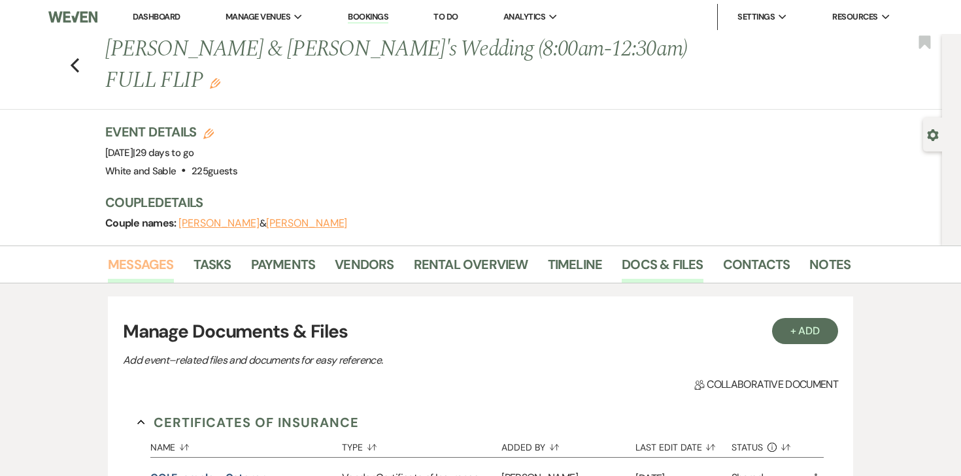
click at [139, 261] on link "Messages" at bounding box center [141, 268] width 66 height 29
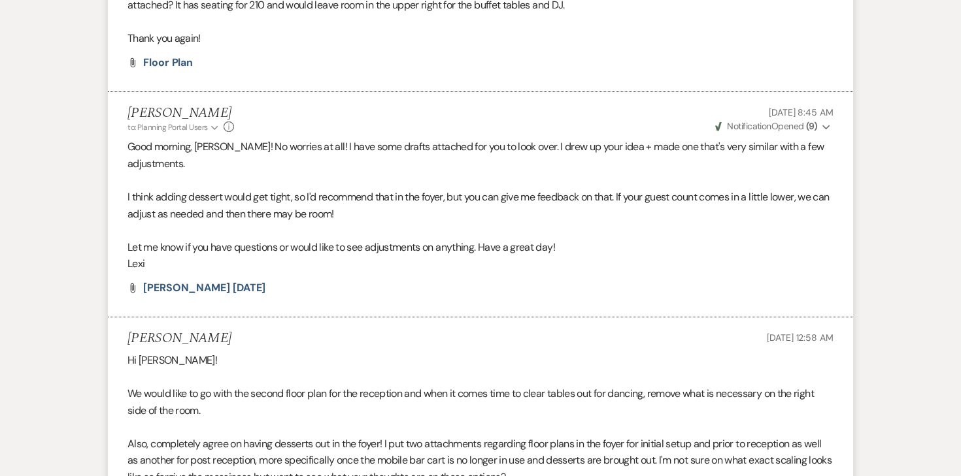
scroll to position [1251, 0]
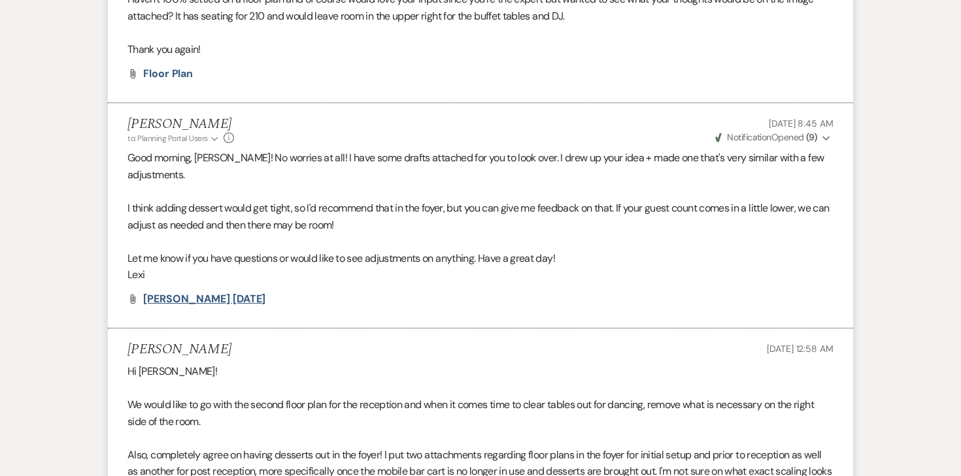
click at [208, 299] on span "Kristina Yang 8.26.25" at bounding box center [204, 299] width 122 height 14
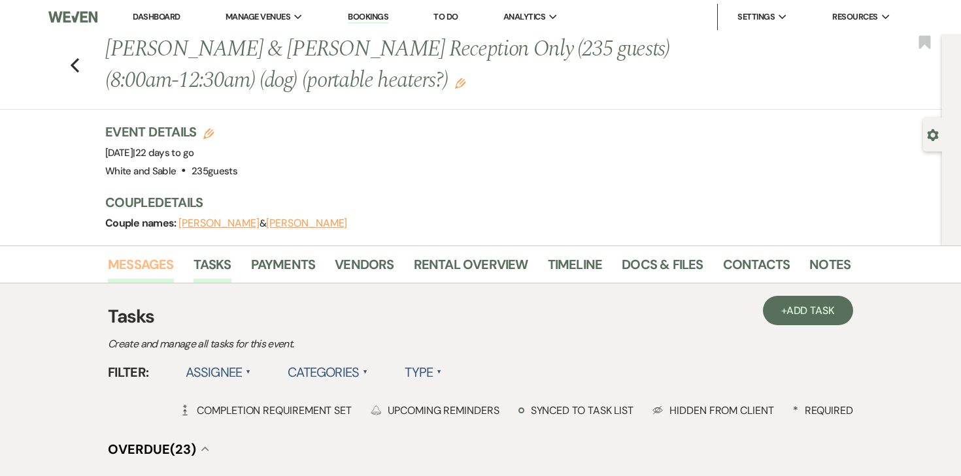
click at [148, 270] on link "Messages" at bounding box center [141, 268] width 66 height 29
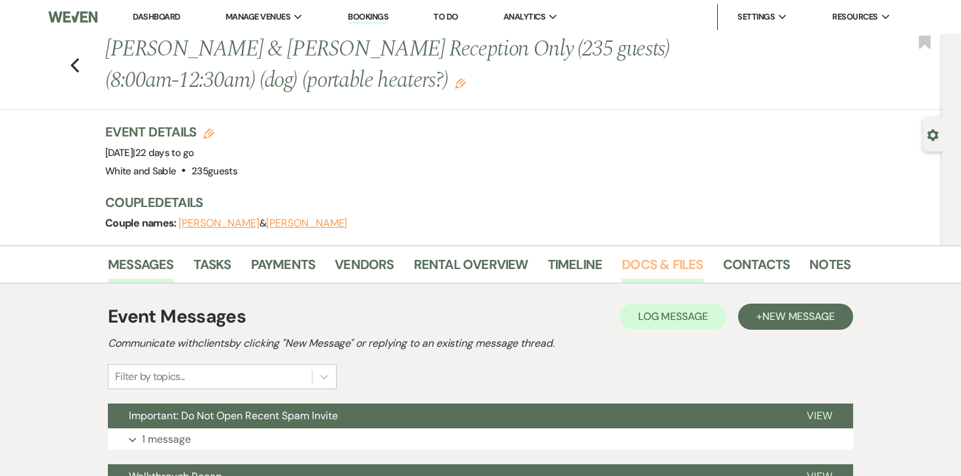
click at [669, 271] on link "Docs & Files" at bounding box center [661, 268] width 81 height 29
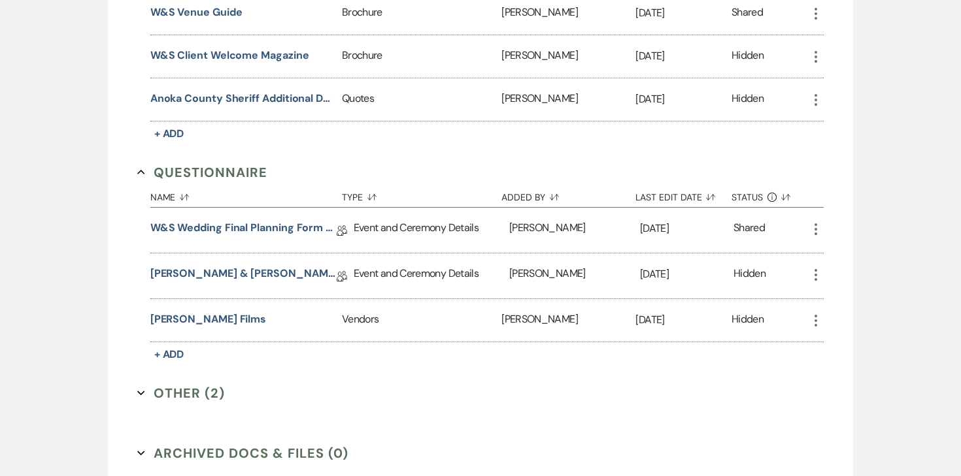
scroll to position [2196, 0]
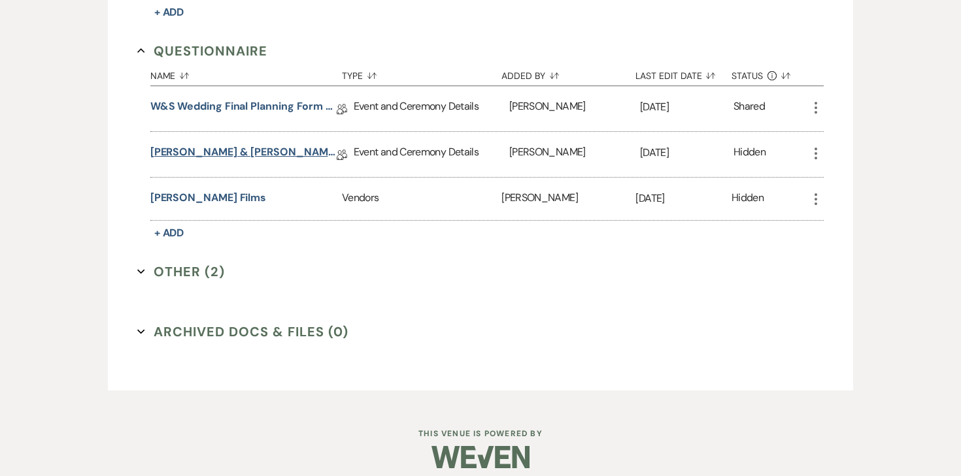
click at [225, 144] on link "[PERSON_NAME] & [PERSON_NAME] Final Details" at bounding box center [243, 154] width 186 height 20
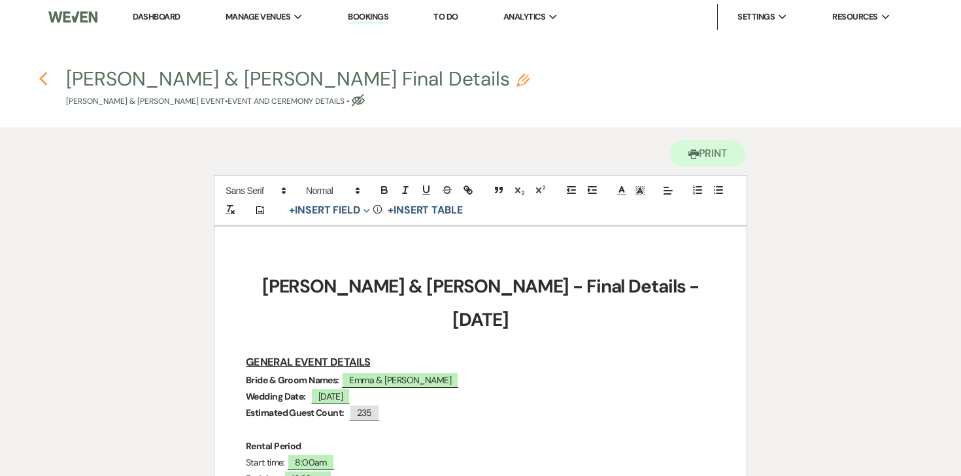
click at [46, 78] on icon "Previous" at bounding box center [44, 79] width 10 height 16
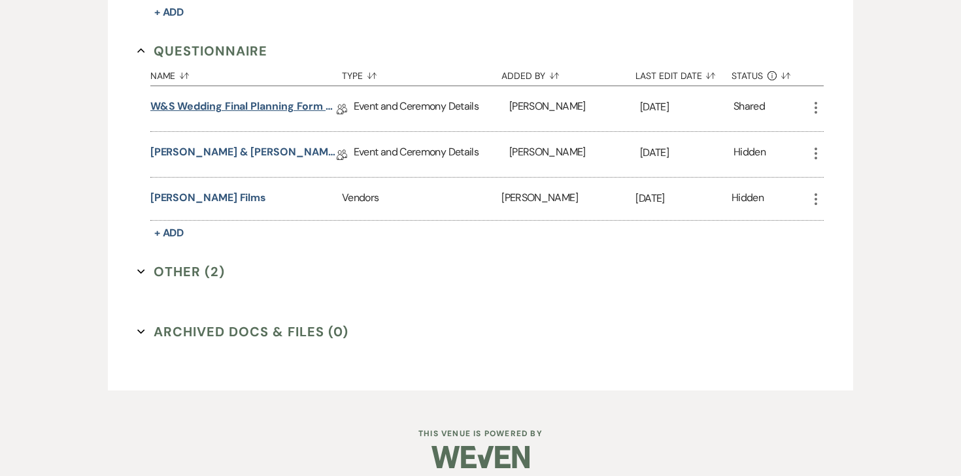
click at [252, 103] on link "W&S Wedding Final Planning Form - [PERSON_NAME] & [PERSON_NAME]" at bounding box center [243, 109] width 186 height 20
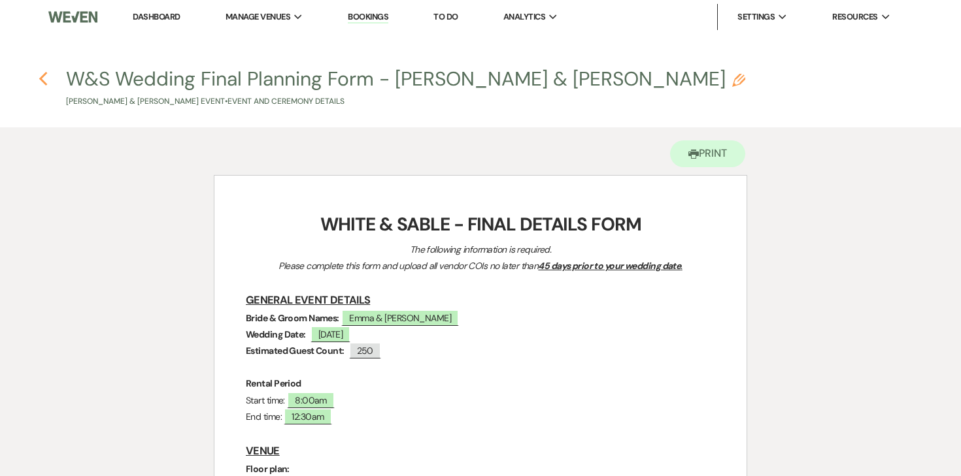
click at [46, 74] on icon "Previous" at bounding box center [44, 79] width 10 height 16
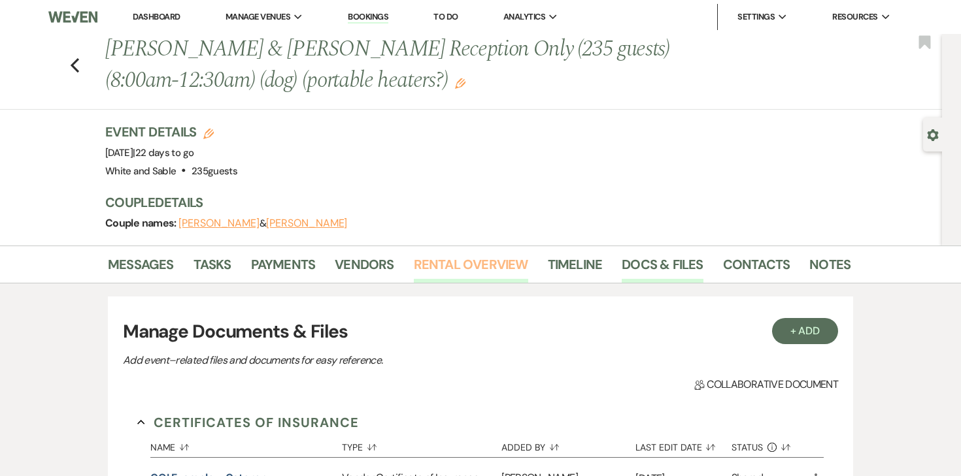
click at [457, 272] on link "Rental Overview" at bounding box center [471, 268] width 114 height 29
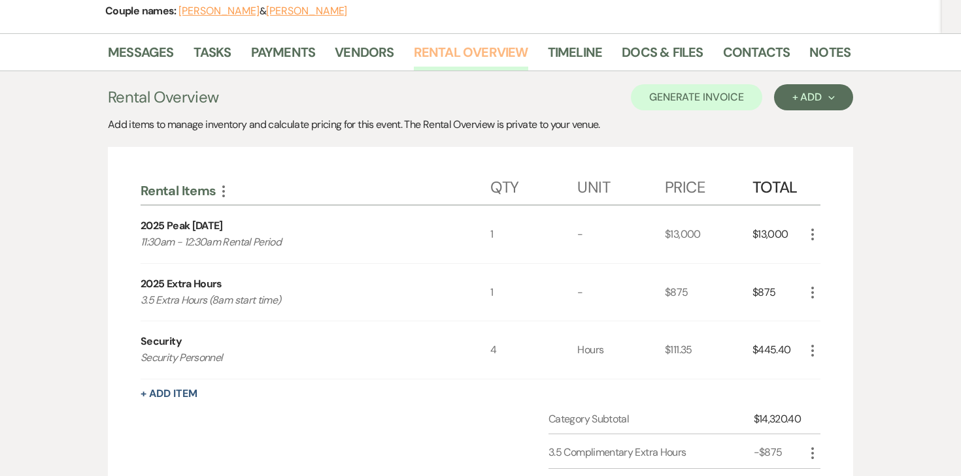
scroll to position [179, 0]
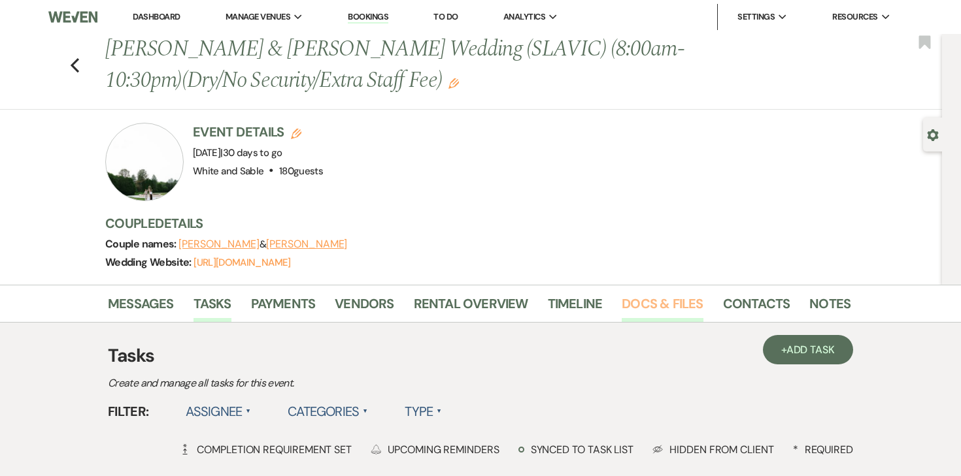
click at [662, 297] on link "Docs & Files" at bounding box center [661, 307] width 81 height 29
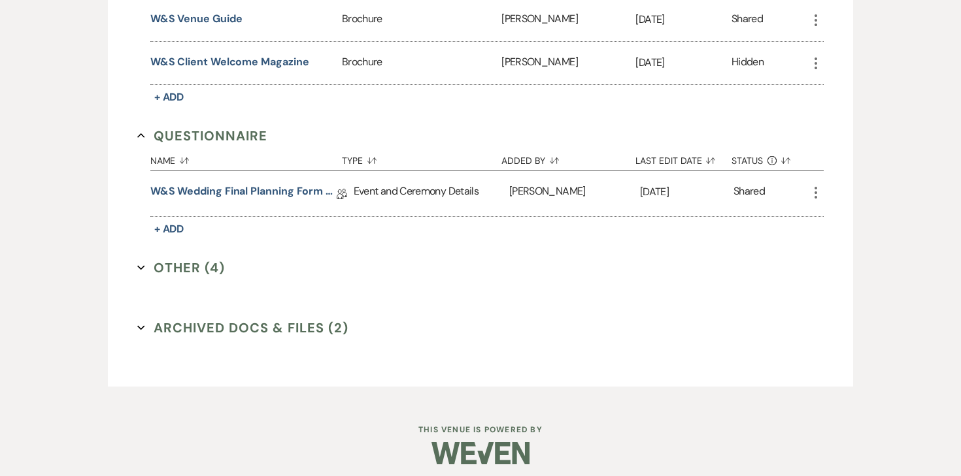
scroll to position [1757, 0]
click at [281, 184] on link "W&S Wedding Final Planning Form - [PERSON_NAME] & [PERSON_NAME]" at bounding box center [243, 194] width 186 height 20
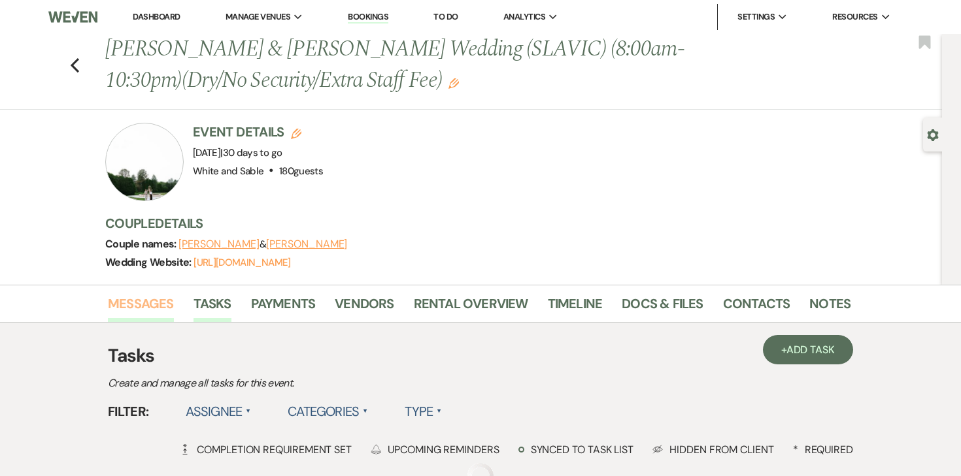
click at [144, 305] on link "Messages" at bounding box center [141, 307] width 66 height 29
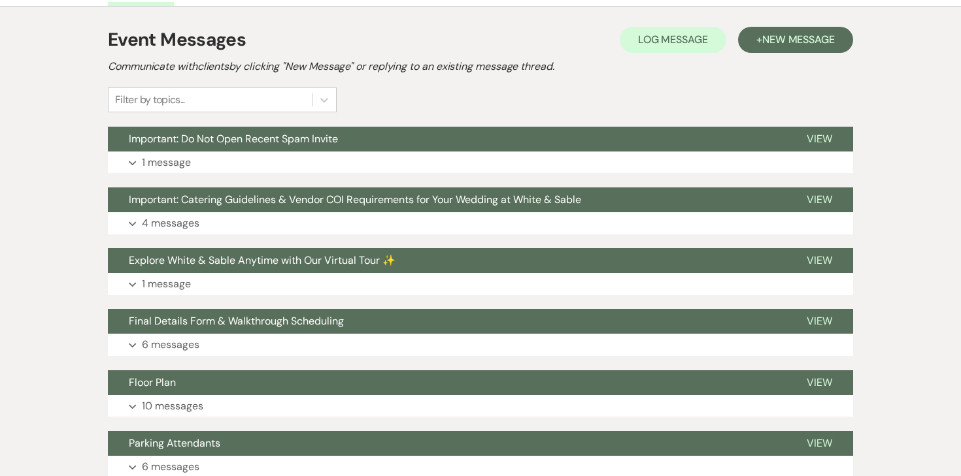
scroll to position [323, 0]
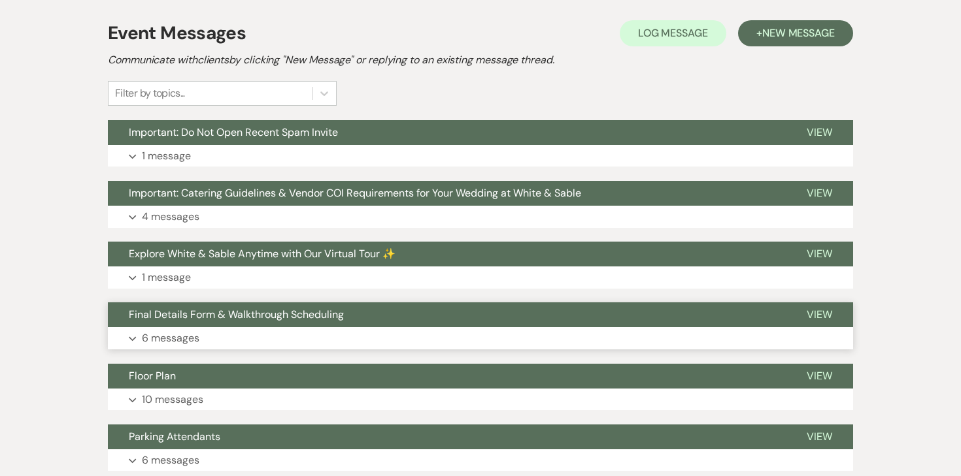
click at [167, 342] on p "6 messages" at bounding box center [171, 338] width 58 height 17
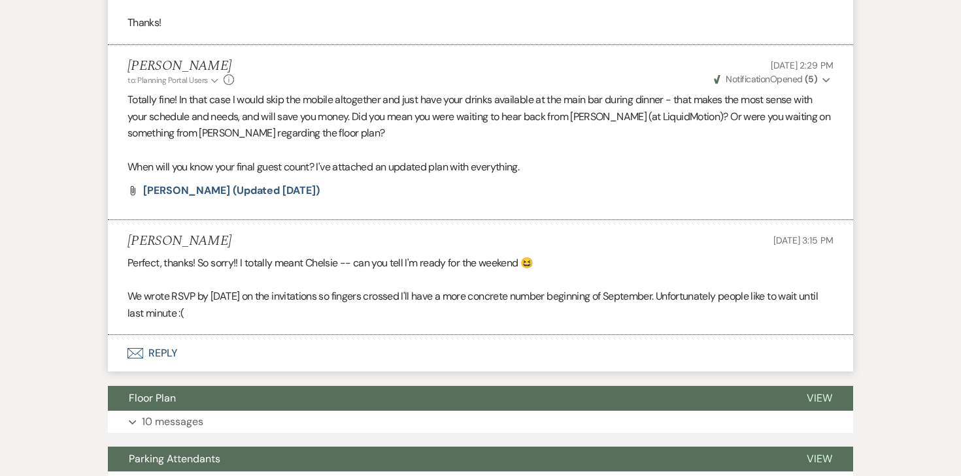
scroll to position [1824, 0]
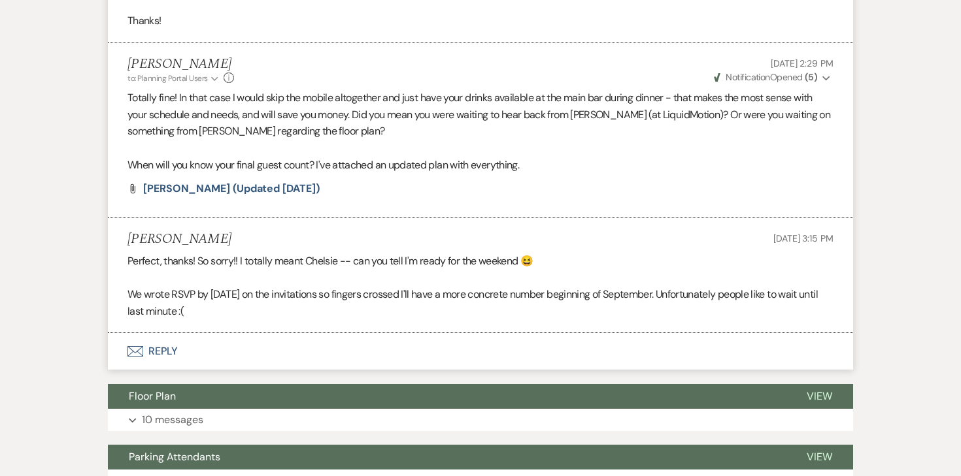
click at [162, 370] on button "Envelope Reply" at bounding box center [480, 351] width 745 height 37
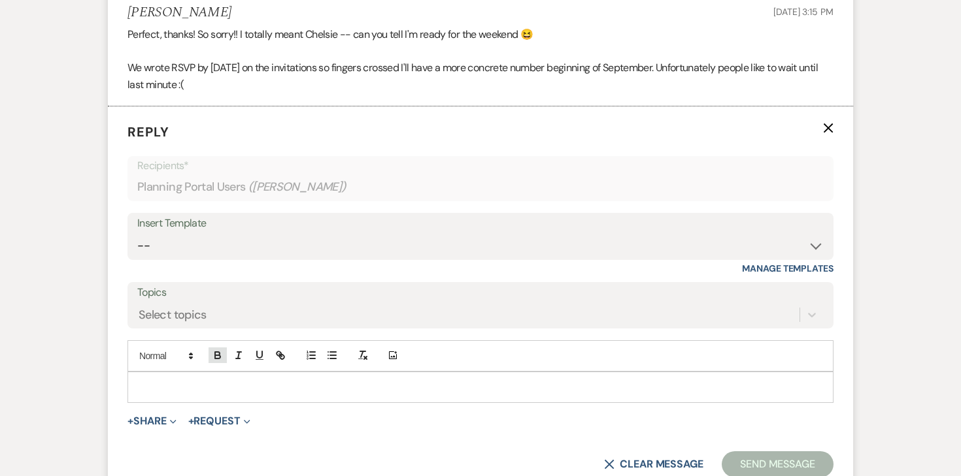
scroll to position [2071, 0]
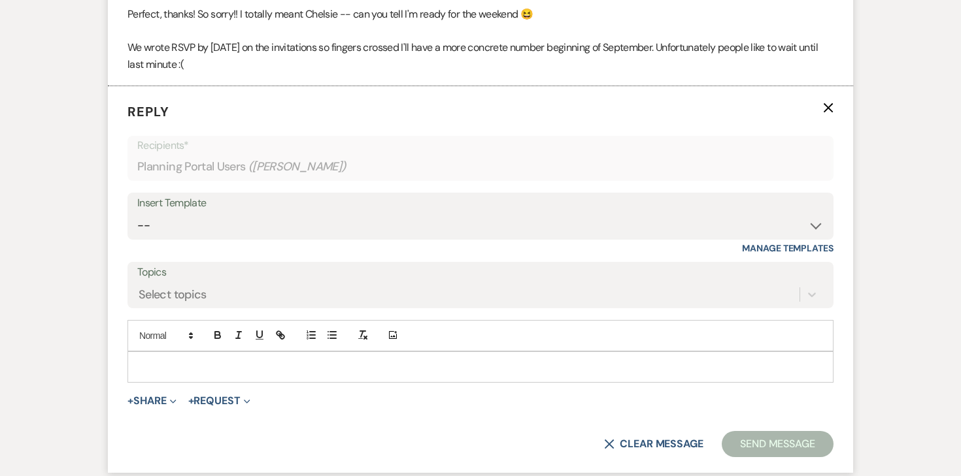
click at [199, 374] on p at bounding box center [480, 367] width 685 height 14
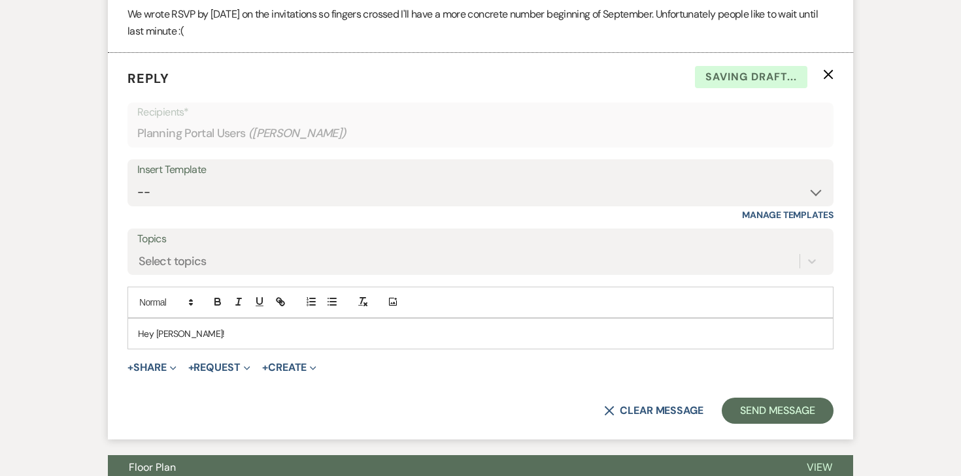
scroll to position [2139, 0]
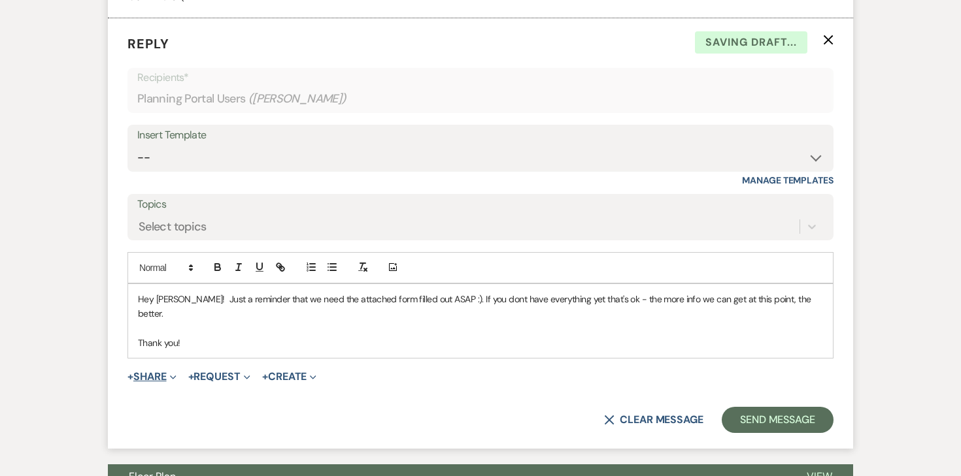
click at [164, 382] on button "+ Share Expand" at bounding box center [151, 377] width 49 height 10
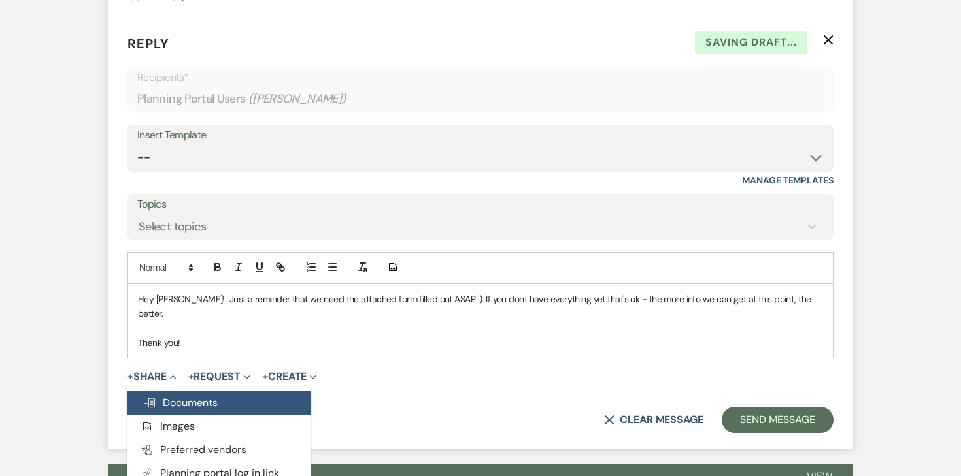
click at [163, 395] on button "Doc Upload Documents" at bounding box center [218, 403] width 183 height 24
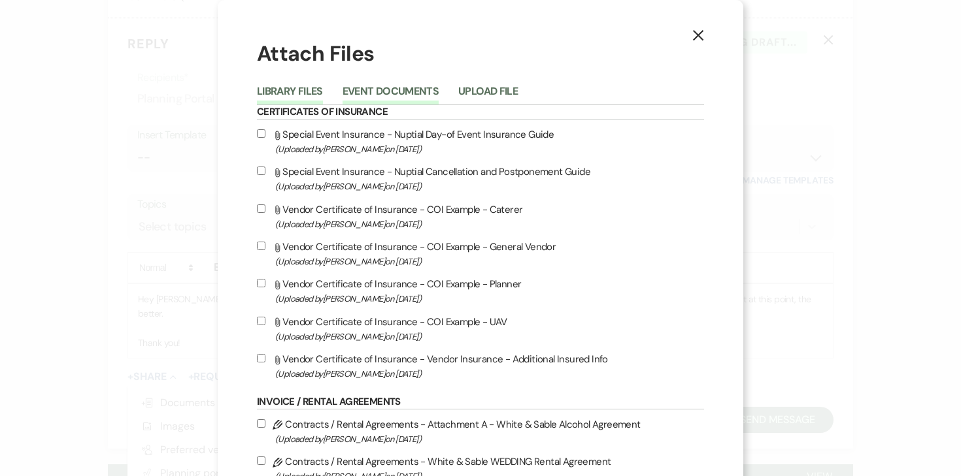
click at [435, 86] on button "Event Documents" at bounding box center [390, 95] width 96 height 18
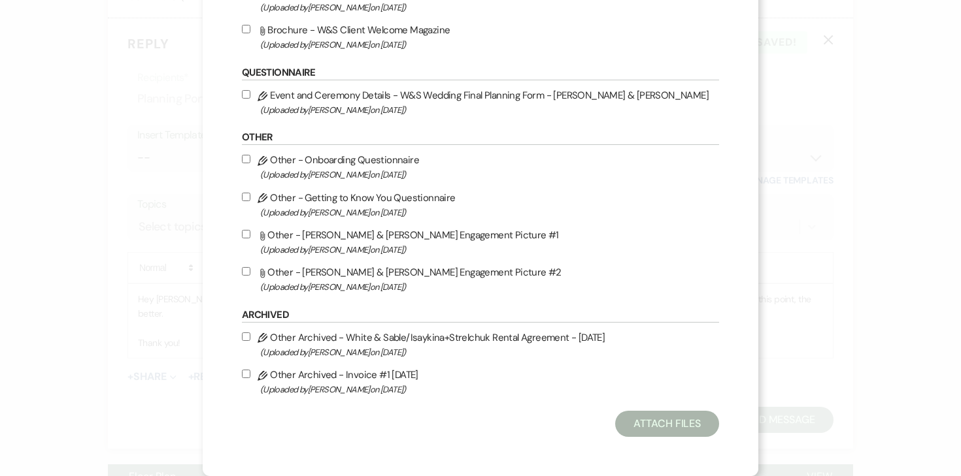
scroll to position [1045, 0]
click at [250, 93] on input "Pencil Event and Ceremony Details - W&S Wedding Final Planning Form - Jennifer …" at bounding box center [246, 94] width 8 height 8
checkbox input "true"
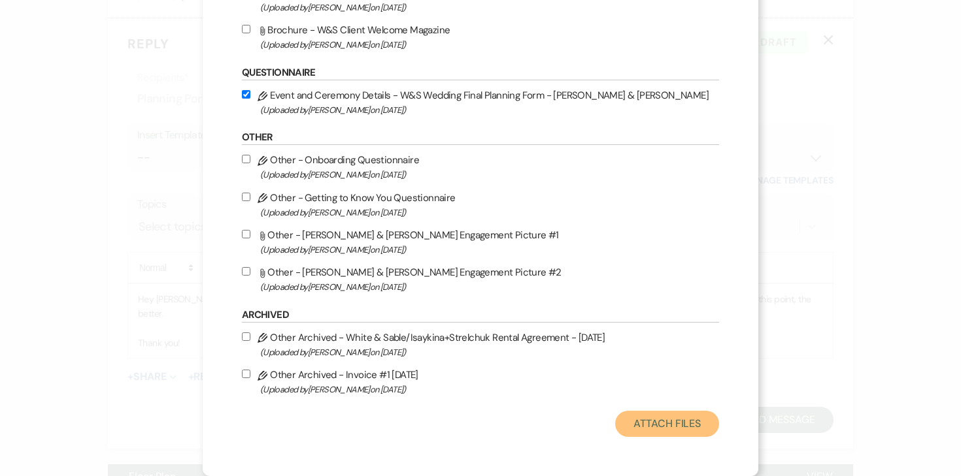
click at [640, 423] on button "Attach Files" at bounding box center [667, 424] width 104 height 26
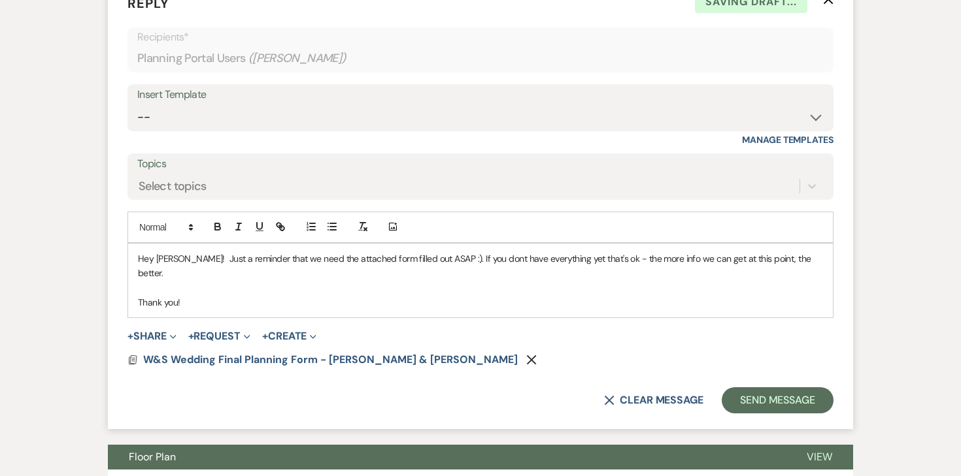
scroll to position [2189, 0]
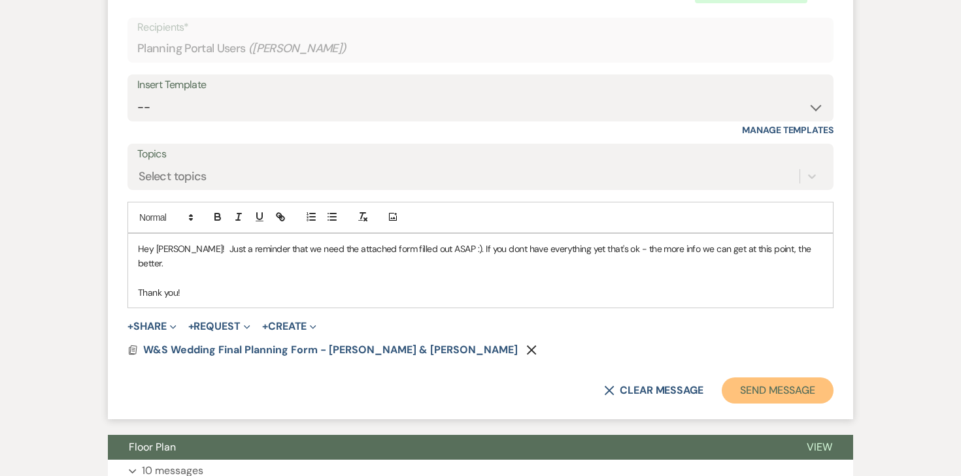
click at [733, 395] on button "Send Message" at bounding box center [777, 391] width 112 height 26
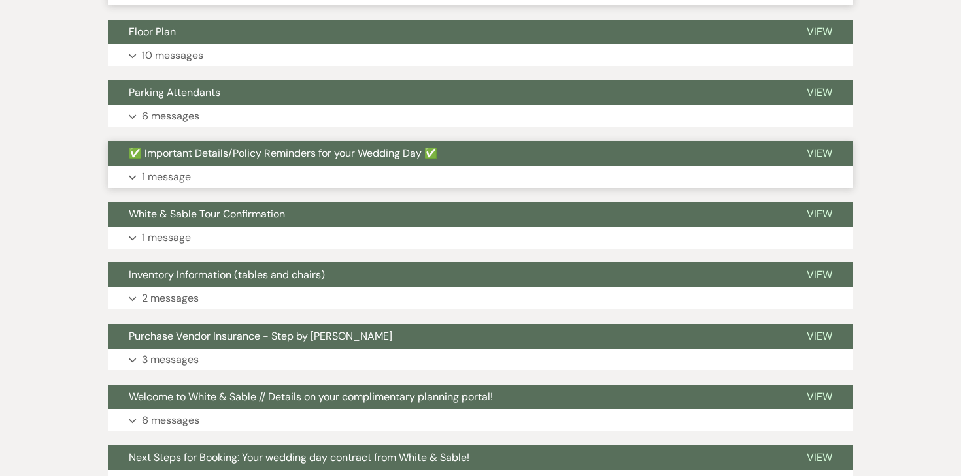
scroll to position [867, 0]
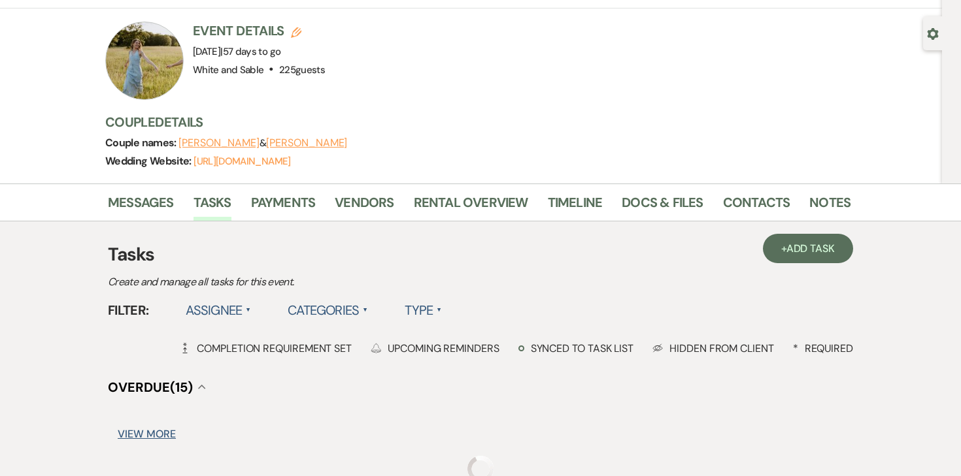
scroll to position [102, 0]
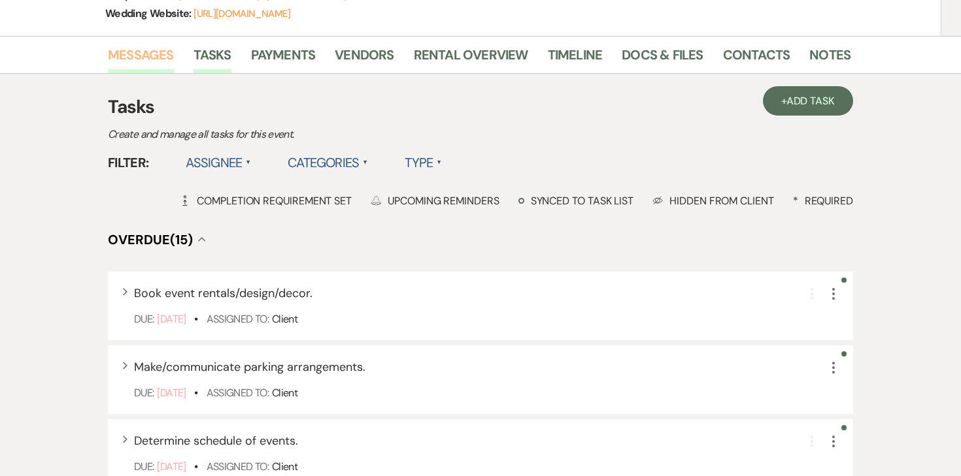
click at [131, 53] on link "Messages" at bounding box center [141, 58] width 66 height 29
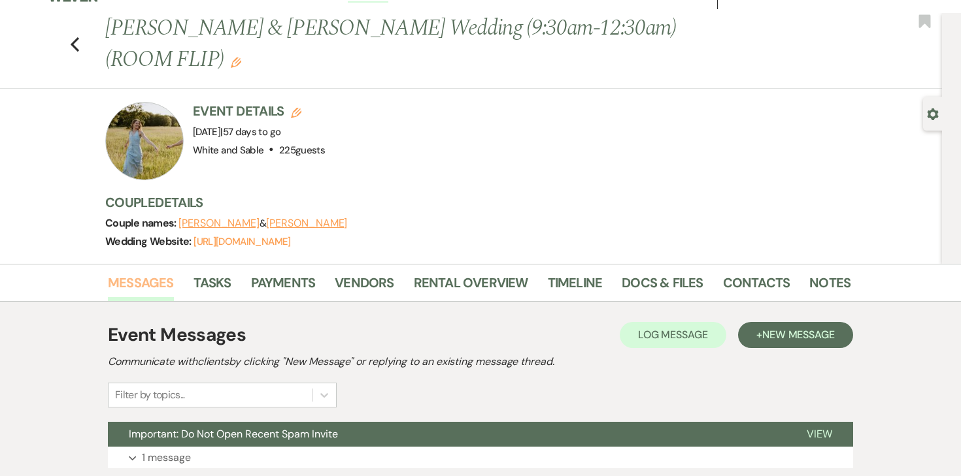
scroll to position [249, 0]
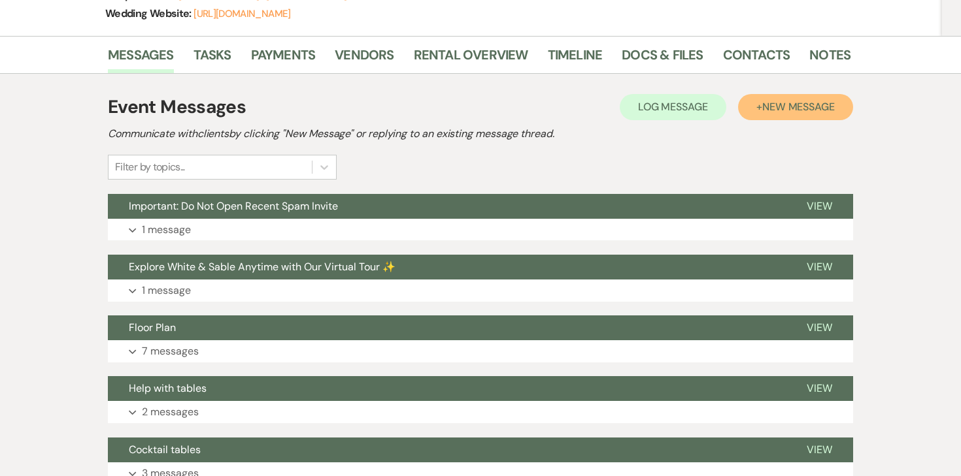
click at [791, 108] on span "New Message" at bounding box center [798, 107] width 73 height 14
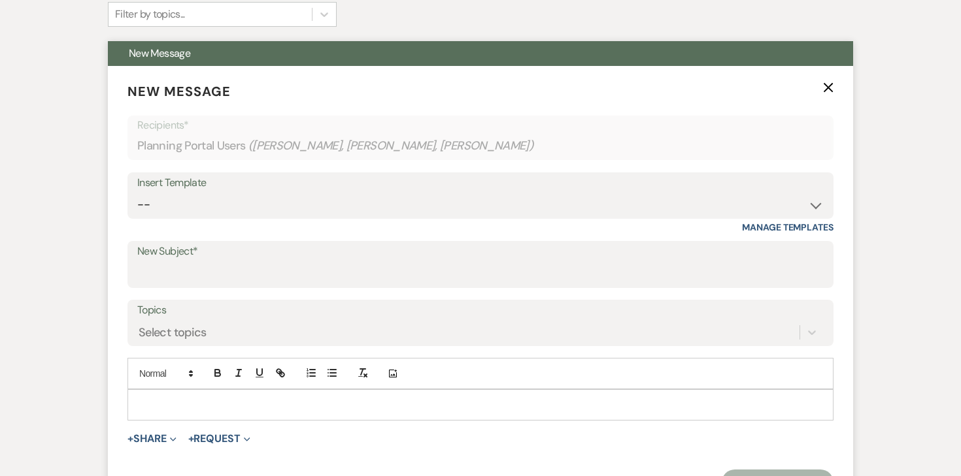
scroll to position [431, 0]
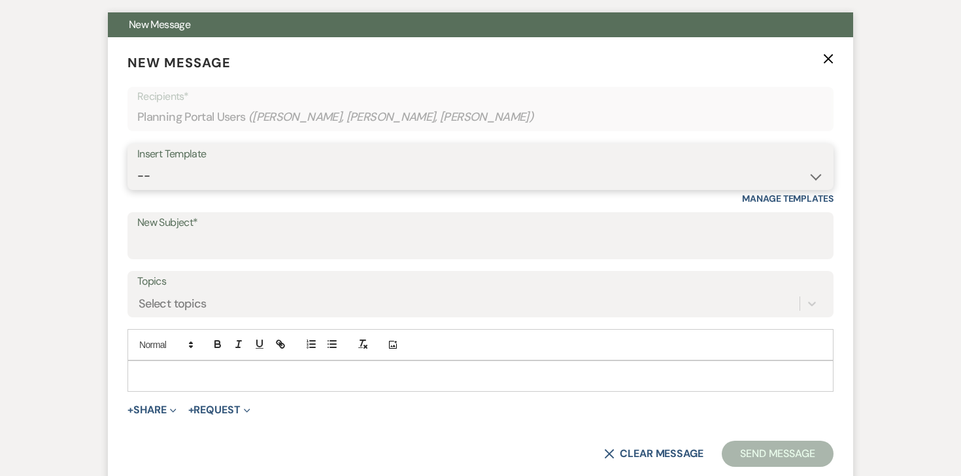
click at [464, 181] on select "-- Inquiry Response (Venue Guide) Schedule - Venue Tour Appt Confirmation Sched…" at bounding box center [480, 175] width 686 height 25
select select "5414"
type input "Final Details Form & Walkthrough Scheduling"
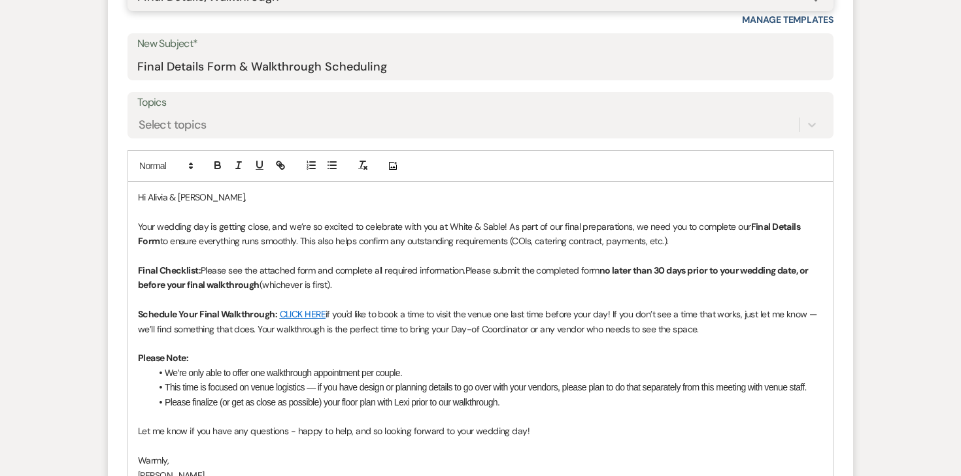
scroll to position [619, 0]
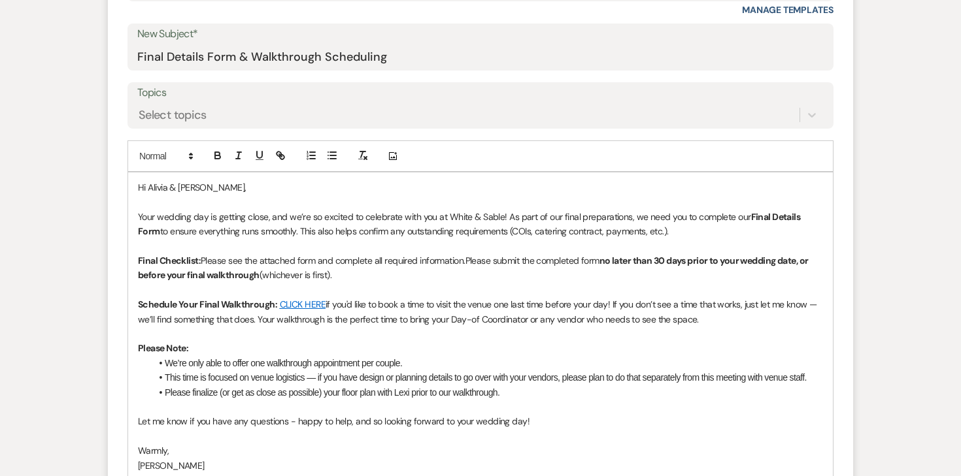
click at [507, 214] on span "Your wedding day is getting close, and we’re so excited to celebrate with you a…" at bounding box center [444, 217] width 613 height 12
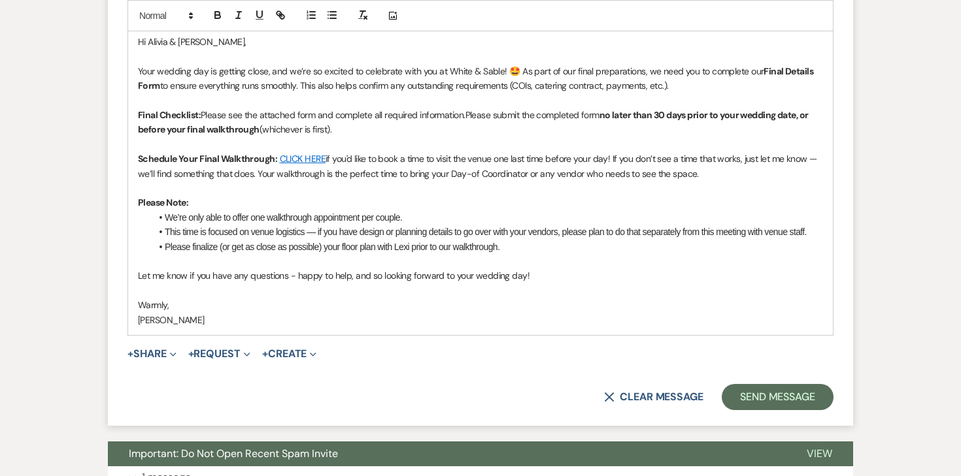
scroll to position [766, 0]
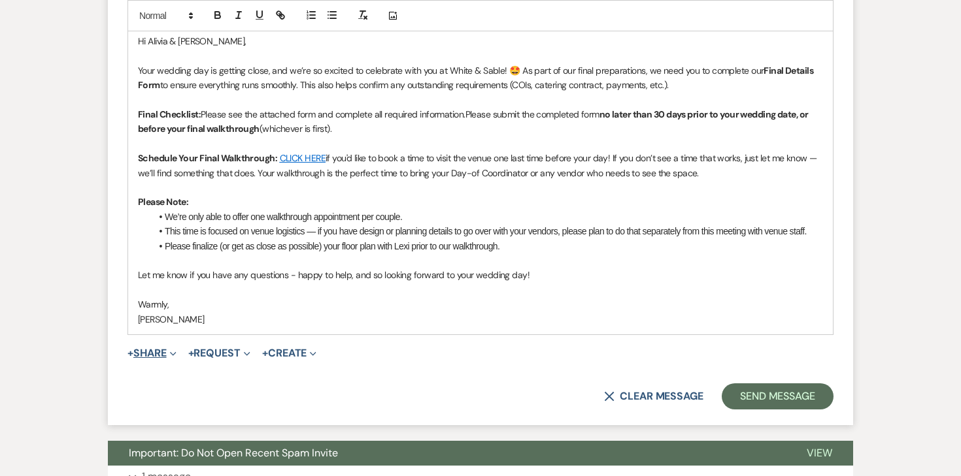
click at [155, 352] on button "+ Share Expand" at bounding box center [151, 353] width 49 height 10
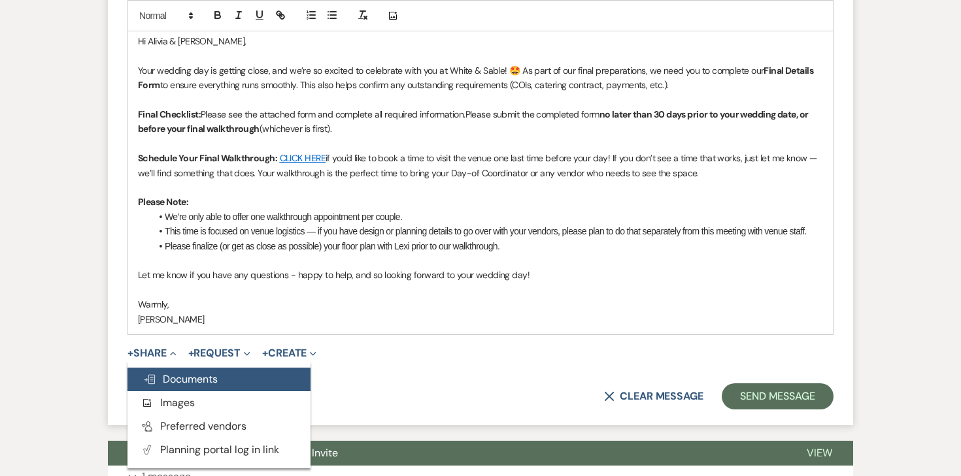
click at [160, 372] on span "Doc Upload Documents" at bounding box center [180, 379] width 74 height 14
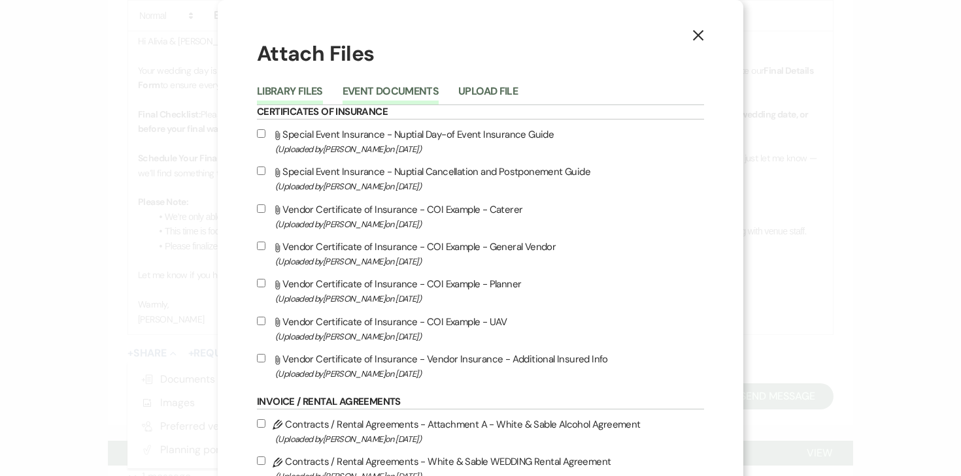
click at [380, 86] on button "Event Documents" at bounding box center [390, 95] width 96 height 18
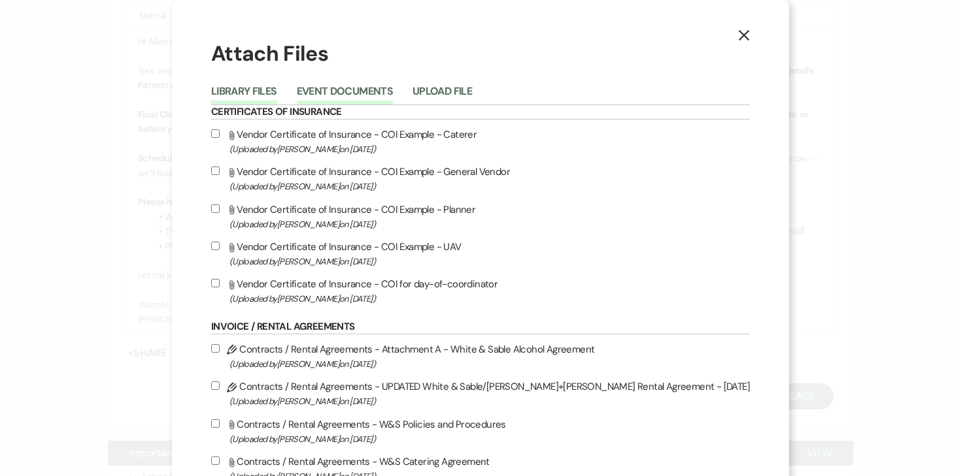
click at [277, 86] on button "Library Files" at bounding box center [244, 95] width 66 height 18
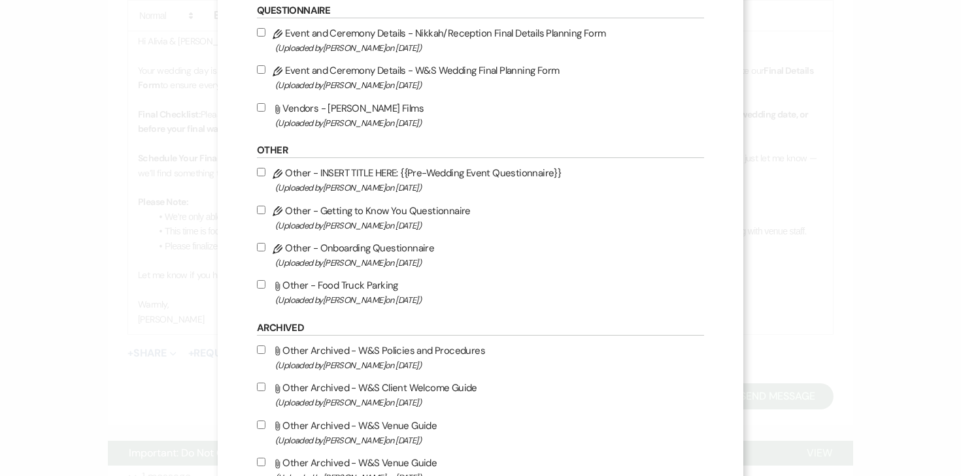
scroll to position [1698, 0]
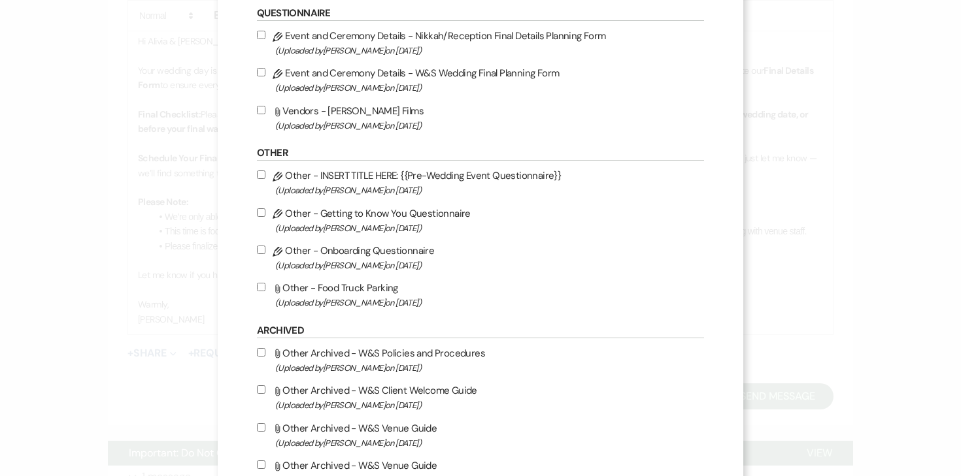
click at [265, 76] on input "Pencil Event and Ceremony Details - W&S Wedding Final Planning Form (Uploaded b…" at bounding box center [261, 72] width 8 height 8
checkbox input "true"
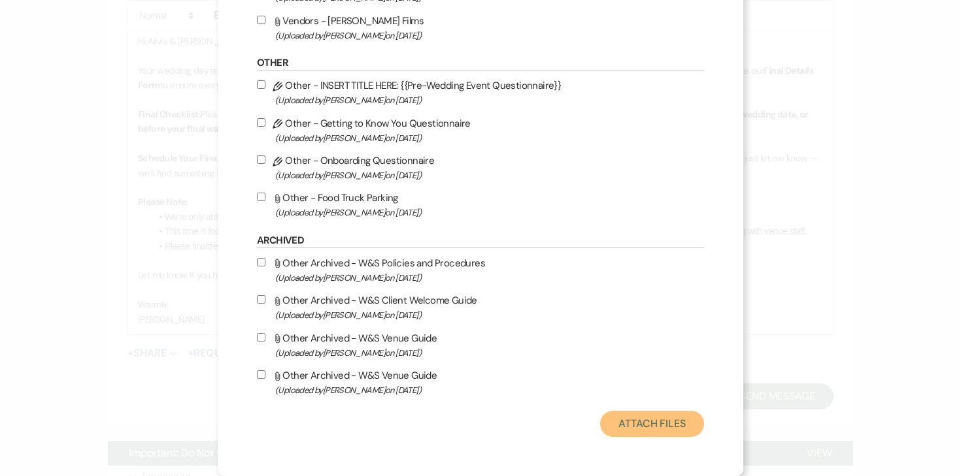
click at [638, 426] on button "Attach Files" at bounding box center [652, 424] width 104 height 26
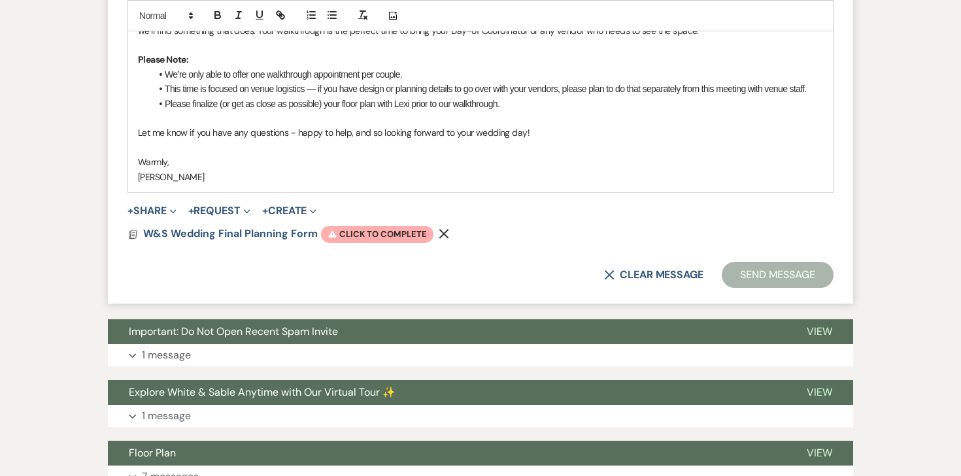
scroll to position [942, 0]
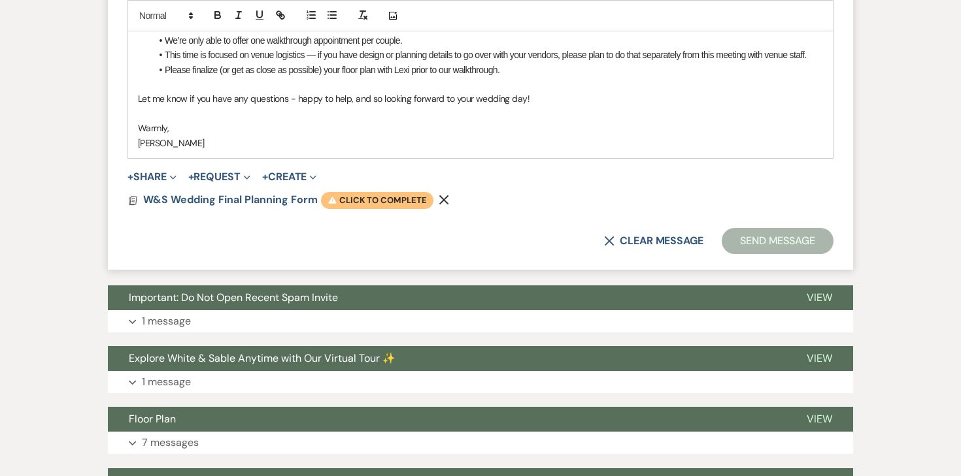
click at [389, 195] on span "Warning Click to complete" at bounding box center [377, 200] width 112 height 17
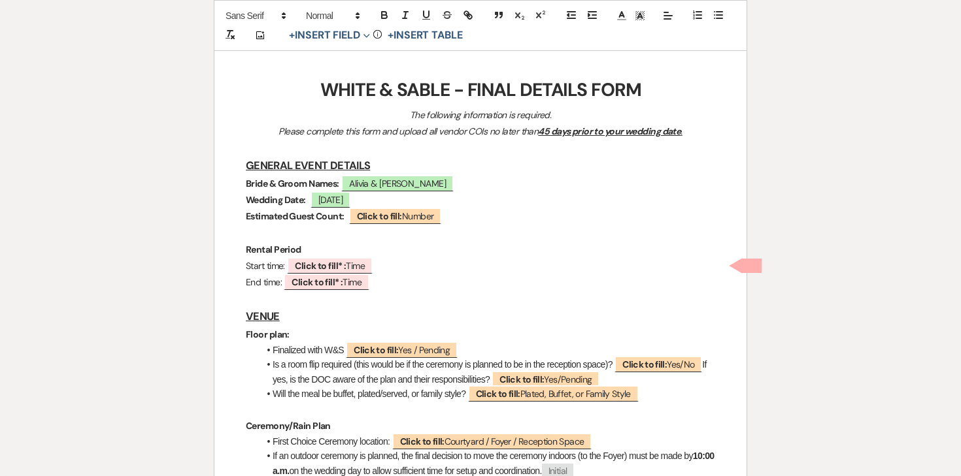
scroll to position [168, 0]
click at [341, 265] on b "Click to fill* :" at bounding box center [320, 265] width 51 height 12
select select "owner"
select select "Time"
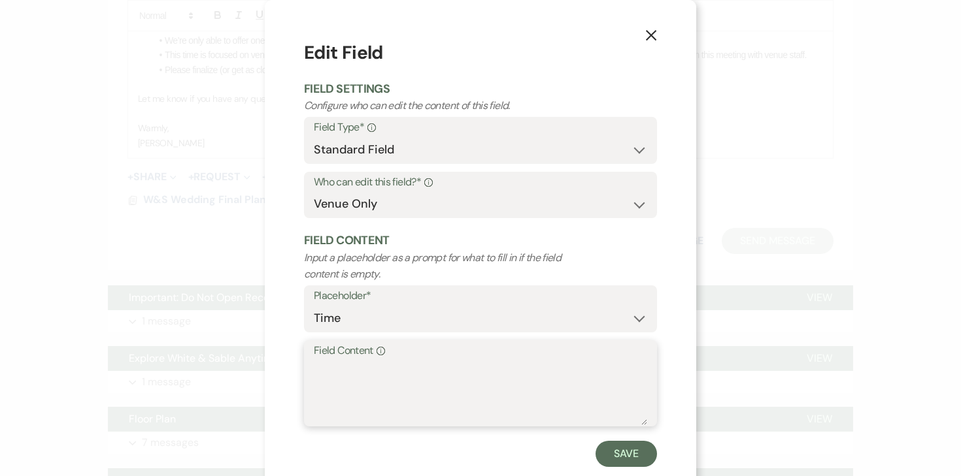
click at [380, 380] on textarea "Field Content Info" at bounding box center [480, 392] width 333 height 65
type textarea "9:30am"
click at [619, 450] on button "Save" at bounding box center [625, 454] width 61 height 26
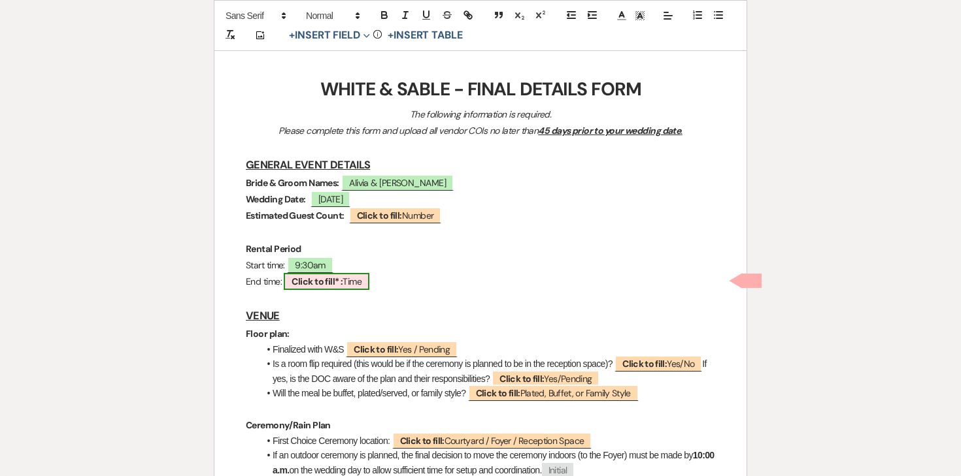
click at [352, 282] on span "Click to fill* : Time" at bounding box center [327, 281] width 86 height 17
select select "owner"
select select "Time"
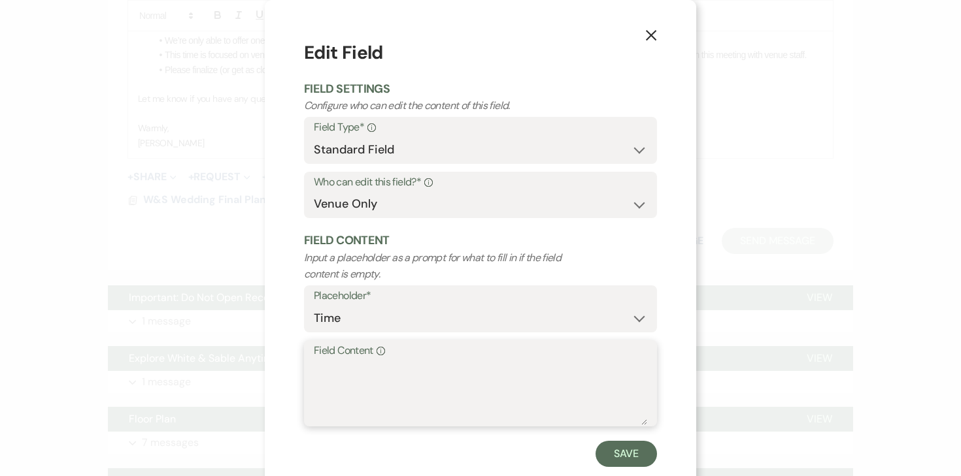
click at [399, 403] on textarea "Field Content Info" at bounding box center [480, 392] width 333 height 65
type textarea "12:30am"
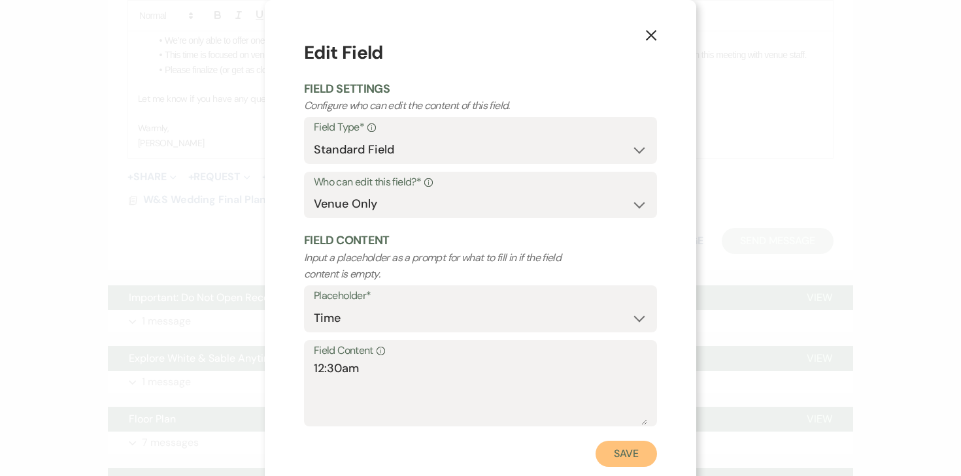
click at [595, 452] on button "Save" at bounding box center [625, 454] width 61 height 26
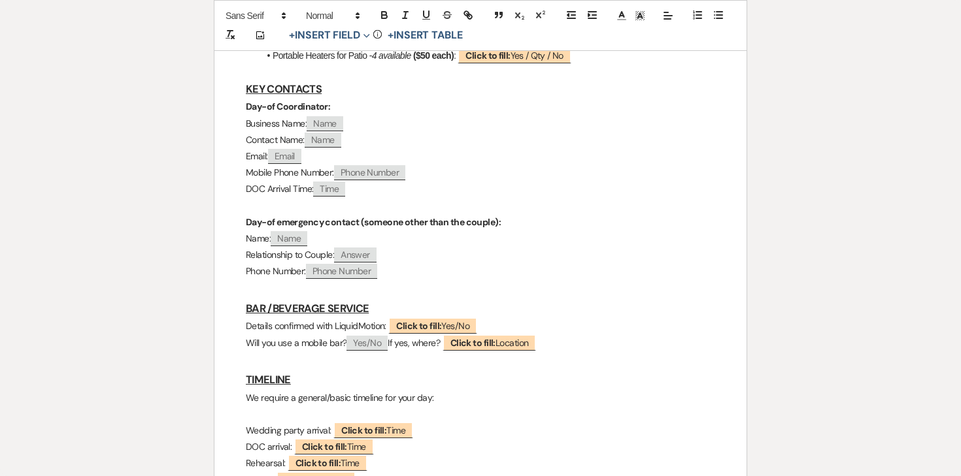
scroll to position [0, 0]
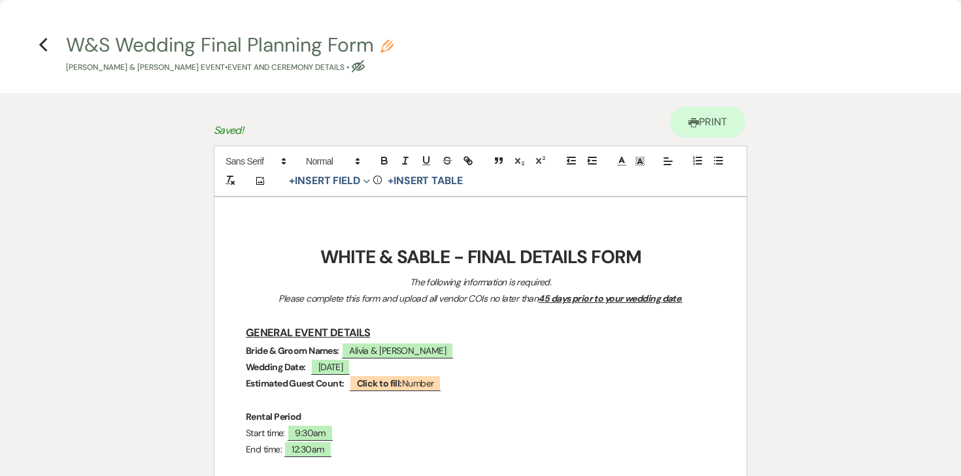
click at [390, 44] on icon "Pencil" at bounding box center [386, 46] width 13 height 13
select select "49"
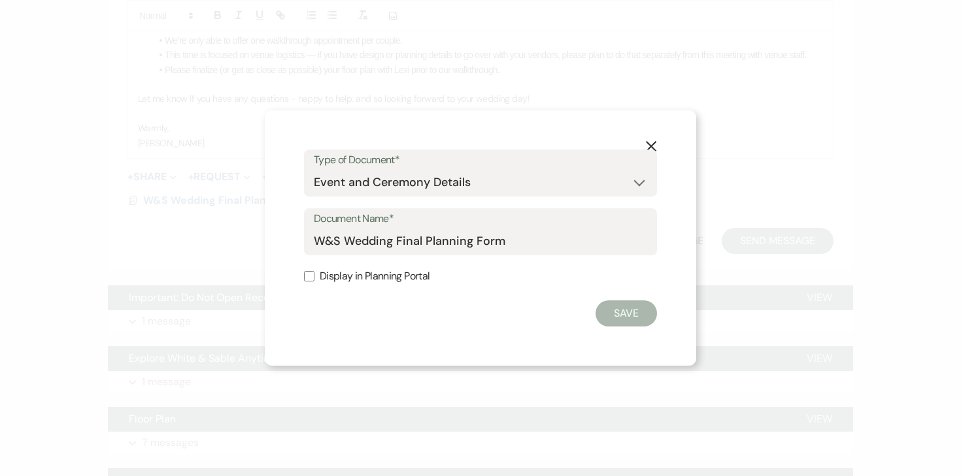
click at [512, 227] on label "Document Name*" at bounding box center [480, 219] width 333 height 19
click at [512, 229] on input "W&S Wedding Final Planning Form" at bounding box center [480, 241] width 333 height 25
type input "W&S Wedding Final Planning Form - Jake & Alivia"
click at [621, 313] on button "Save" at bounding box center [625, 314] width 61 height 26
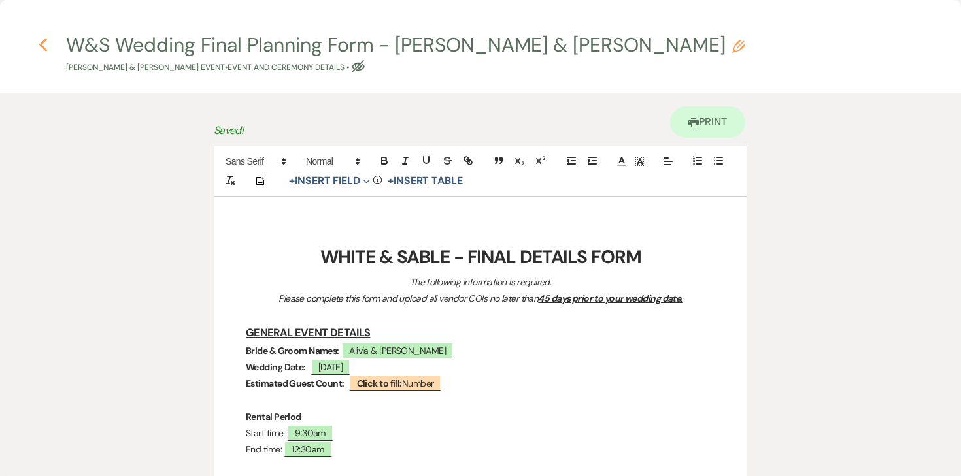
click at [45, 44] on icon "Previous" at bounding box center [44, 45] width 10 height 16
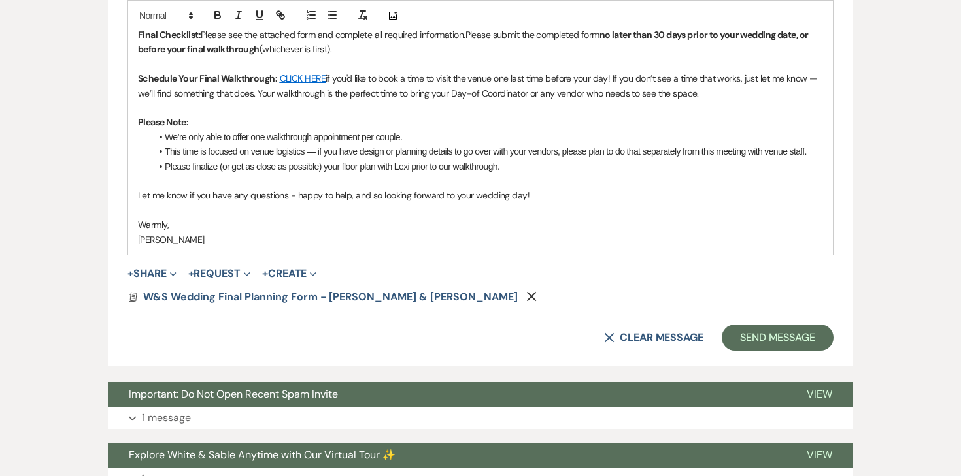
scroll to position [836, 0]
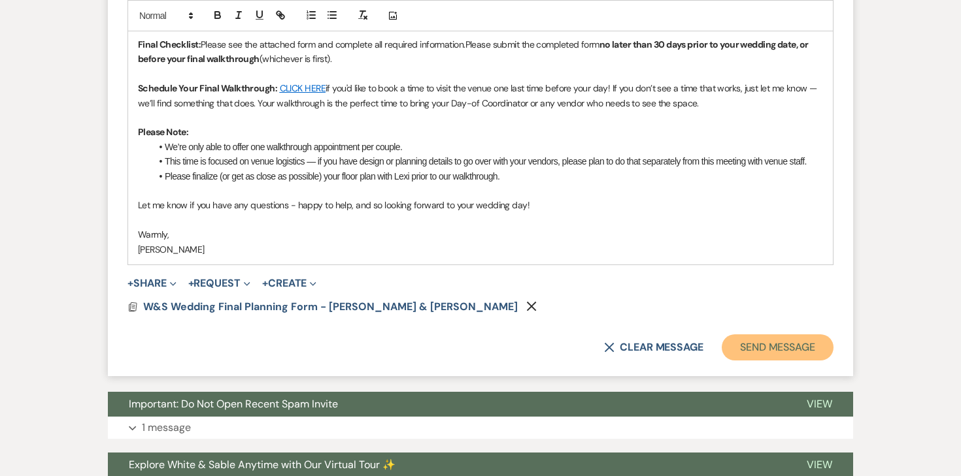
click at [758, 342] on button "Send Message" at bounding box center [777, 348] width 112 height 26
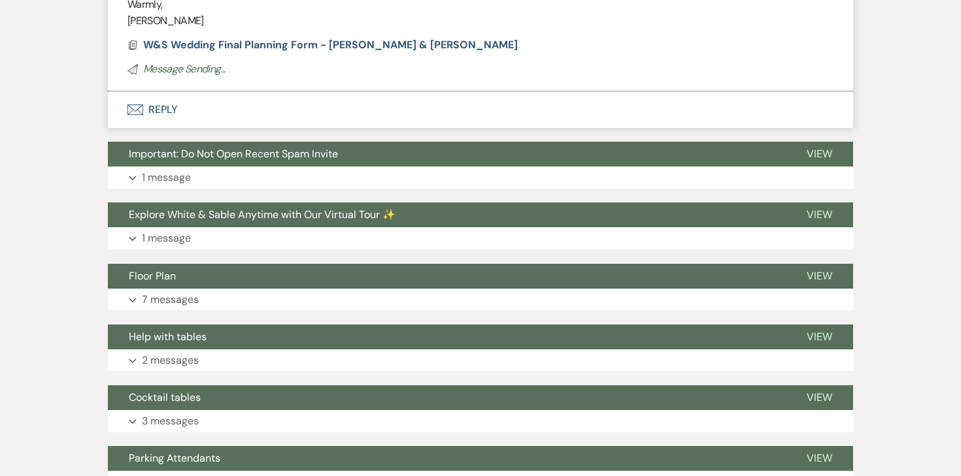
scroll to position [350, 0]
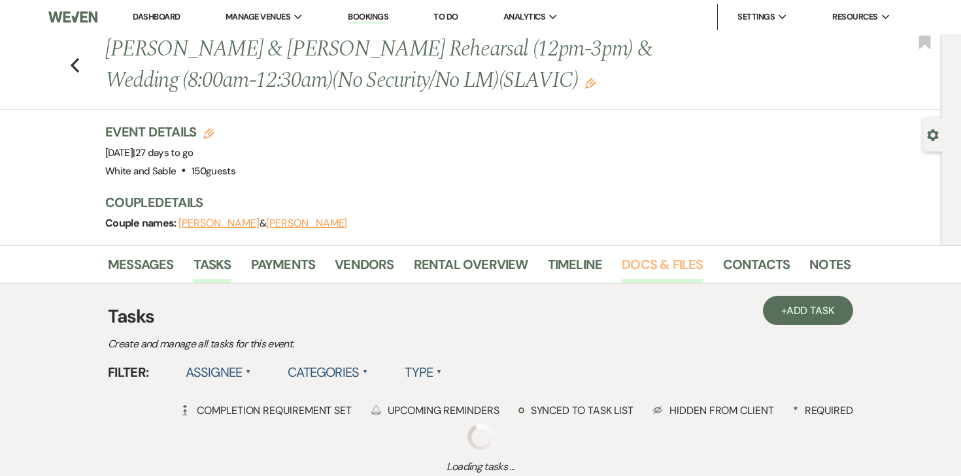
click at [623, 269] on link "Docs & Files" at bounding box center [661, 268] width 81 height 29
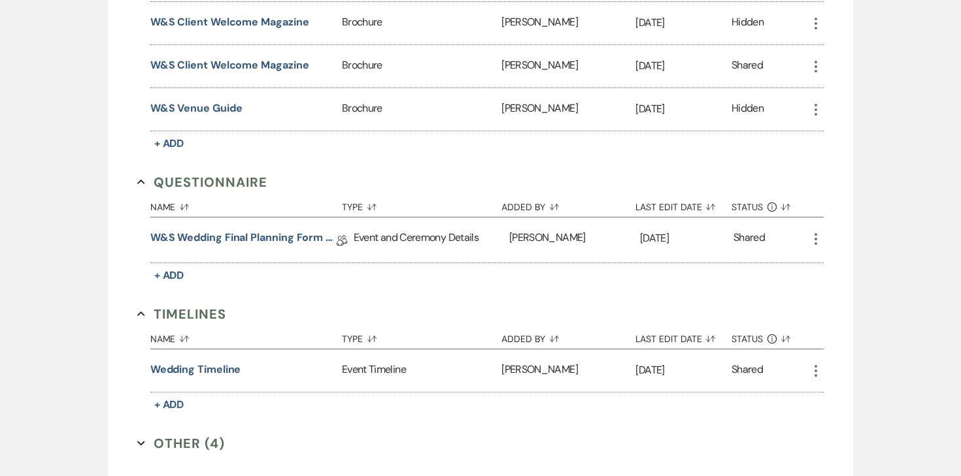
scroll to position [2583, 0]
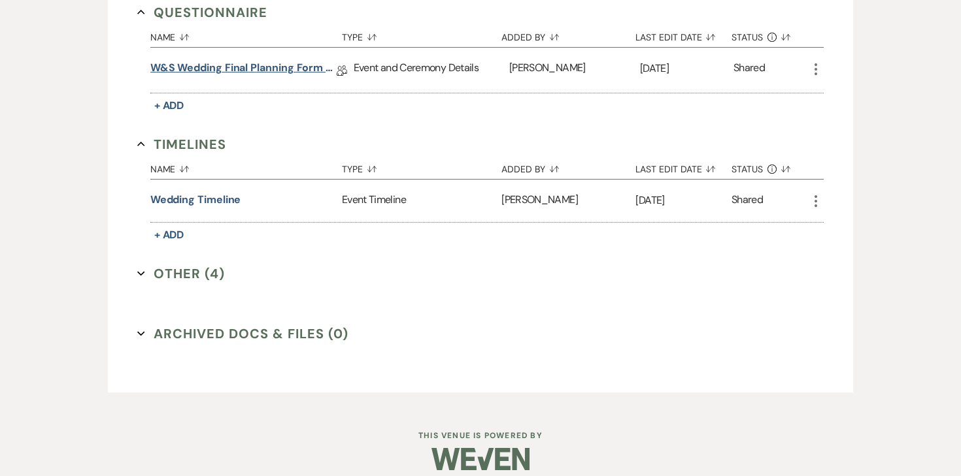
click at [262, 60] on link "W&S Wedding Final Planning Form - [PERSON_NAME] & [PERSON_NAME]" at bounding box center [243, 70] width 186 height 20
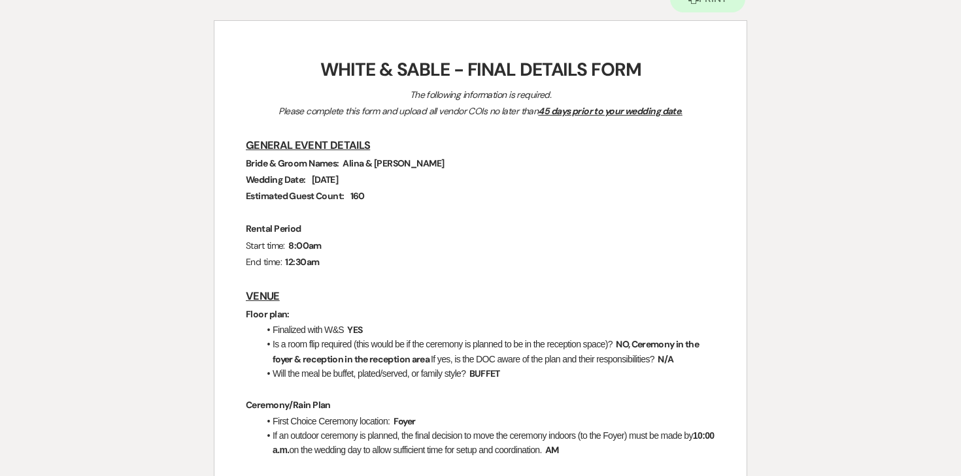
scroll to position [156, 0]
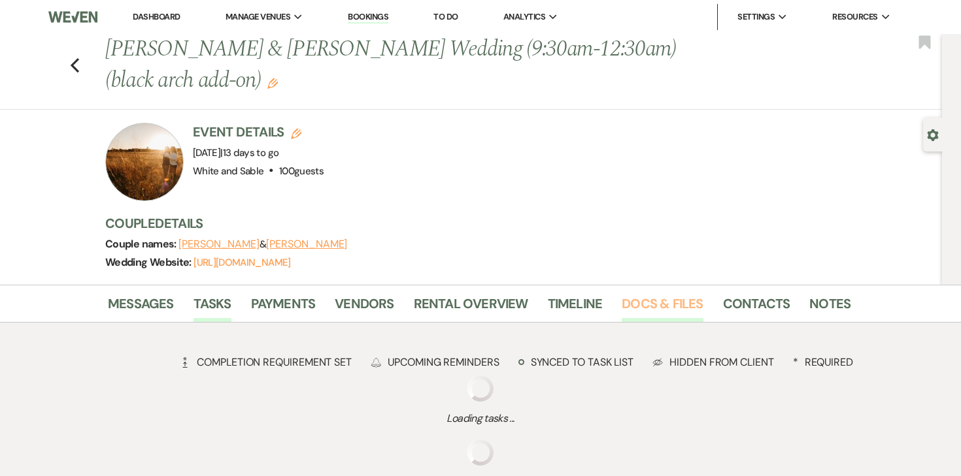
click at [635, 310] on link "Docs & Files" at bounding box center [661, 307] width 81 height 29
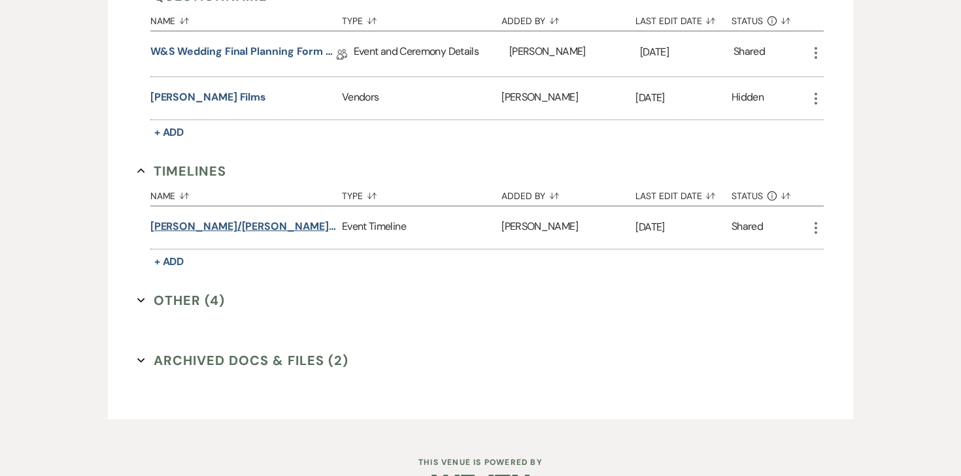
scroll to position [2717, 0]
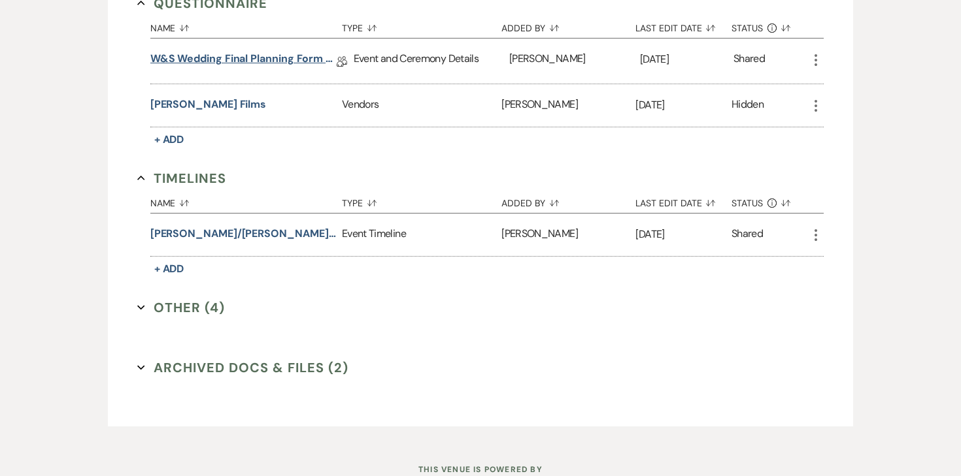
click at [258, 51] on link "W&S Wedding Final Planning Form - Joe & Karissa" at bounding box center [243, 61] width 186 height 20
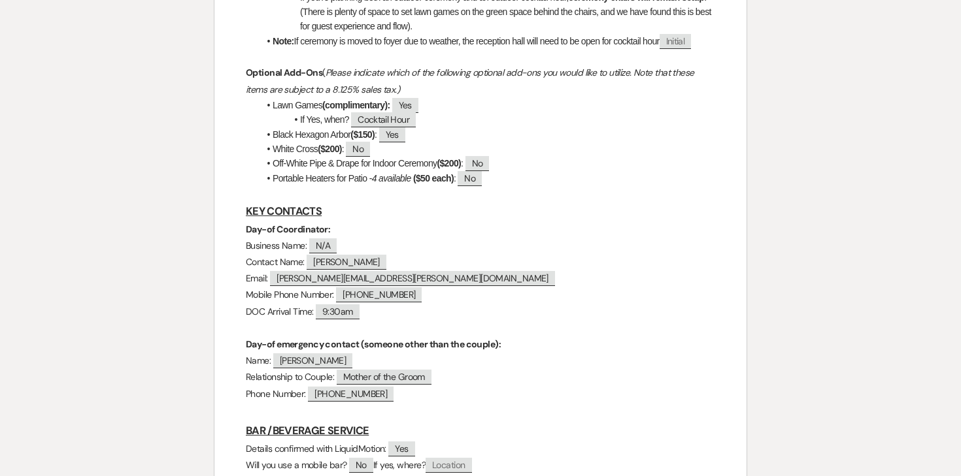
scroll to position [682, 0]
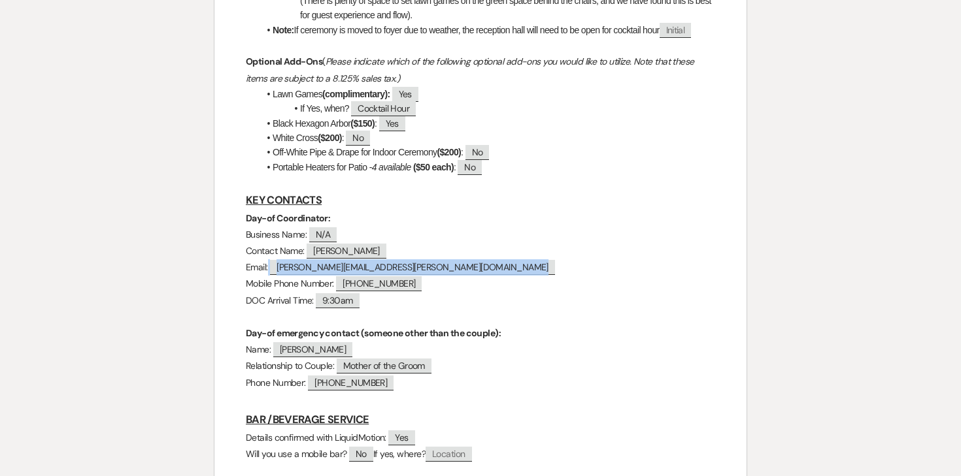
click at [348, 273] on span "becky.poppen@gmail.com" at bounding box center [412, 267] width 285 height 15
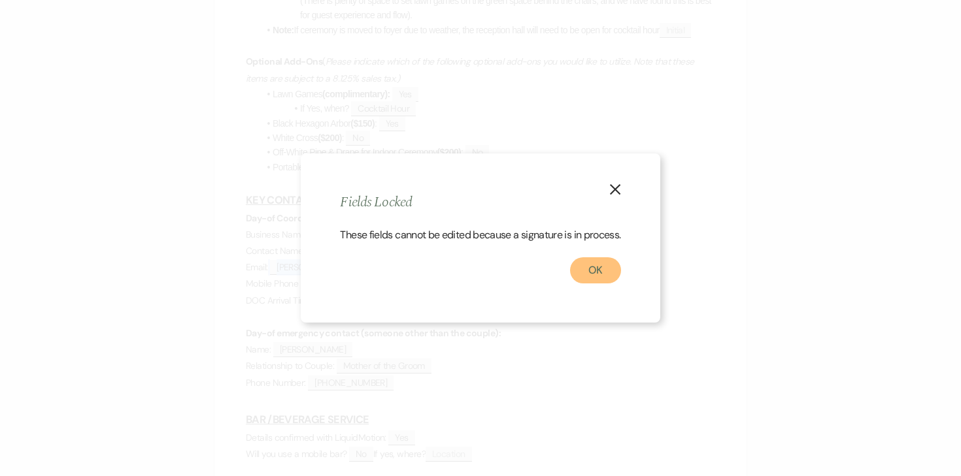
click at [593, 281] on button "OK" at bounding box center [595, 270] width 51 height 26
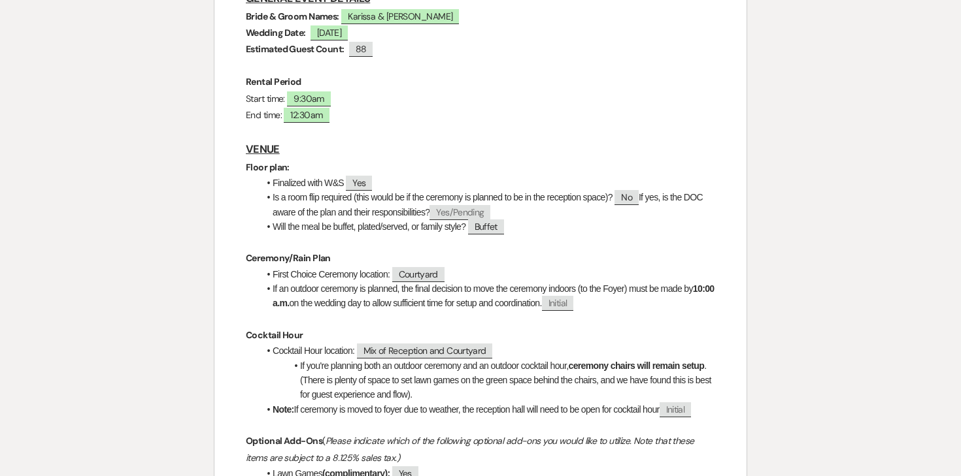
scroll to position [0, 0]
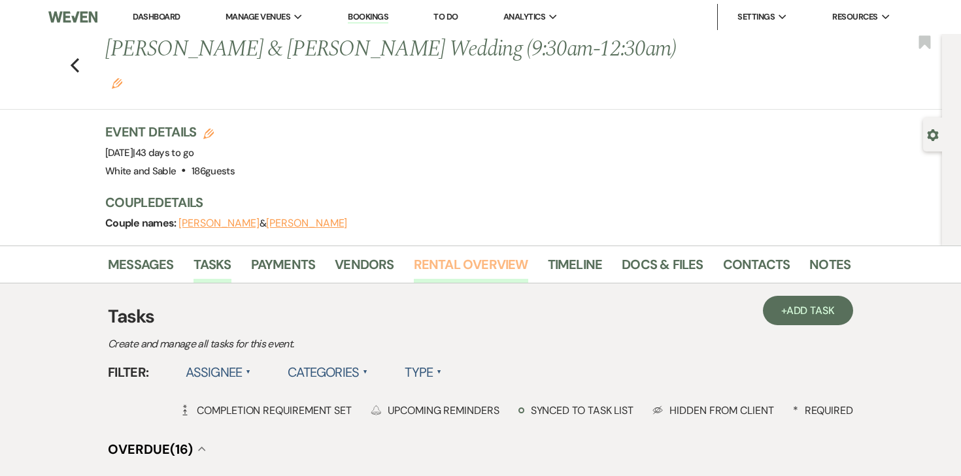
click at [438, 254] on link "Rental Overview" at bounding box center [471, 268] width 114 height 29
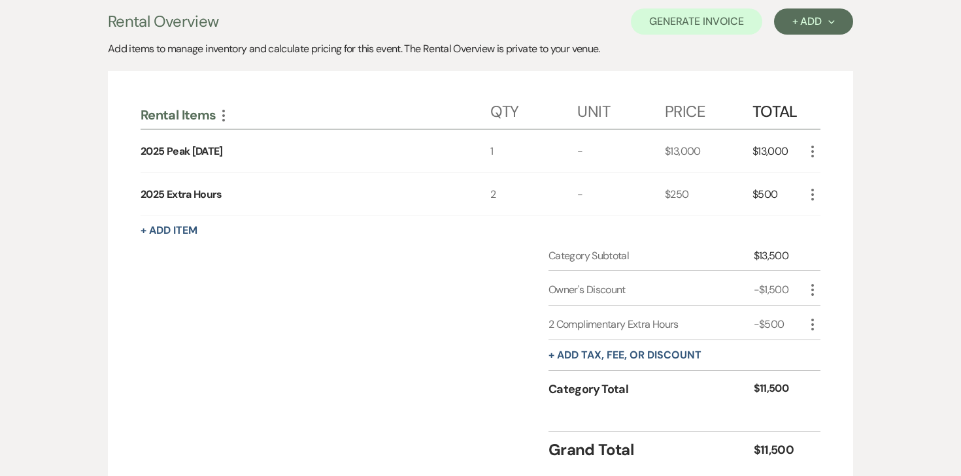
scroll to position [289, 0]
click at [202, 222] on div "+ Add Item" at bounding box center [480, 230] width 680 height 16
click at [191, 224] on button "+ Add Item" at bounding box center [168, 229] width 57 height 10
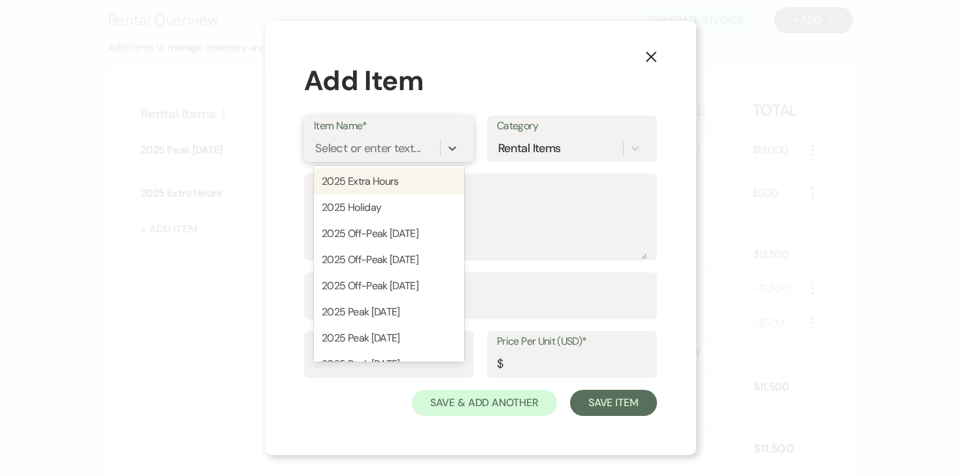
click at [337, 152] on div "Select or enter text..." at bounding box center [367, 149] width 105 height 18
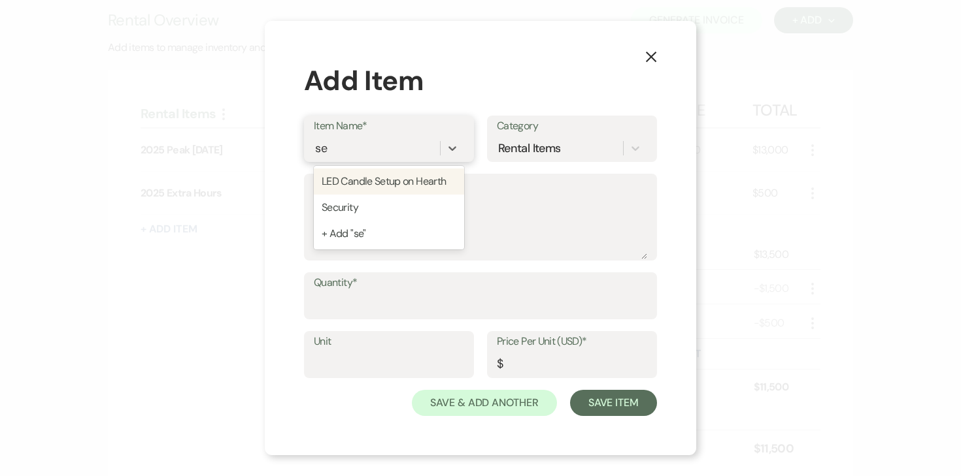
type input "sec"
click at [341, 180] on div "Security" at bounding box center [389, 182] width 150 height 26
type textarea "Security Personnel"
type input "Hours"
type input "111.35"
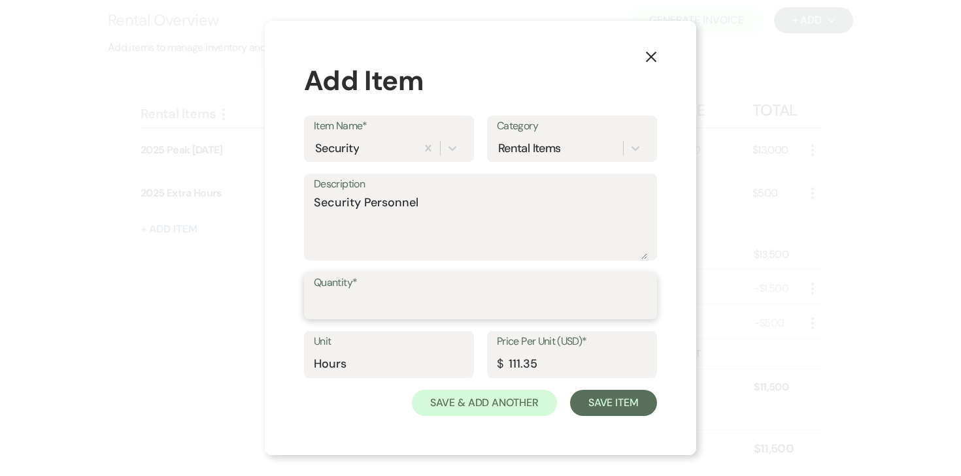
click at [348, 305] on input "Quantity*" at bounding box center [480, 305] width 333 height 25
type input "4"
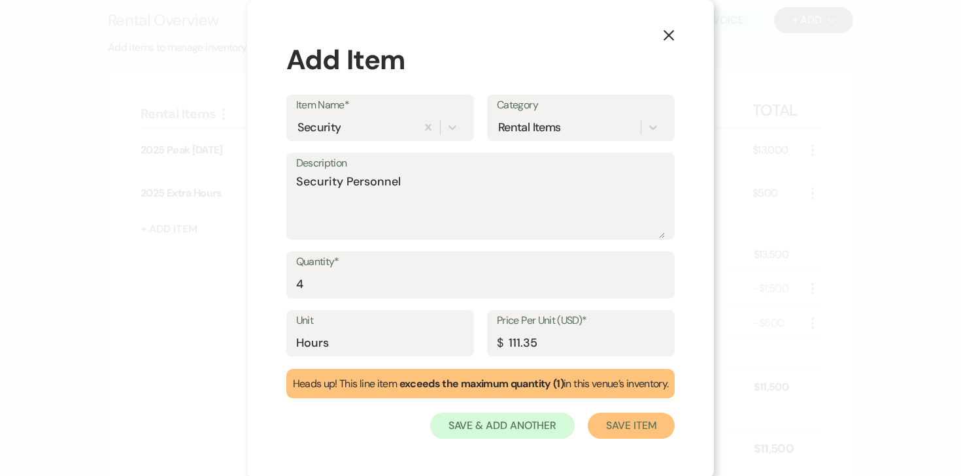
click at [633, 431] on button "Save Item" at bounding box center [630, 426] width 87 height 26
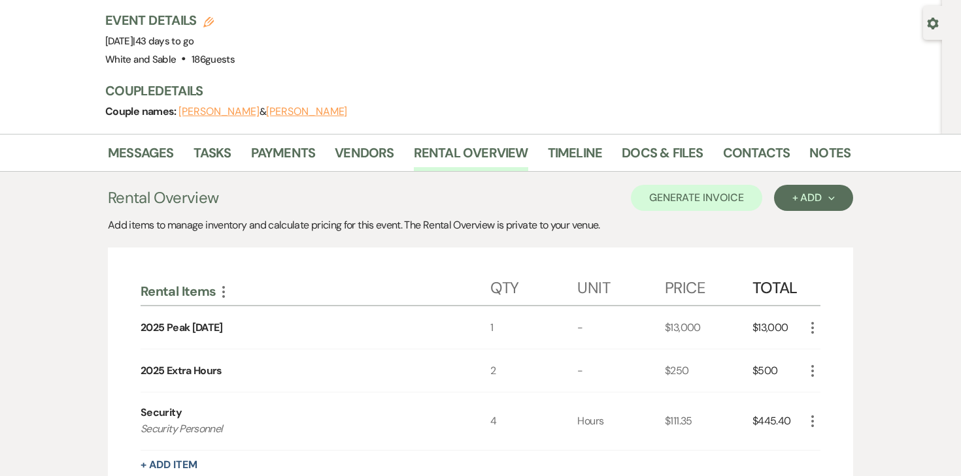
scroll to position [78, 0]
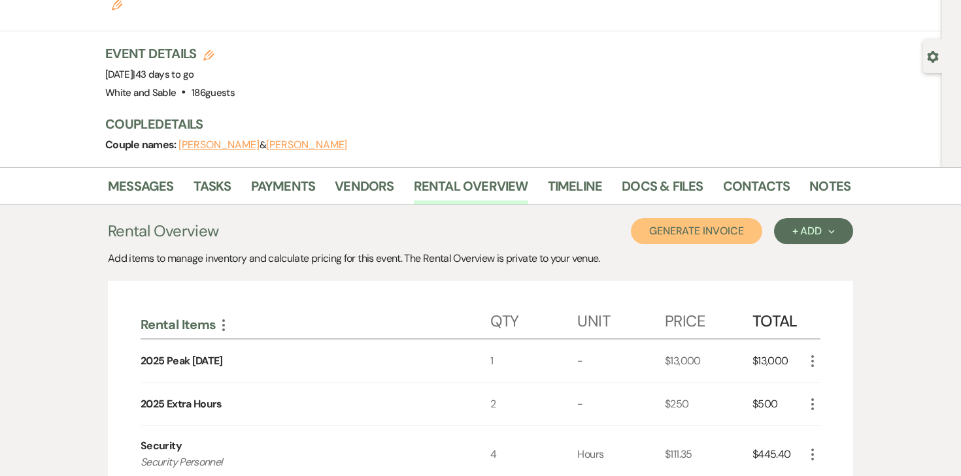
click at [727, 218] on button "Generate Invoice" at bounding box center [696, 231] width 131 height 26
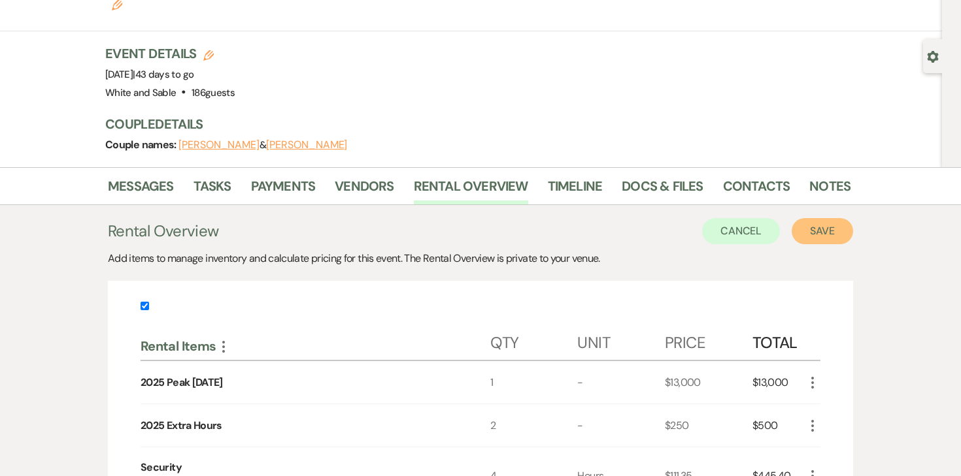
click at [827, 218] on button "Save" at bounding box center [821, 231] width 61 height 26
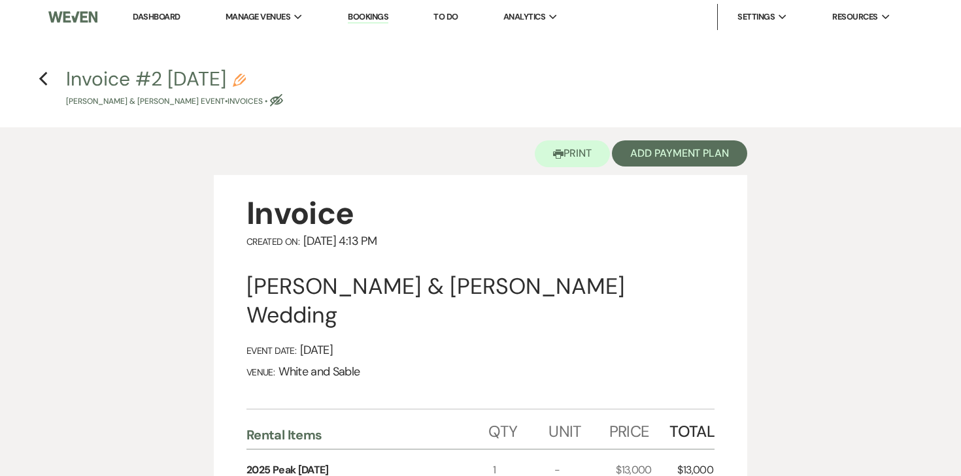
click at [246, 80] on icon "Pencil" at bounding box center [239, 80] width 13 height 13
select select "22"
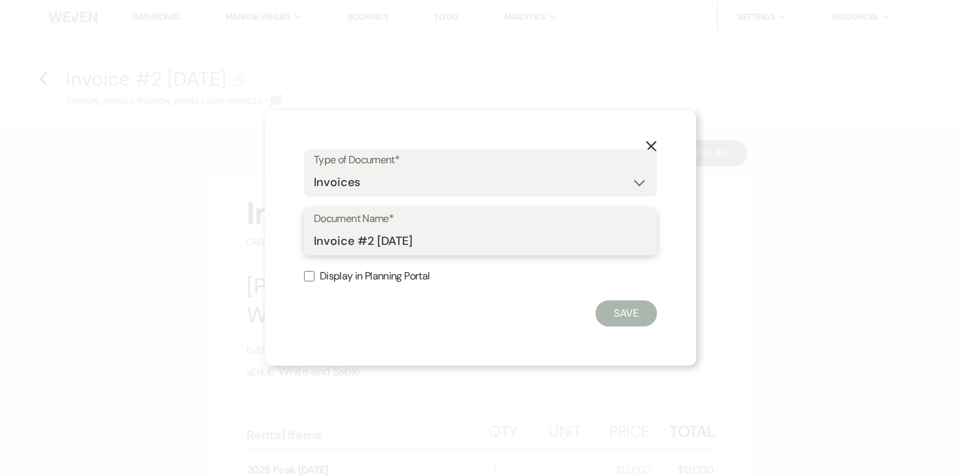
click at [459, 250] on input "Invoice #2 [DATE]" at bounding box center [480, 241] width 333 height 25
type input "Invoice #2 [DATE] (security)"
click at [616, 309] on button "Save" at bounding box center [625, 314] width 61 height 26
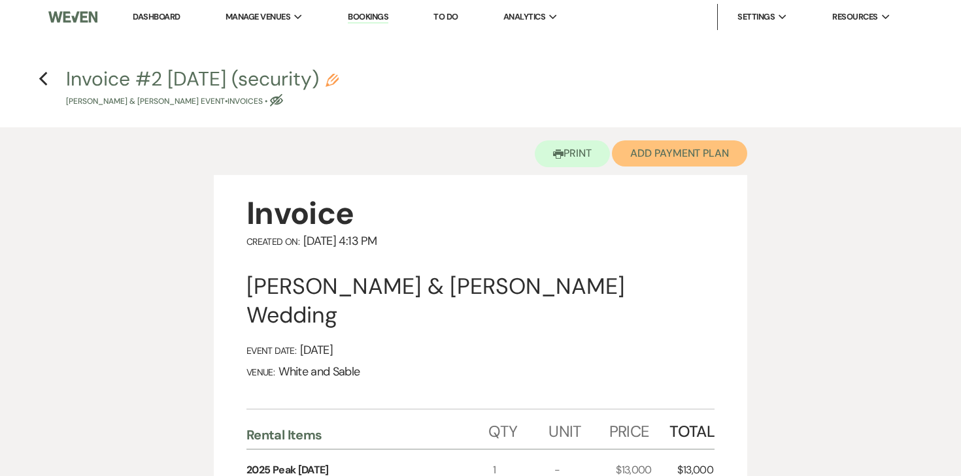
click at [652, 154] on button "Add Payment Plan" at bounding box center [679, 153] width 135 height 26
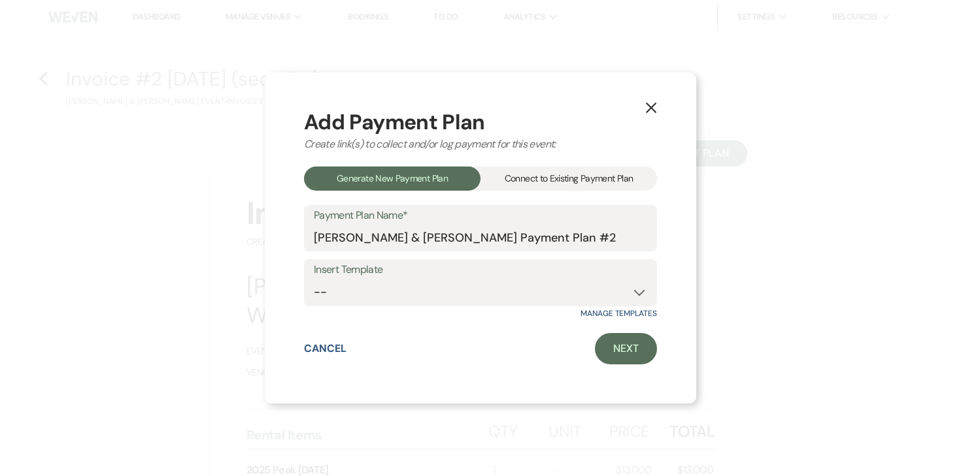
click at [569, 168] on div "Connect to Existing Payment Plan" at bounding box center [568, 179] width 176 height 24
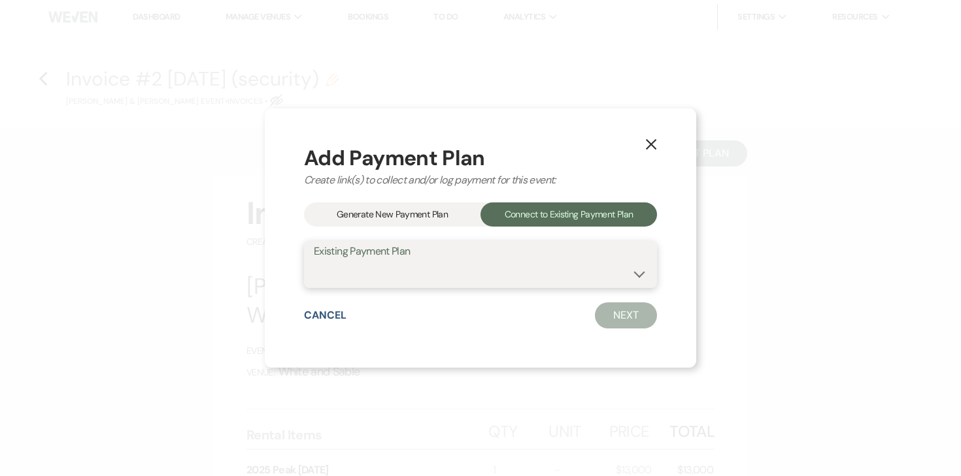
click at [429, 275] on select "[PERSON_NAME] & [PERSON_NAME] Payment Plan #1" at bounding box center [480, 273] width 333 height 25
select select "20667"
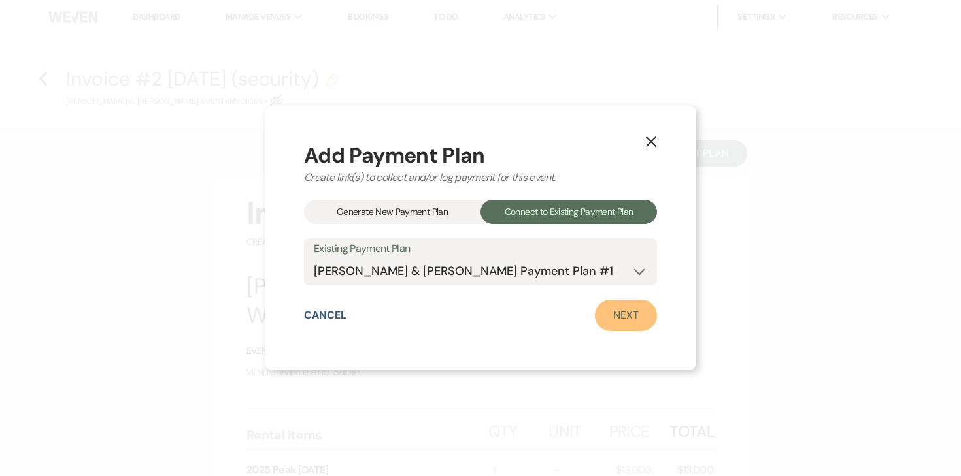
click at [613, 306] on link "Next" at bounding box center [626, 315] width 62 height 31
select select "28547"
select select "1"
select select "true"
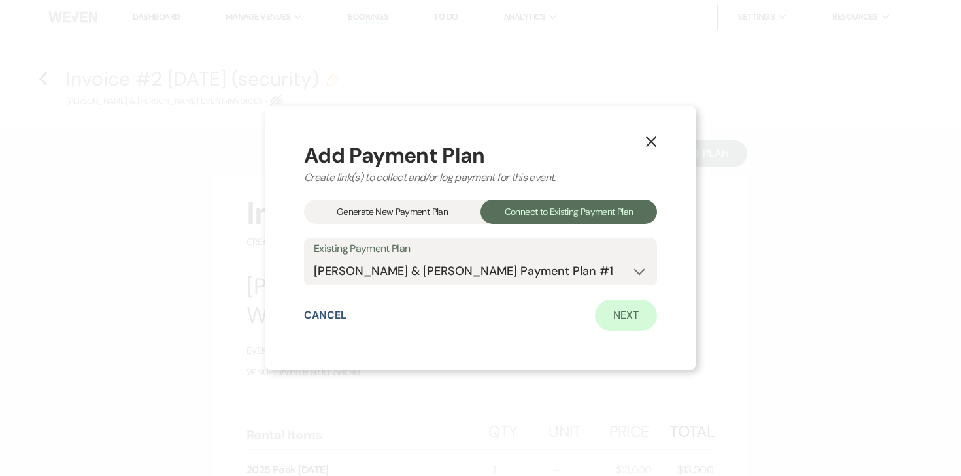
select select "1"
select select "true"
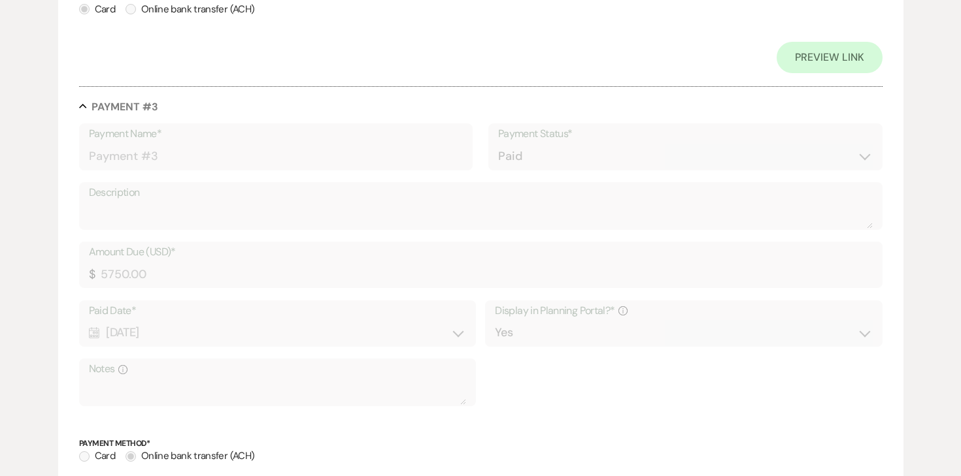
scroll to position [1458, 0]
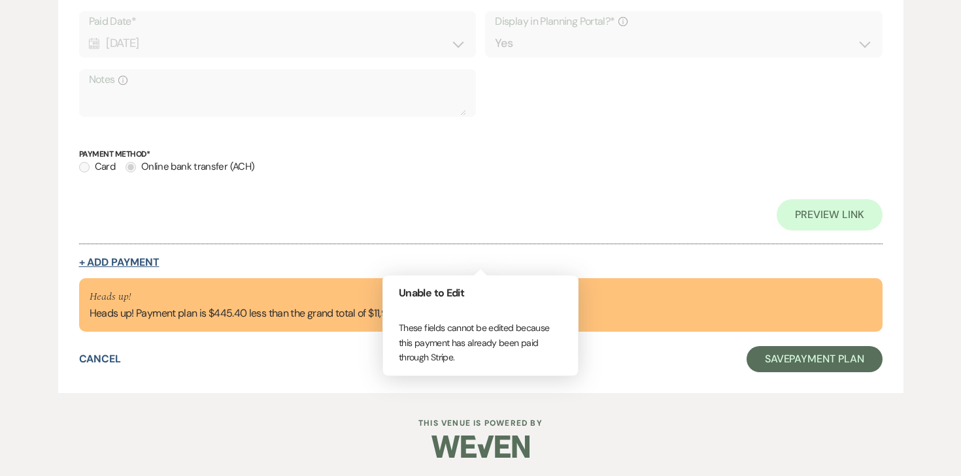
click at [132, 264] on button "+ Add Payment" at bounding box center [119, 262] width 80 height 10
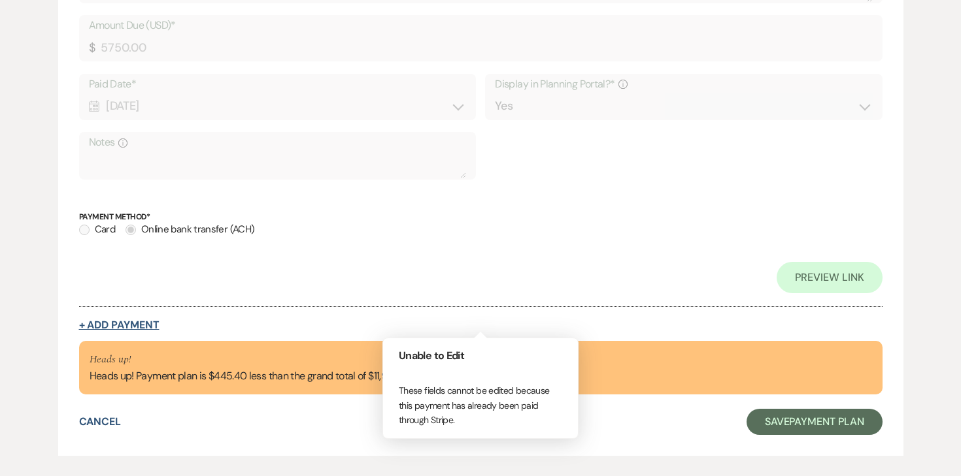
select select "2"
select select "percentage"
select select "true"
select select "client"
select select "weeks"
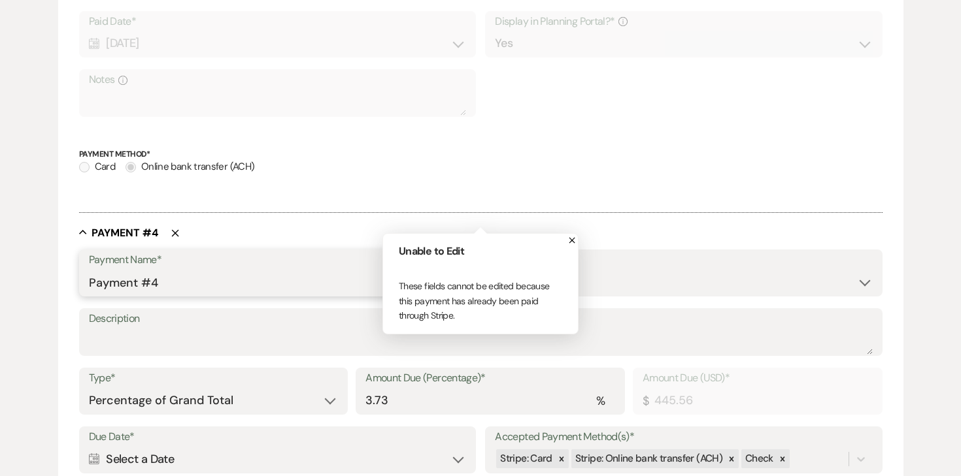
click at [178, 282] on input "Payment #4" at bounding box center [276, 282] width 374 height 25
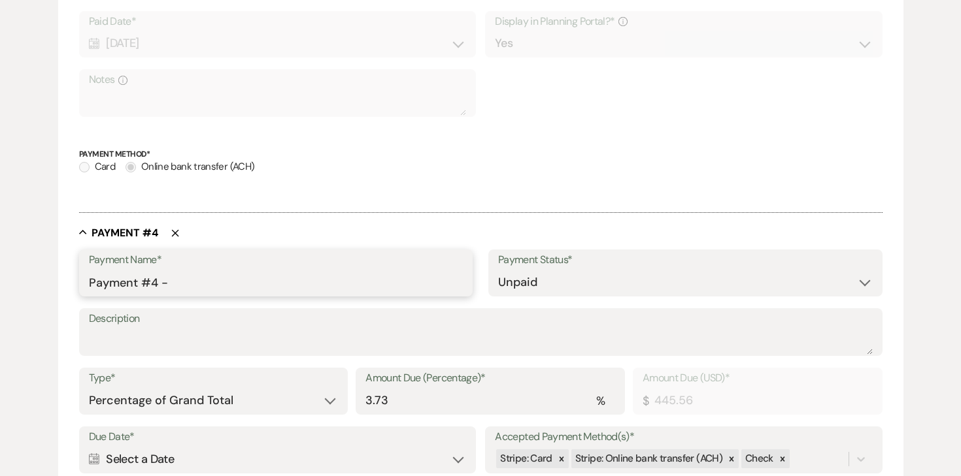
type input "Payment #4 - Security"
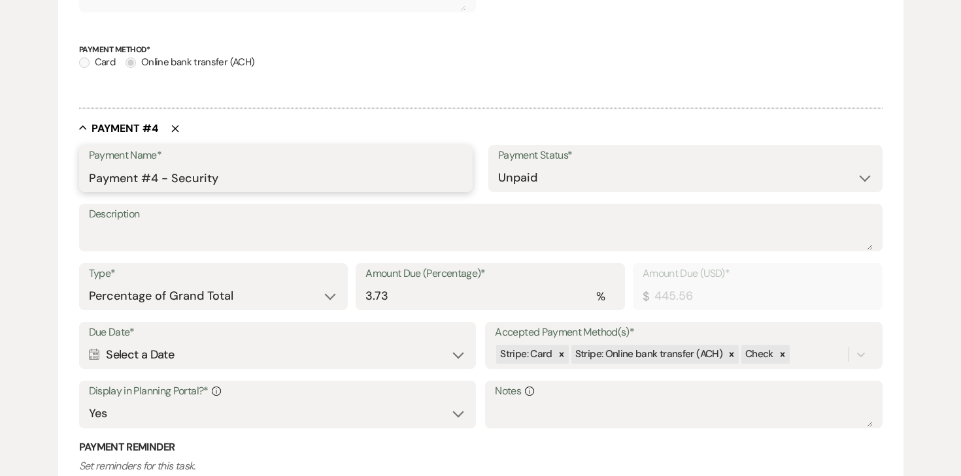
scroll to position [1502, 0]
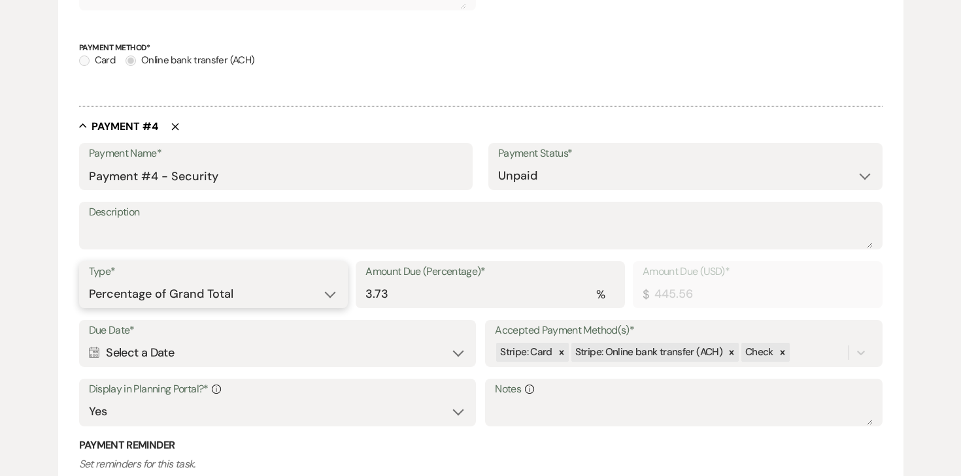
click at [300, 286] on select "Dollar Amount Percentage of Grand Total" at bounding box center [214, 294] width 250 height 25
select select "flat"
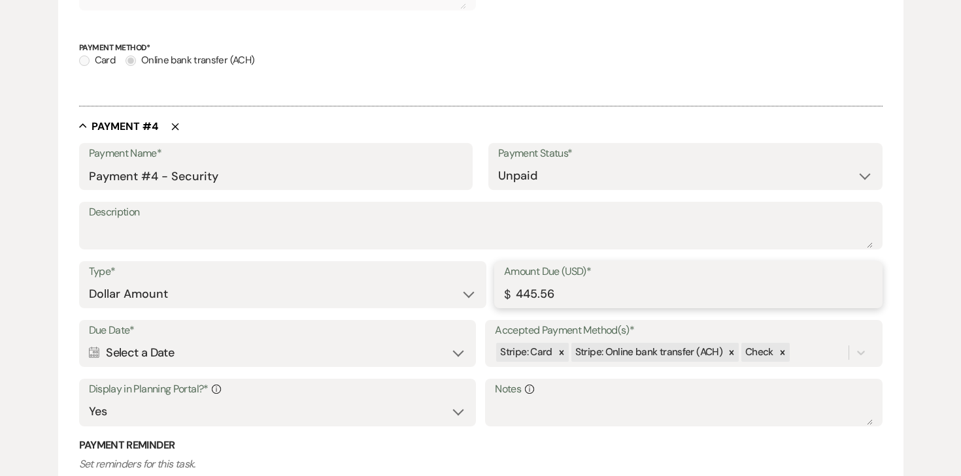
click at [570, 293] on input "445.56" at bounding box center [688, 294] width 369 height 25
type input "445.40"
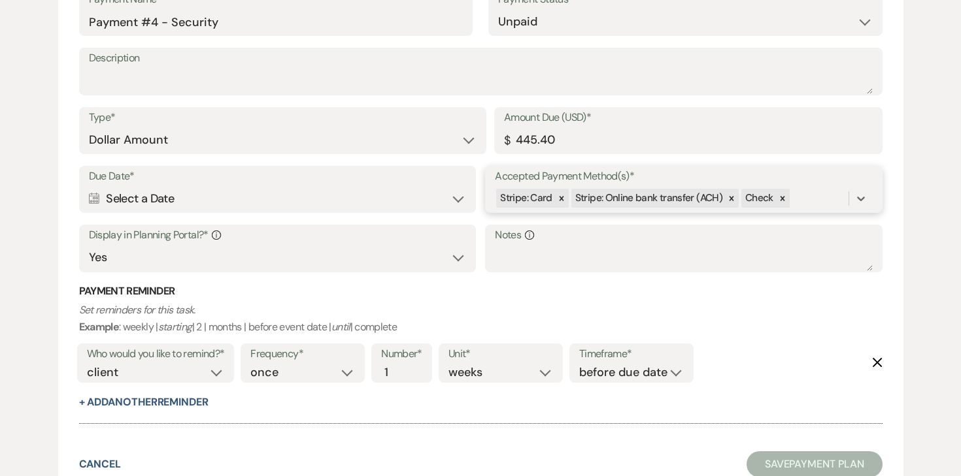
scroll to position [1657, 0]
click at [309, 188] on div "Calendar Select a Date Expand" at bounding box center [277, 198] width 377 height 25
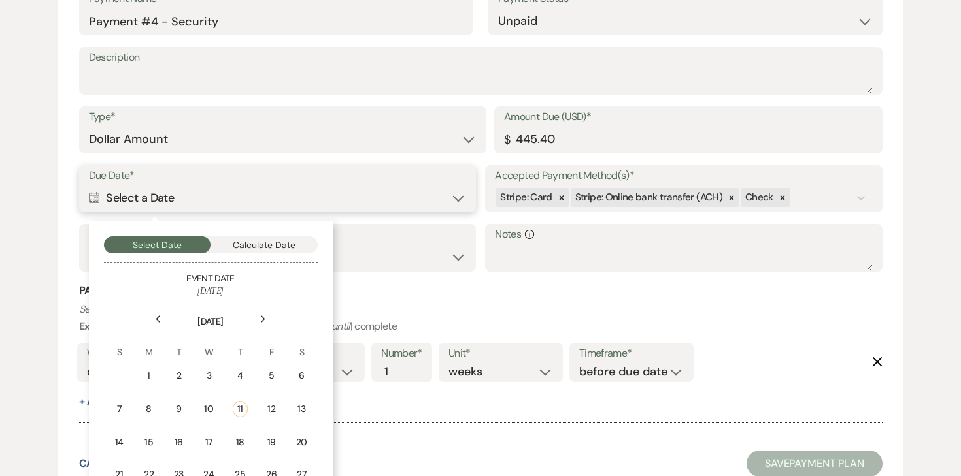
click at [295, 237] on button "Calculate Date" at bounding box center [263, 245] width 107 height 17
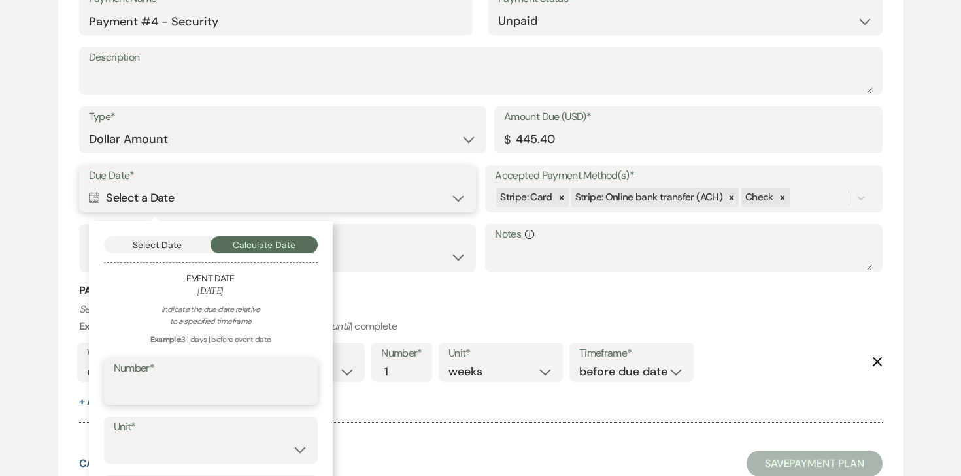
click at [207, 383] on input "Number*" at bounding box center [211, 390] width 194 height 25
type input "21"
click at [176, 455] on select "days weeks months" at bounding box center [211, 449] width 194 height 25
select select "day"
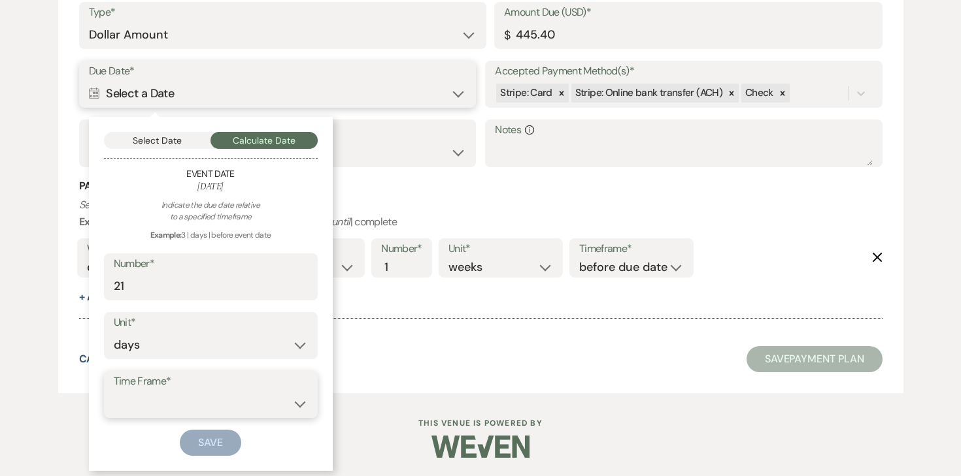
click at [217, 392] on select "before event date after event date after event is booked after [DATE] date" at bounding box center [211, 403] width 194 height 25
select select "beforeEventDate"
click at [207, 450] on button "Save" at bounding box center [210, 443] width 61 height 26
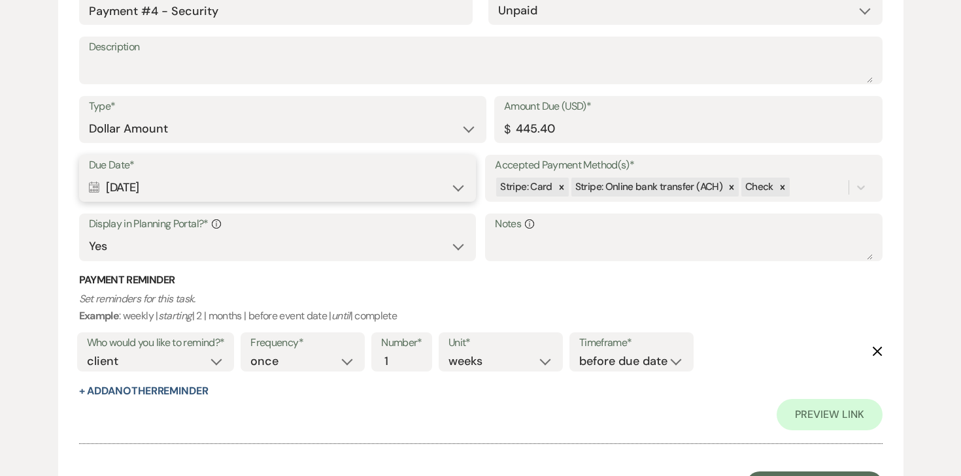
scroll to position [1855, 0]
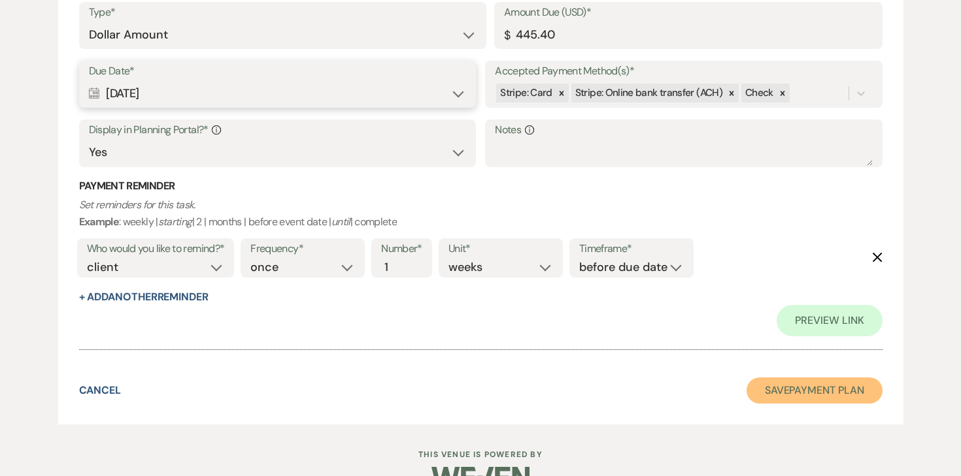
click at [834, 378] on button "Save Payment Plan" at bounding box center [814, 391] width 136 height 26
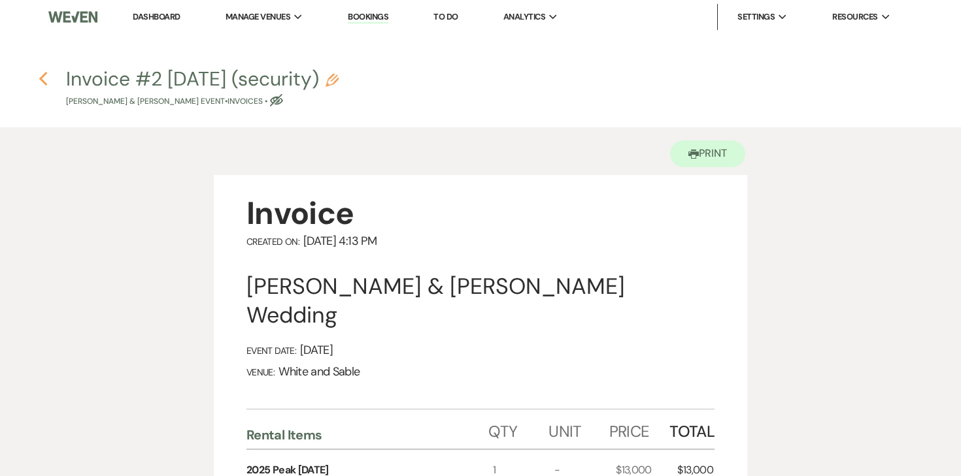
click at [42, 82] on use "button" at bounding box center [43, 79] width 8 height 14
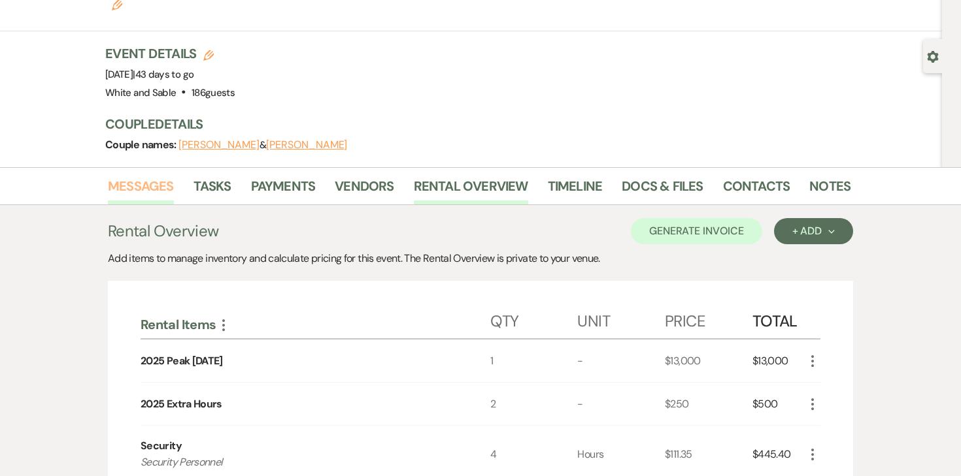
click at [162, 176] on link "Messages" at bounding box center [141, 190] width 66 height 29
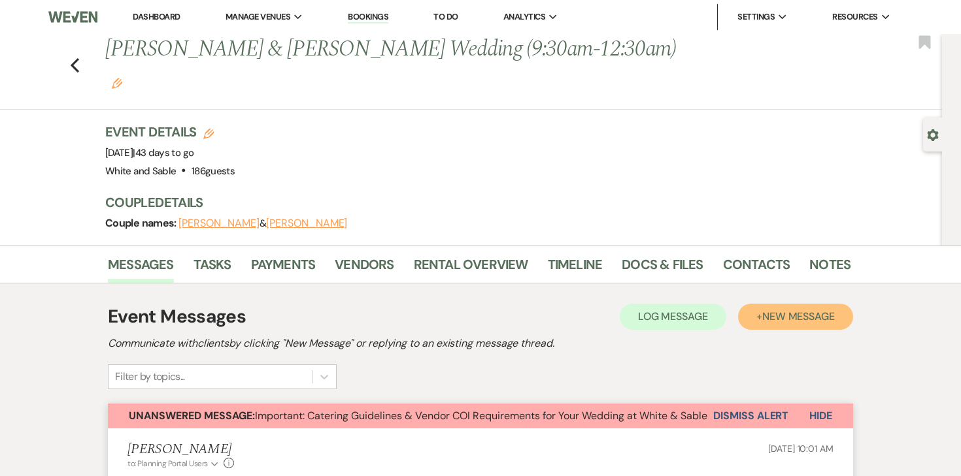
click at [774, 310] on span "New Message" at bounding box center [798, 317] width 73 height 14
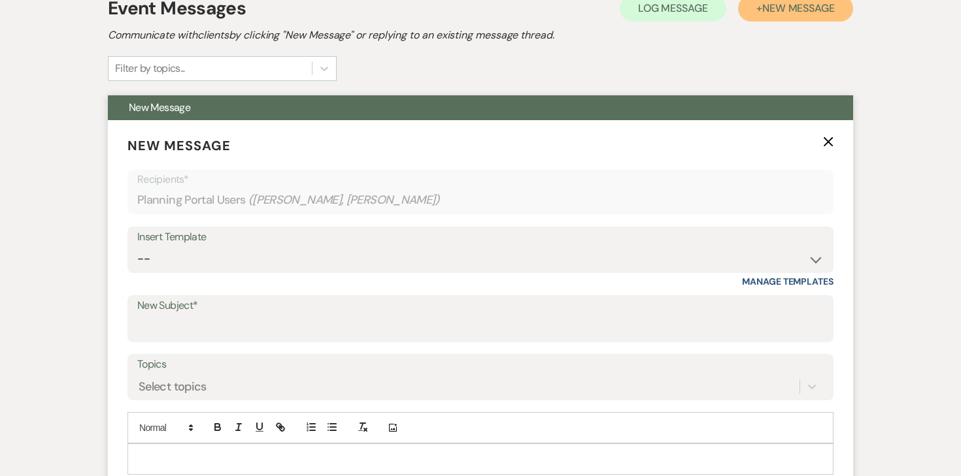
scroll to position [334, 0]
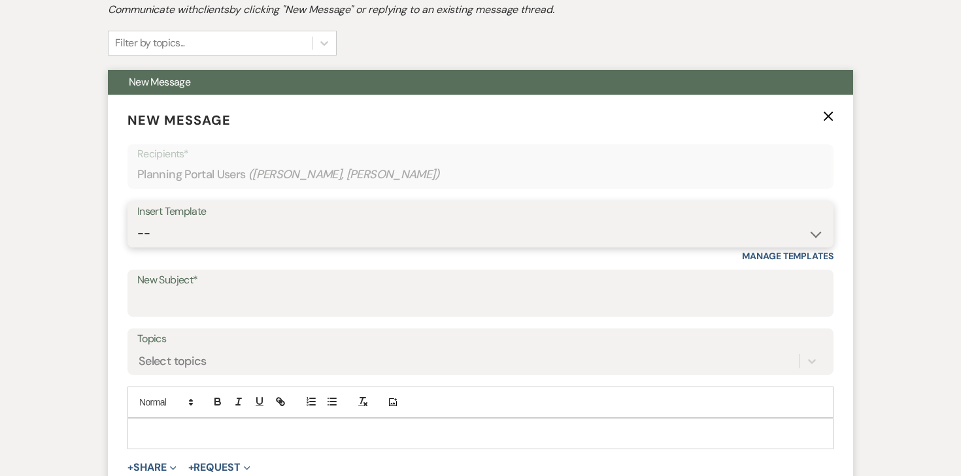
click at [323, 221] on select "-- Inquiry Response (Venue Guide) Schedule - Venue Tour Appt Confirmation Sched…" at bounding box center [480, 233] width 686 height 25
select select "5356"
type input "Security Scheduling & Payment"
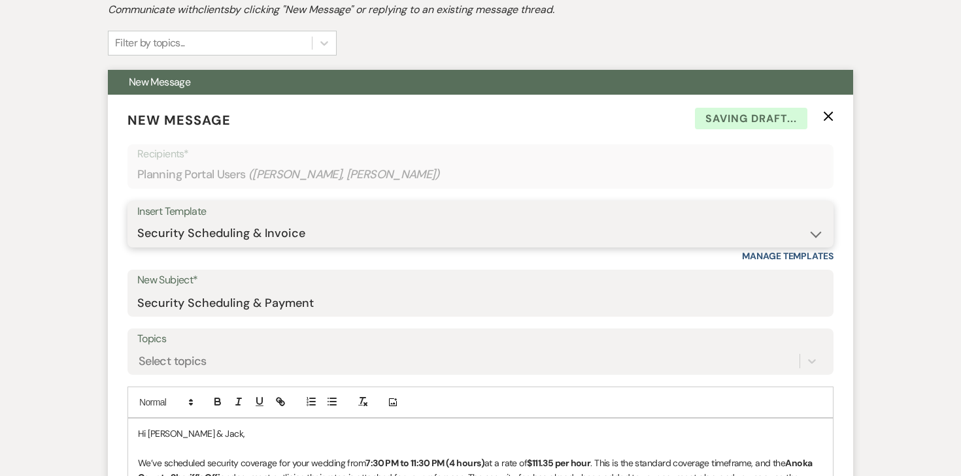
scroll to position [506, 0]
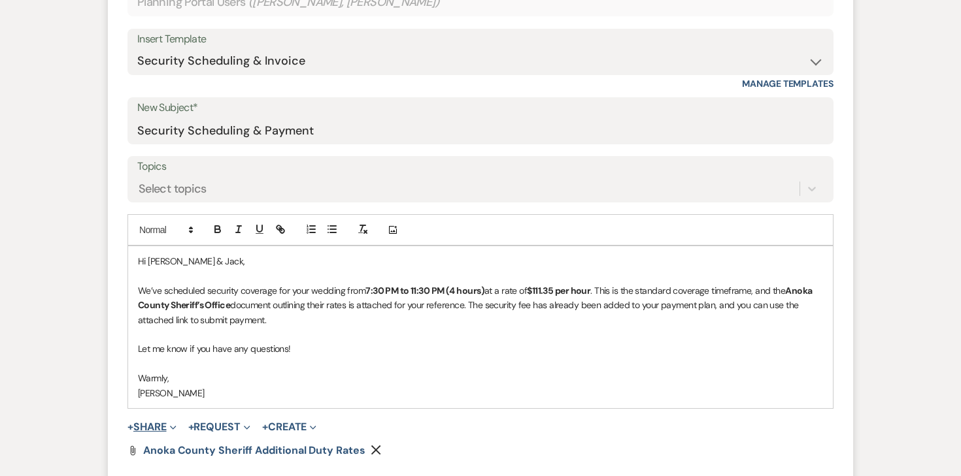
click at [161, 422] on button "+ Share Expand" at bounding box center [151, 427] width 49 height 10
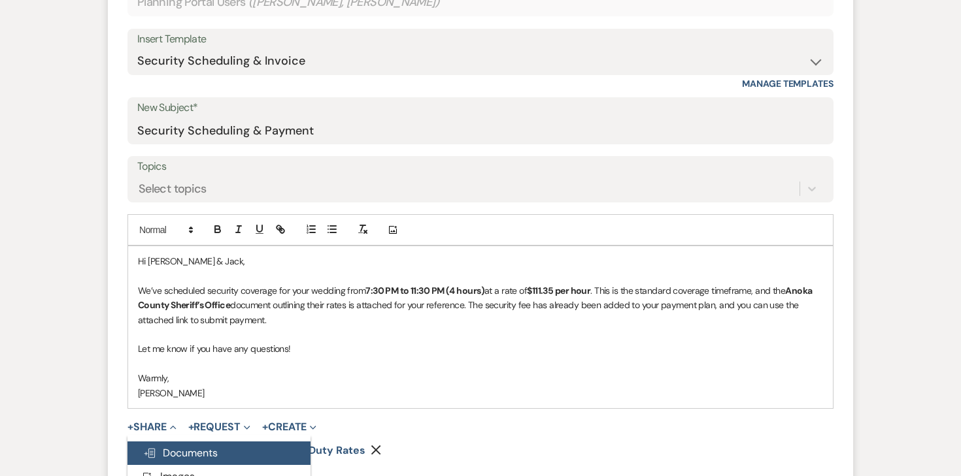
click at [163, 446] on span "Doc Upload Documents" at bounding box center [180, 453] width 74 height 14
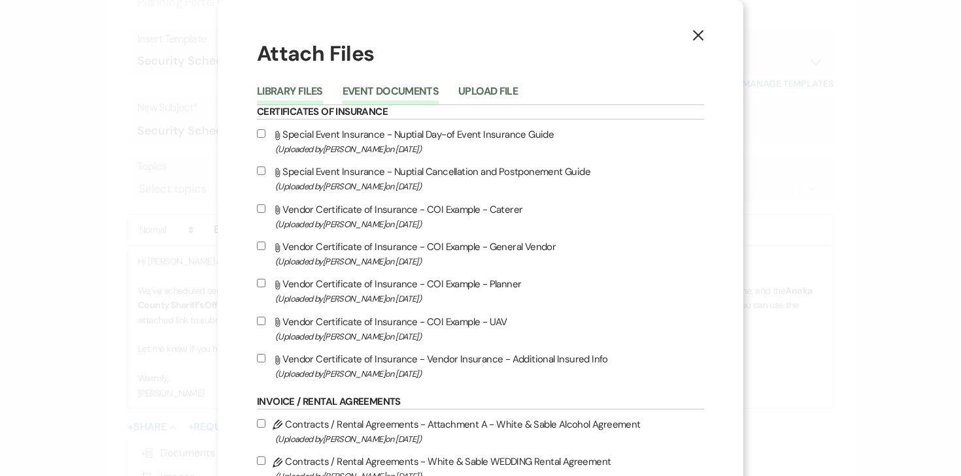
click at [418, 87] on button "Event Documents" at bounding box center [390, 95] width 96 height 18
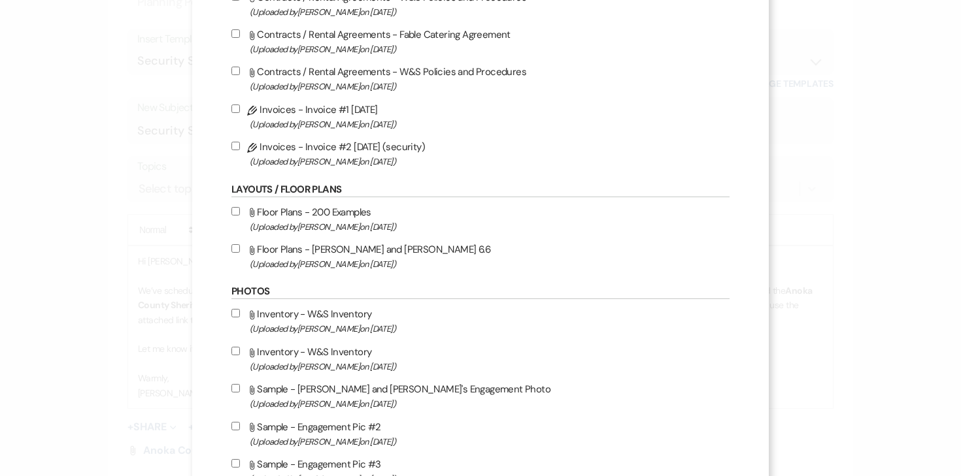
scroll to position [634, 0]
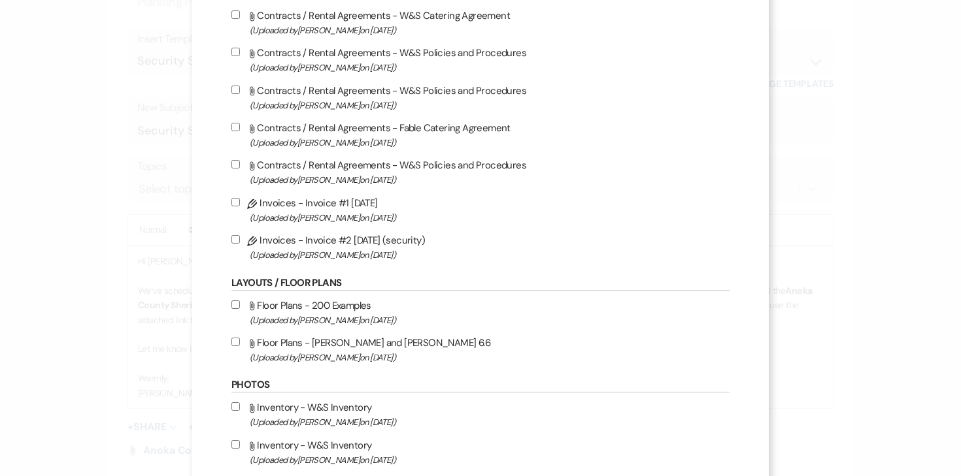
click at [240, 244] on input "Pencil Invoices - Invoice #2 [DATE] (security) (Uploaded by [PERSON_NAME] on [D…" at bounding box center [235, 239] width 8 height 8
checkbox input "true"
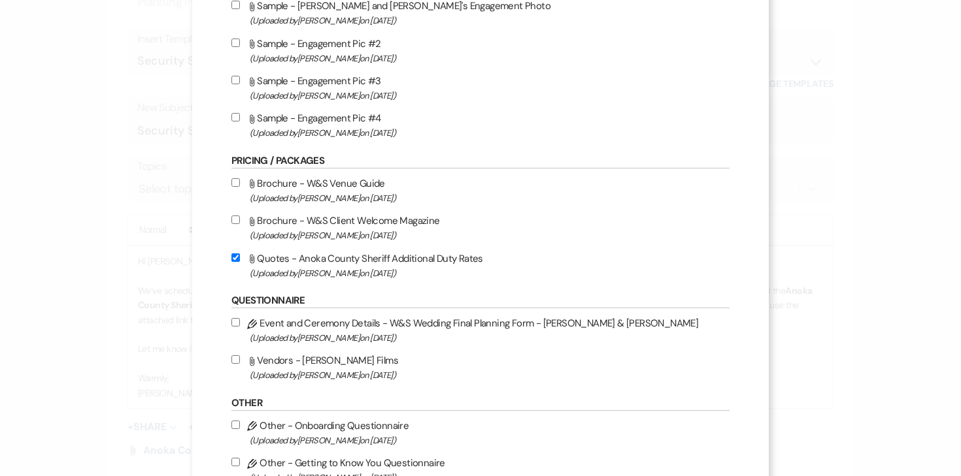
scroll to position [1247, 0]
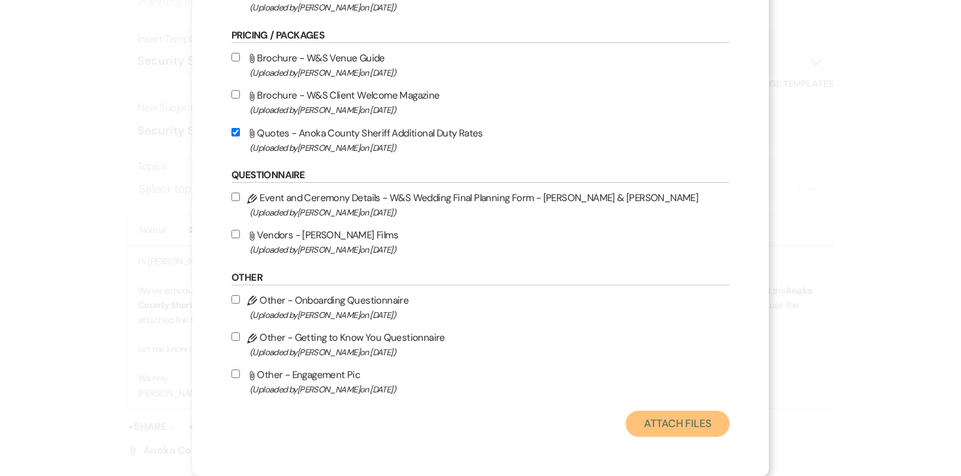
click at [632, 418] on button "Attach Files" at bounding box center [677, 424] width 104 height 26
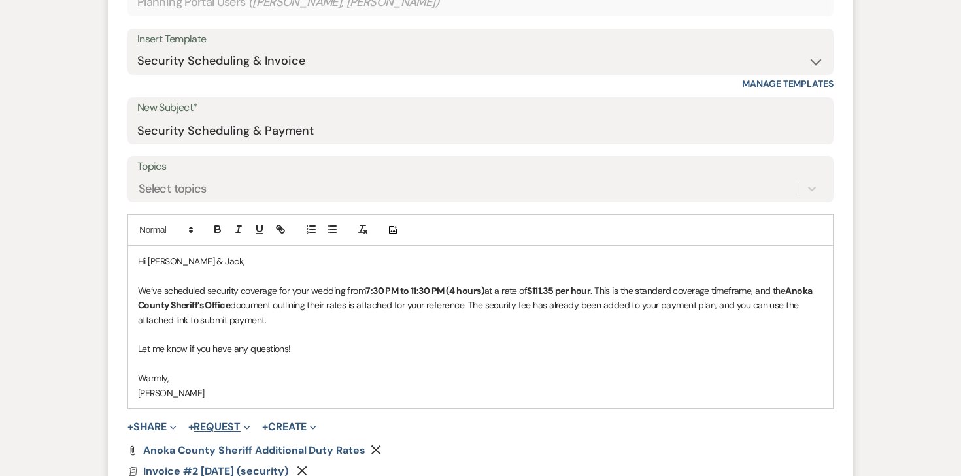
click at [235, 422] on button "+ Request Expand" at bounding box center [219, 427] width 62 height 10
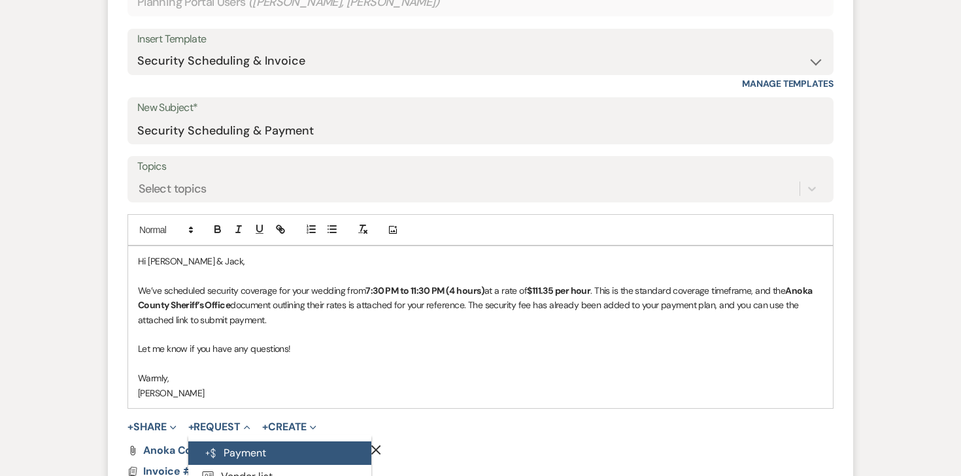
click at [235, 442] on button "Generate Payment Payment" at bounding box center [279, 454] width 183 height 24
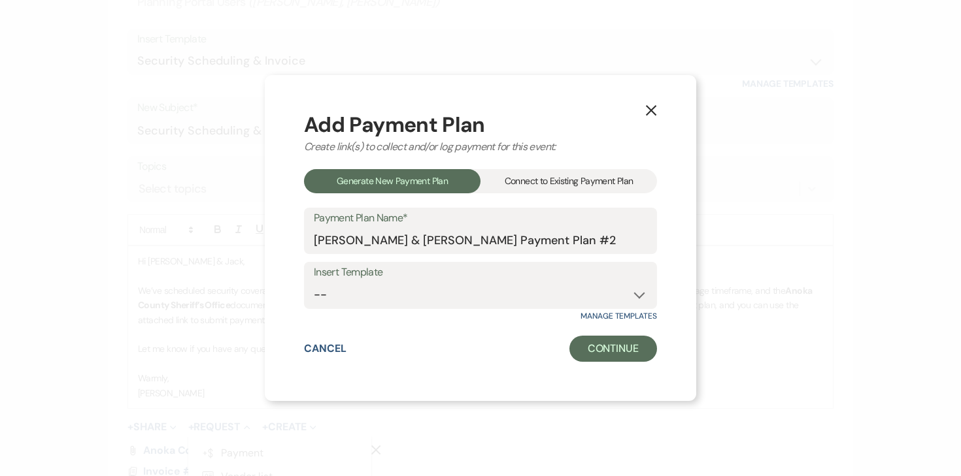
click at [530, 174] on div "Connect to Existing Payment Plan" at bounding box center [568, 181] width 176 height 24
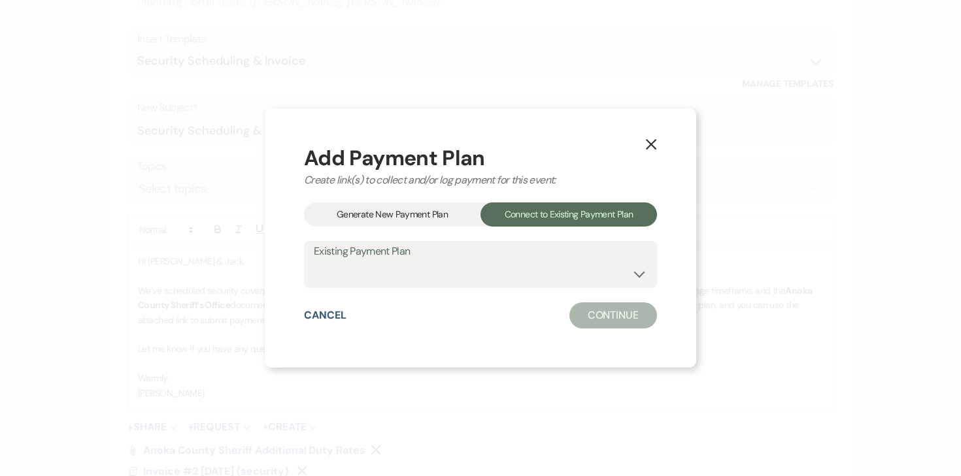
click at [440, 255] on label "Existing Payment Plan" at bounding box center [480, 251] width 333 height 19
click at [430, 276] on select "[PERSON_NAME] & [PERSON_NAME] Payment Plan #1" at bounding box center [480, 273] width 333 height 25
select select "20667"
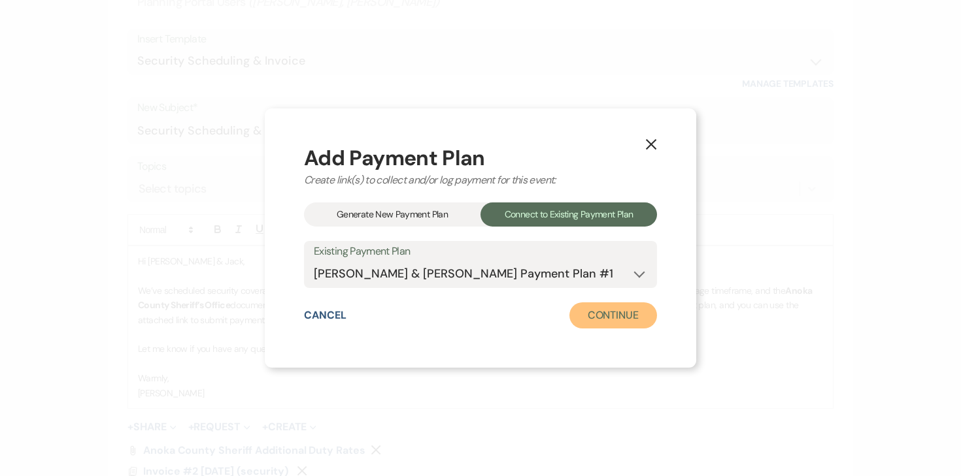
click at [611, 325] on button "Continue" at bounding box center [613, 316] width 88 height 26
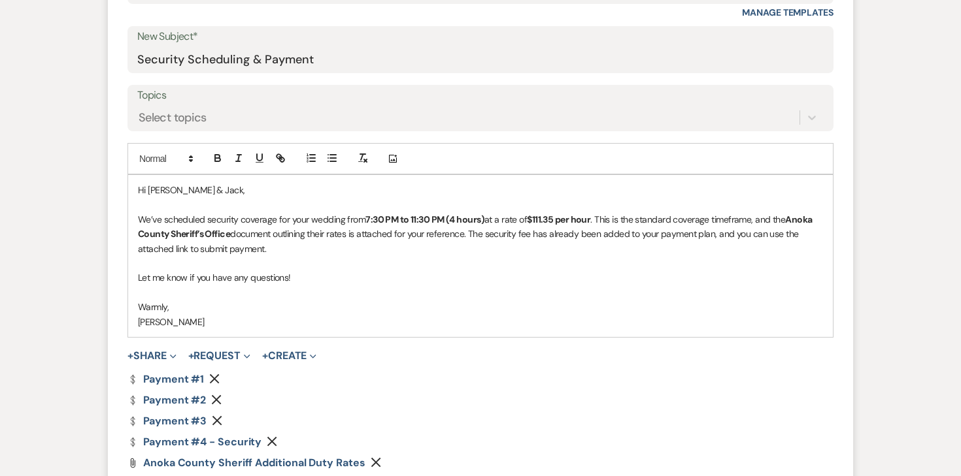
scroll to position [586, 0]
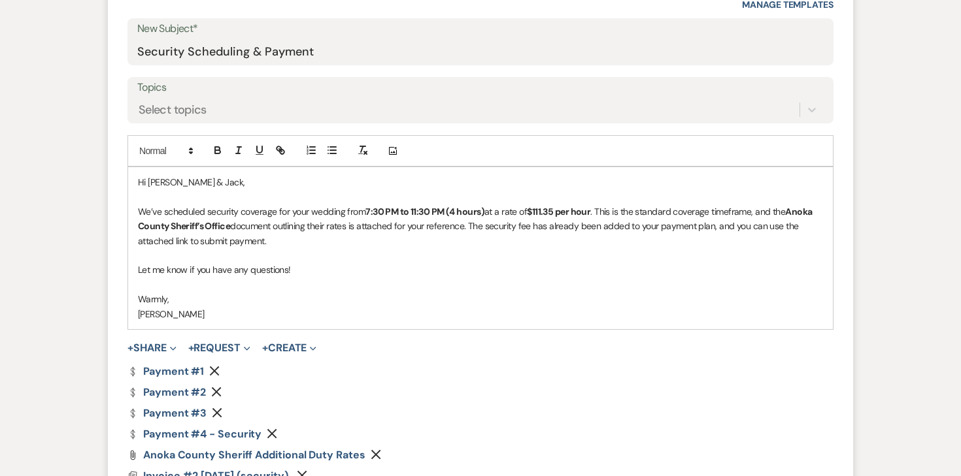
click at [215, 366] on icon "Remove" at bounding box center [214, 371] width 10 height 10
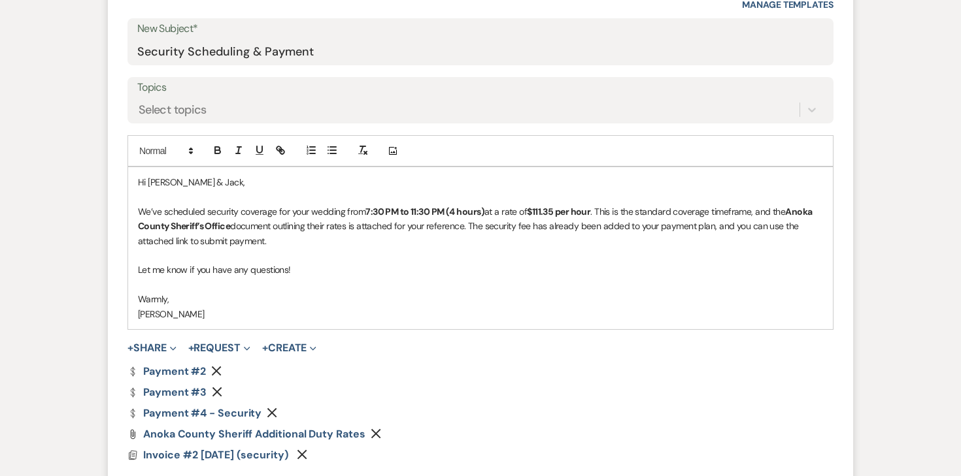
click at [215, 367] on use "button" at bounding box center [217, 372] width 10 height 10
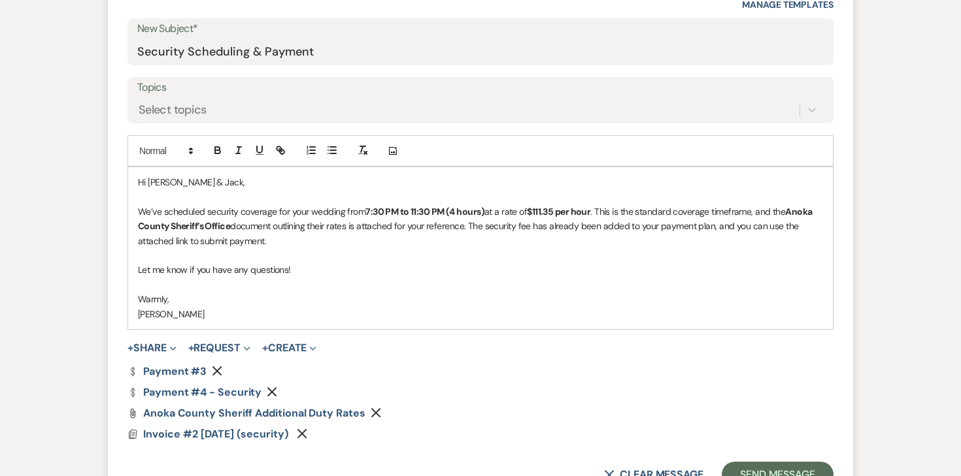
click at [215, 367] on use "button" at bounding box center [217, 372] width 10 height 10
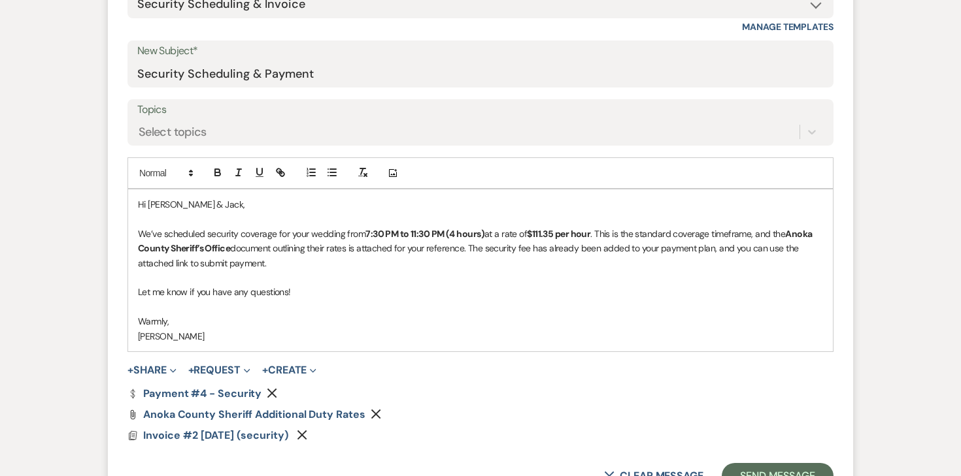
scroll to position [567, 0]
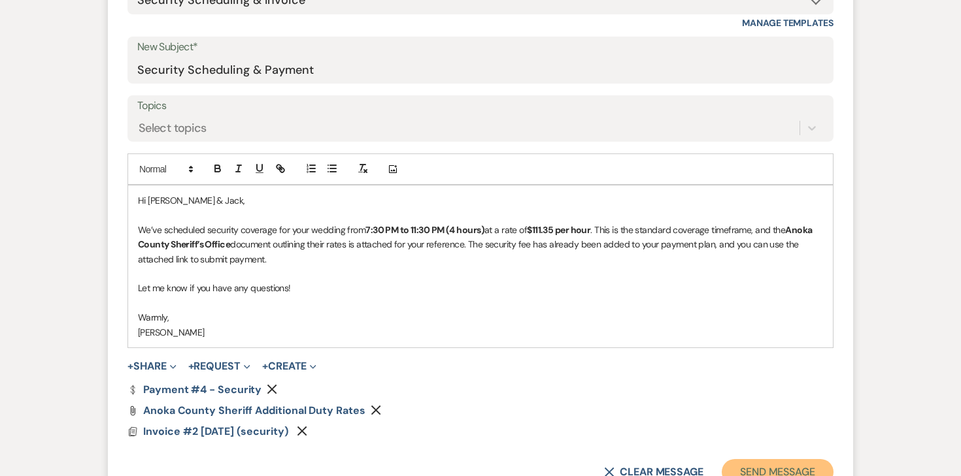
click at [789, 459] on button "Send Message" at bounding box center [777, 472] width 112 height 26
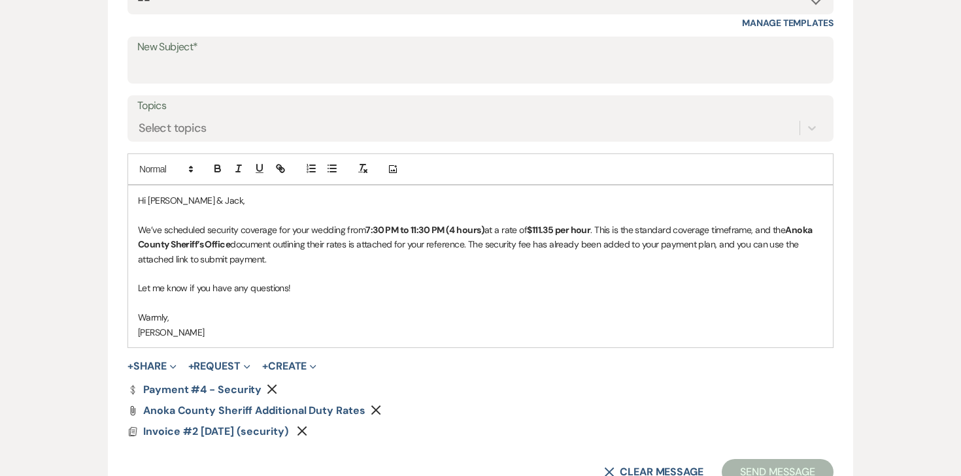
scroll to position [81, 0]
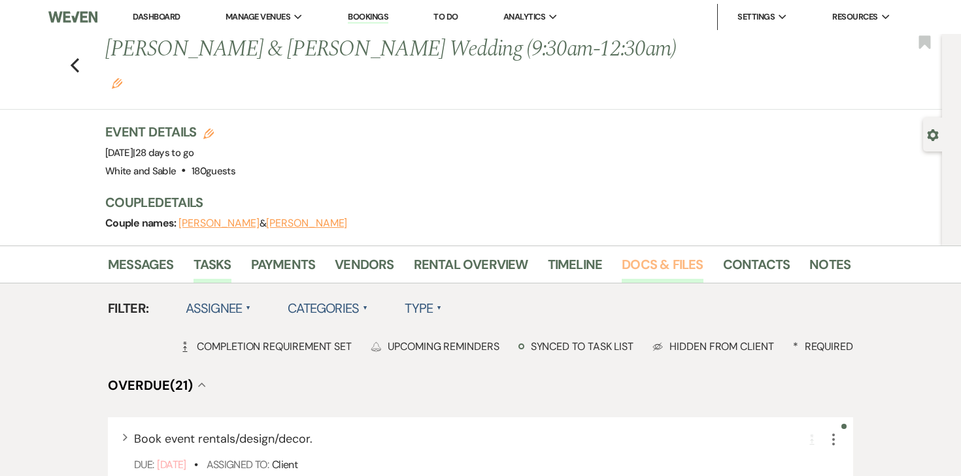
click at [674, 254] on link "Docs & Files" at bounding box center [661, 268] width 81 height 29
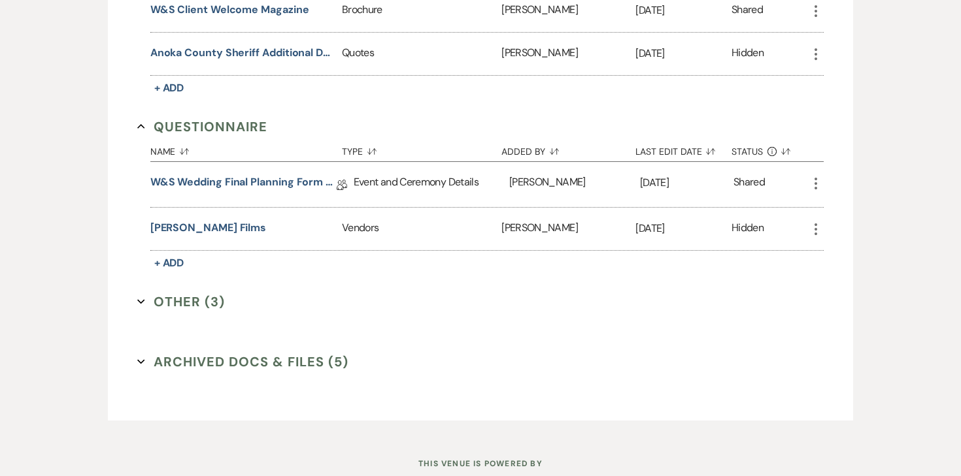
scroll to position [2030, 0]
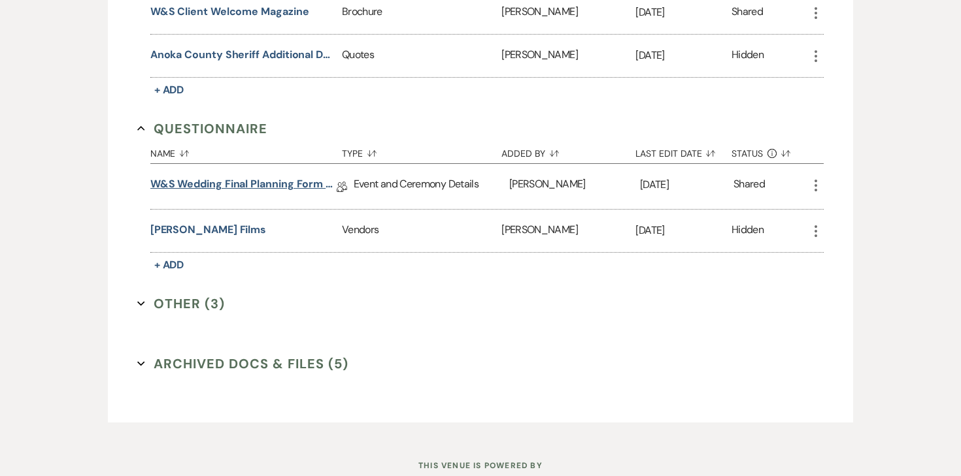
click at [306, 176] on link "W&S Wedding Final Planning Form - TJ & [PERSON_NAME]" at bounding box center [243, 186] width 186 height 20
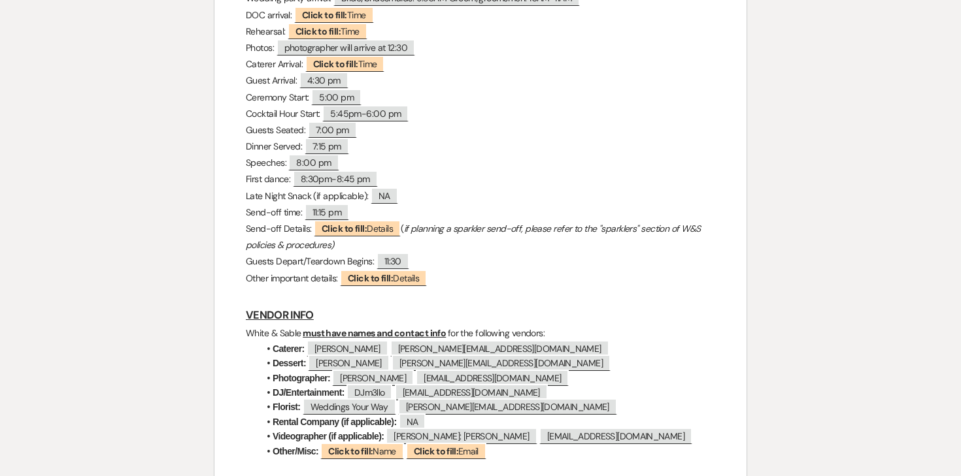
scroll to position [1215, 0]
